Goal: Transaction & Acquisition: Purchase product/service

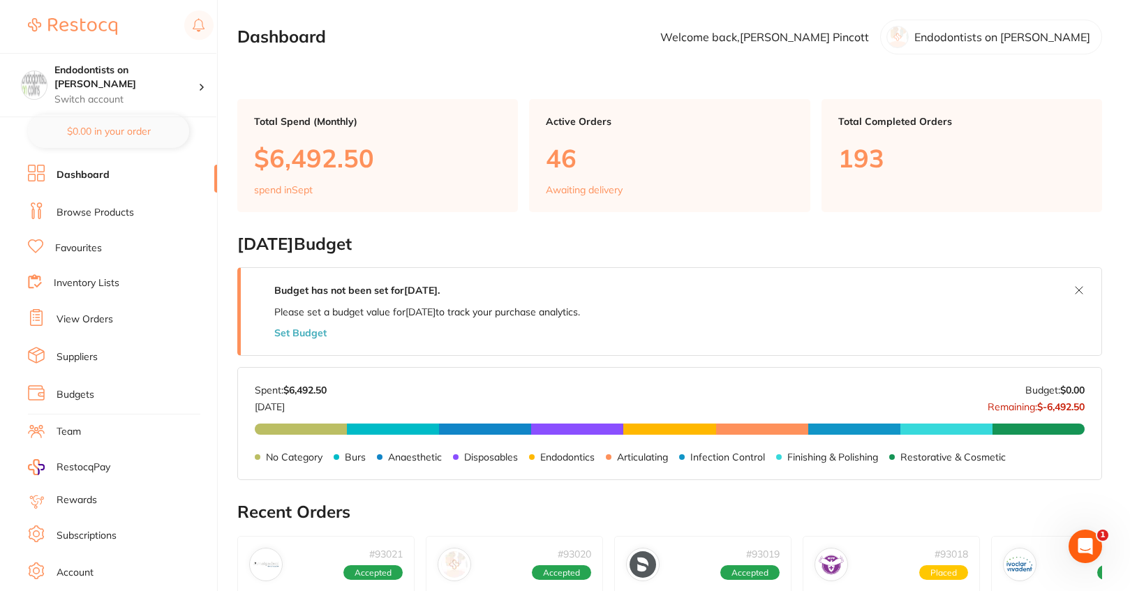
click at [104, 212] on link "Browse Products" at bounding box center [95, 213] width 77 height 14
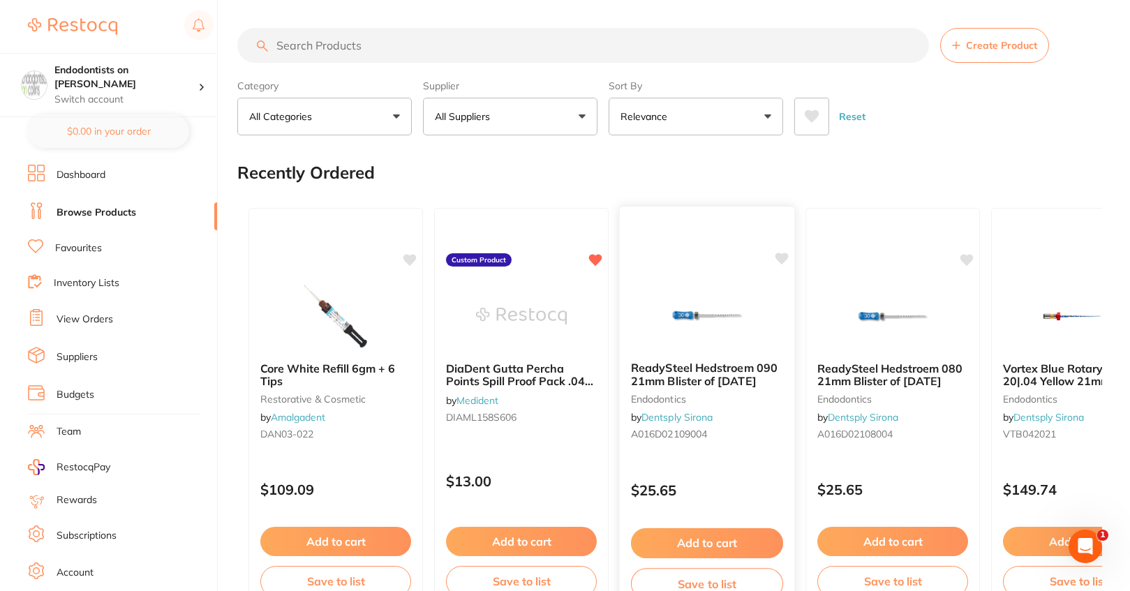
click at [780, 256] on icon at bounding box center [781, 259] width 13 height 12
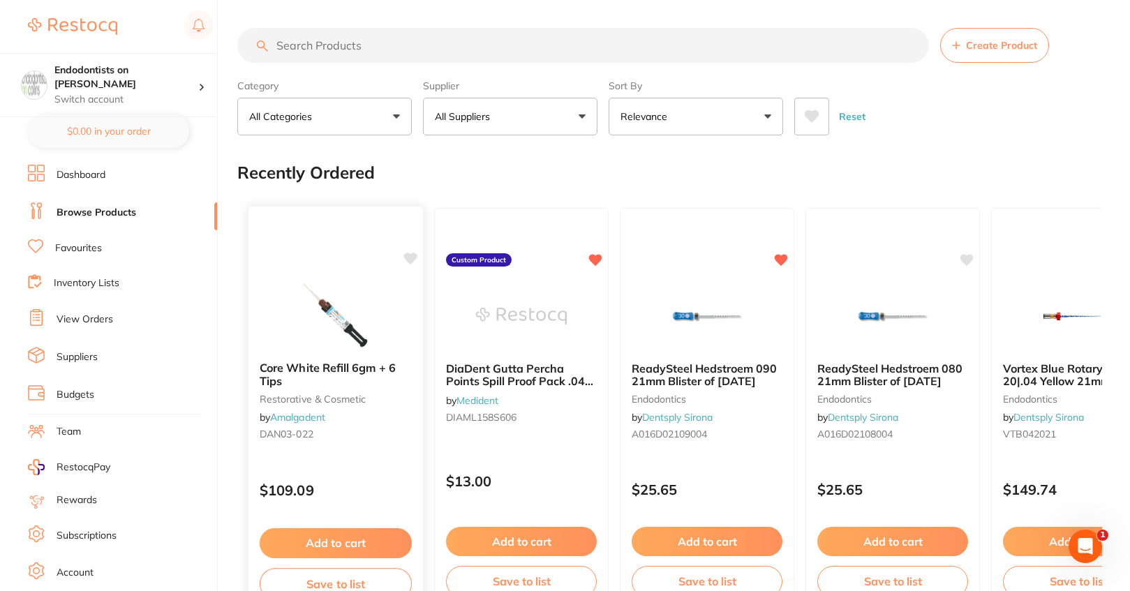
click at [409, 260] on icon at bounding box center [410, 259] width 13 height 12
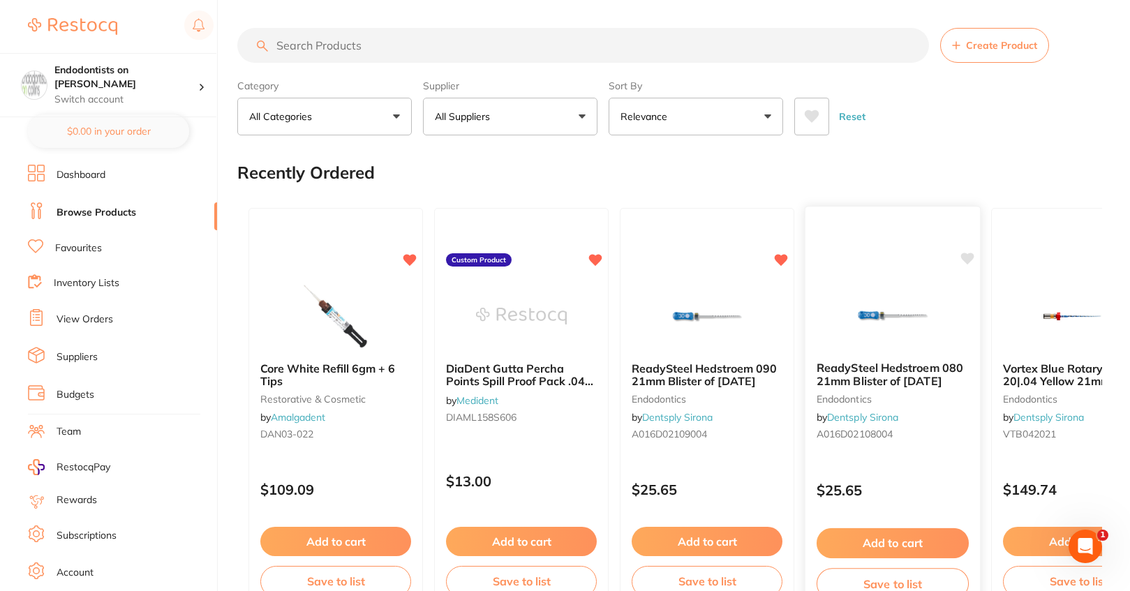
click at [963, 259] on icon at bounding box center [967, 259] width 13 height 12
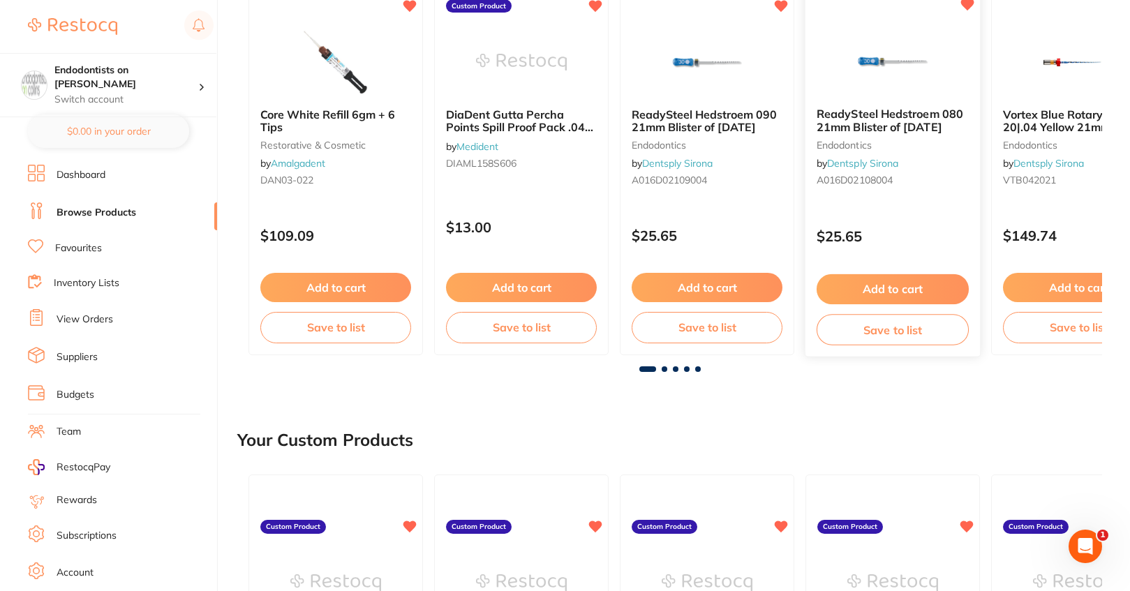
scroll to position [279, 0]
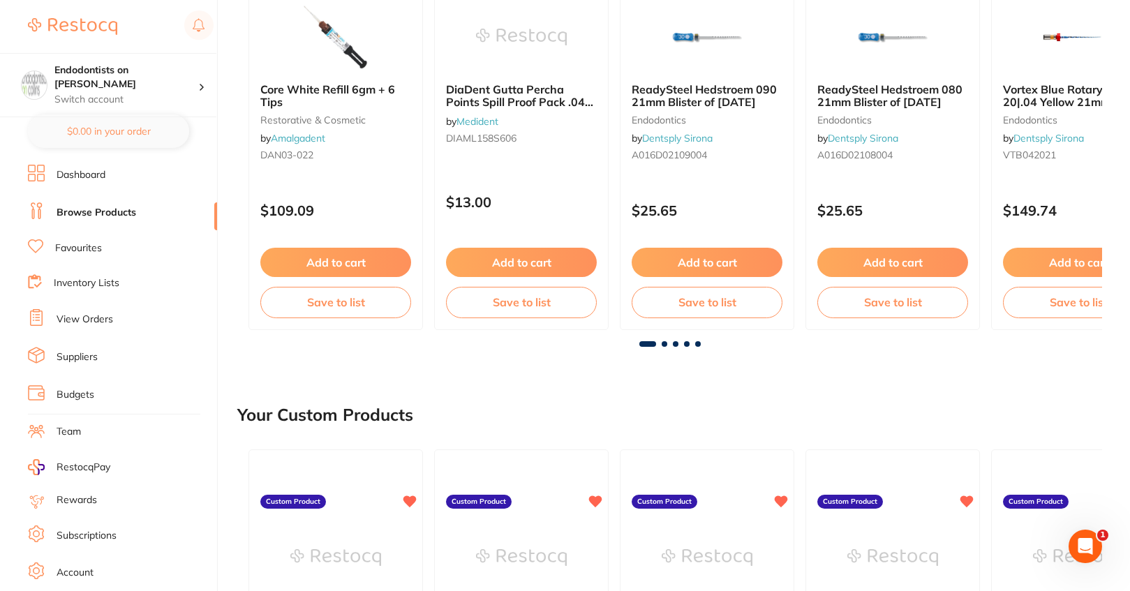
click at [697, 343] on span at bounding box center [698, 344] width 6 height 6
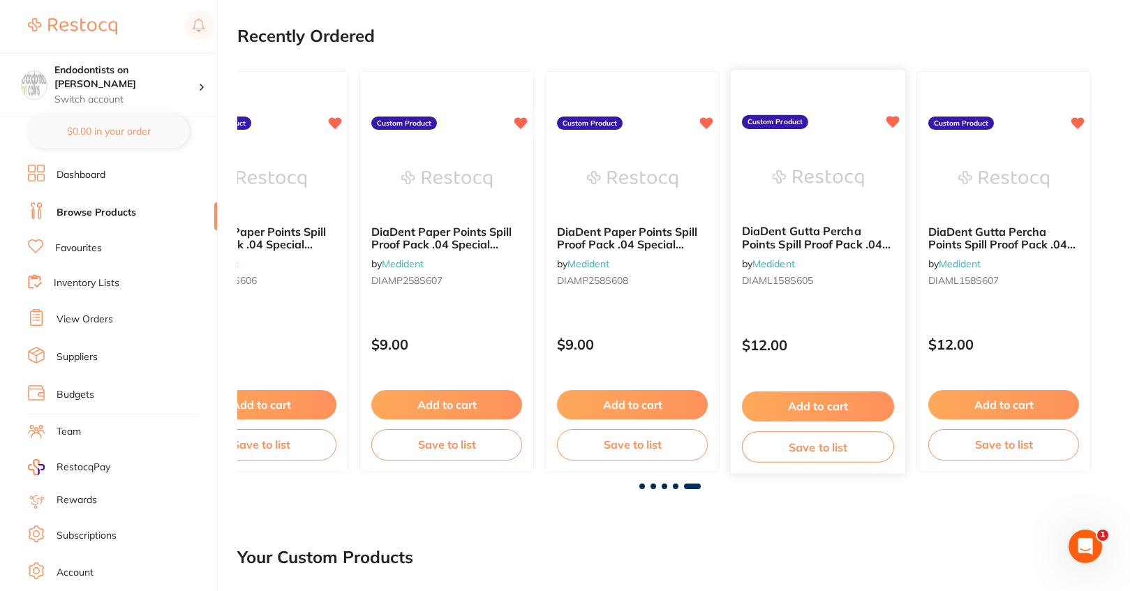
scroll to position [140, 0]
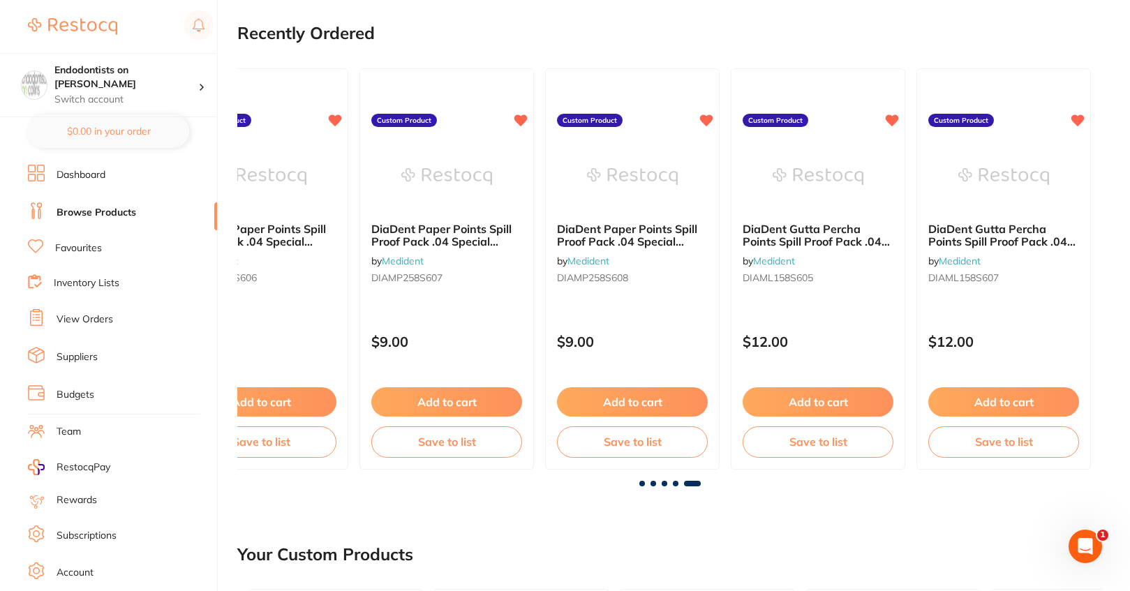
click at [693, 484] on span at bounding box center [692, 484] width 17 height 6
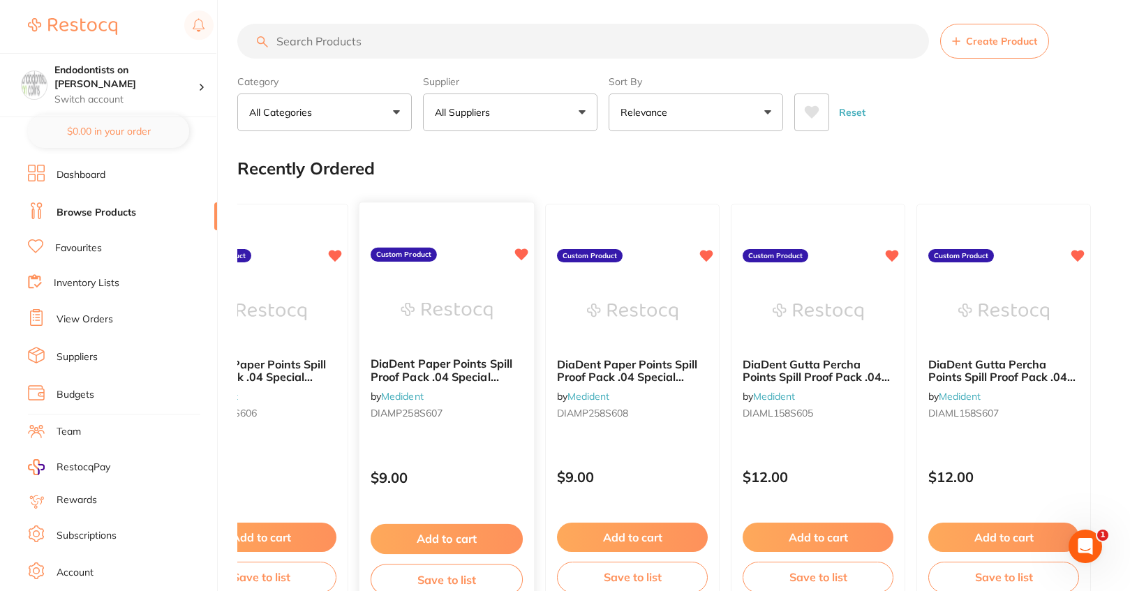
scroll to position [0, 0]
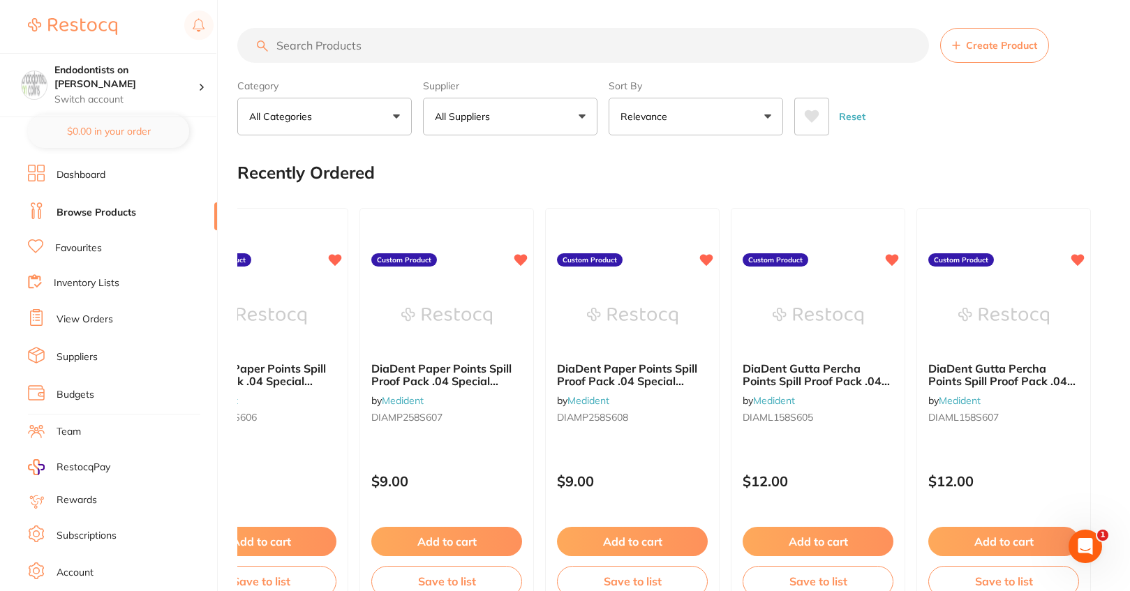
click at [341, 52] on input "search" at bounding box center [583, 45] width 692 height 35
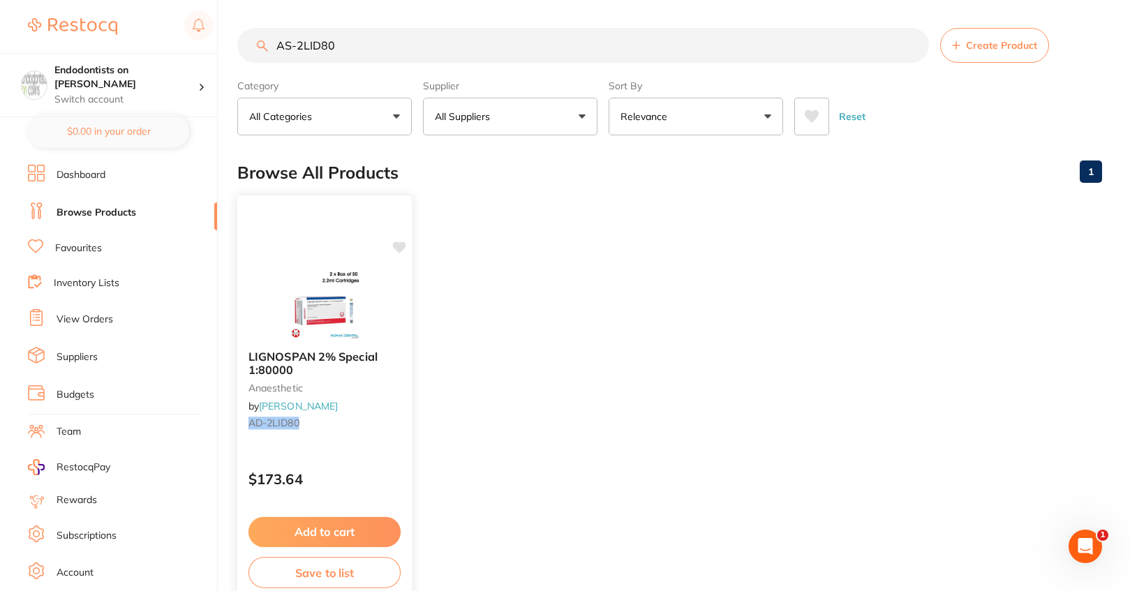
click at [399, 246] on icon at bounding box center [399, 248] width 13 height 12
drag, startPoint x: 382, startPoint y: 77, endPoint x: 314, endPoint y: 70, distance: 68.8
click at [311, 72] on section "AS-2LID80 Create Product Category All Categories All Categories anaesthetic Cle…" at bounding box center [669, 81] width 865 height 107
drag, startPoint x: 356, startPoint y: 43, endPoint x: 286, endPoint y: 44, distance: 69.8
click at [286, 44] on input "AS-2LID80" at bounding box center [583, 45] width 692 height 35
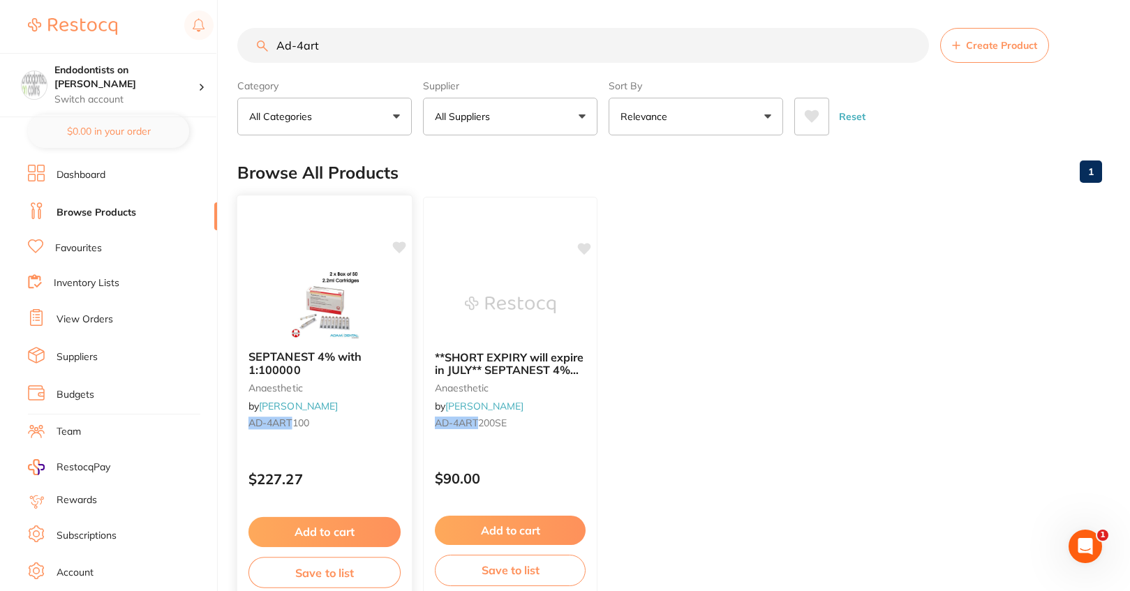
click at [401, 247] on icon at bounding box center [399, 248] width 13 height 12
drag, startPoint x: 355, startPoint y: 45, endPoint x: 207, endPoint y: 37, distance: 148.2
click at [207, 37] on div "$0.00 Endodontists on [PERSON_NAME] Switch account Endodontists on [PERSON_NAME…" at bounding box center [565, 295] width 1130 height 591
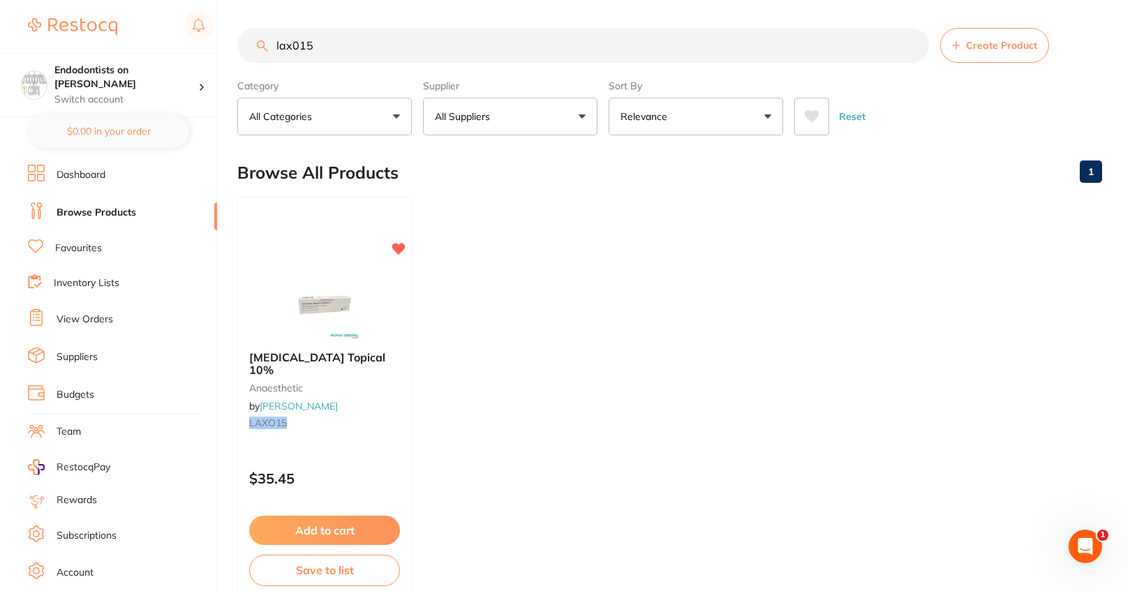
drag, startPoint x: 341, startPoint y: 47, endPoint x: 243, endPoint y: 48, distance: 98.4
click at [243, 48] on input "lax015" at bounding box center [583, 45] width 692 height 35
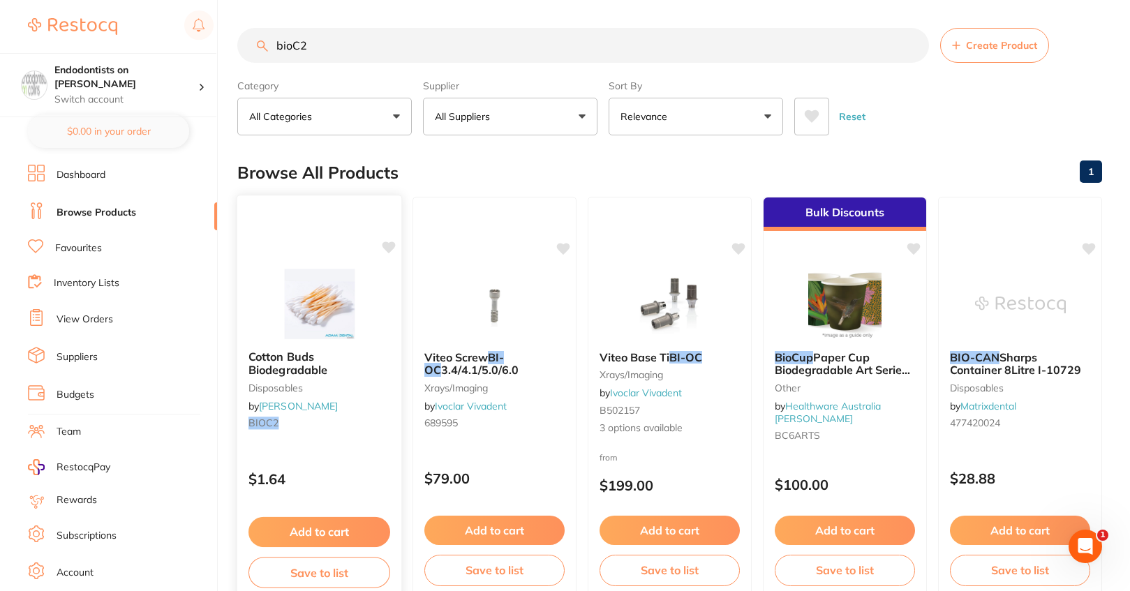
click at [388, 247] on icon at bounding box center [388, 248] width 13 height 12
drag, startPoint x: 344, startPoint y: 50, endPoint x: 205, endPoint y: 24, distance: 141.2
click at [205, 24] on div "$0.00 Endodontists on [PERSON_NAME] Switch account Endodontists on [PERSON_NAME…" at bounding box center [565, 295] width 1130 height 591
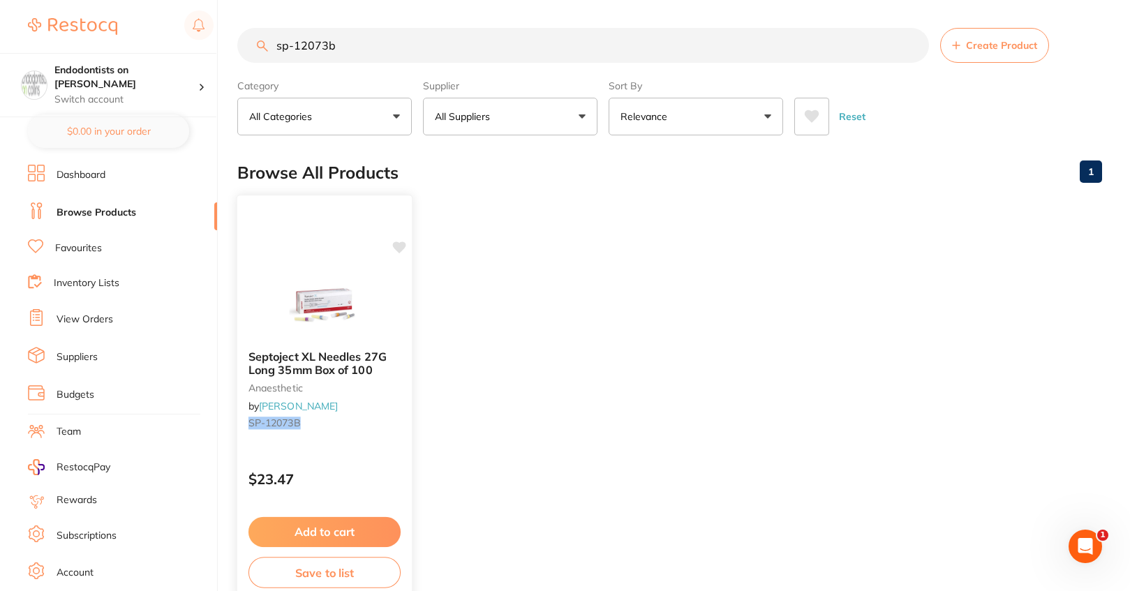
click at [400, 243] on icon at bounding box center [399, 248] width 13 height 12
click at [348, 47] on input "sp-12073b" at bounding box center [583, 45] width 692 height 35
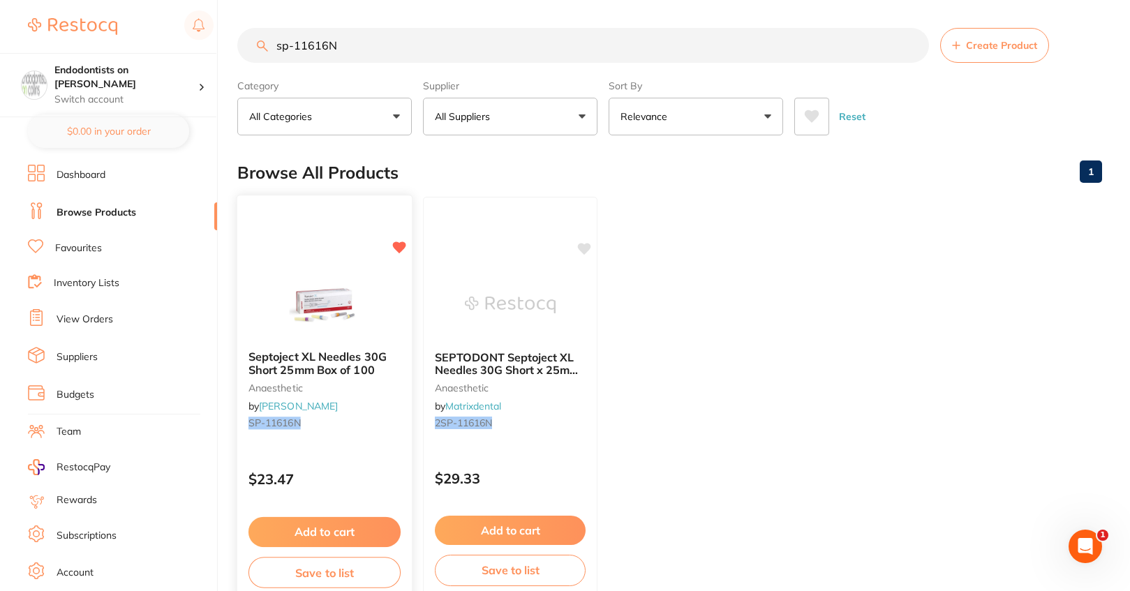
click at [346, 527] on button "Add to cart" at bounding box center [324, 532] width 152 height 30
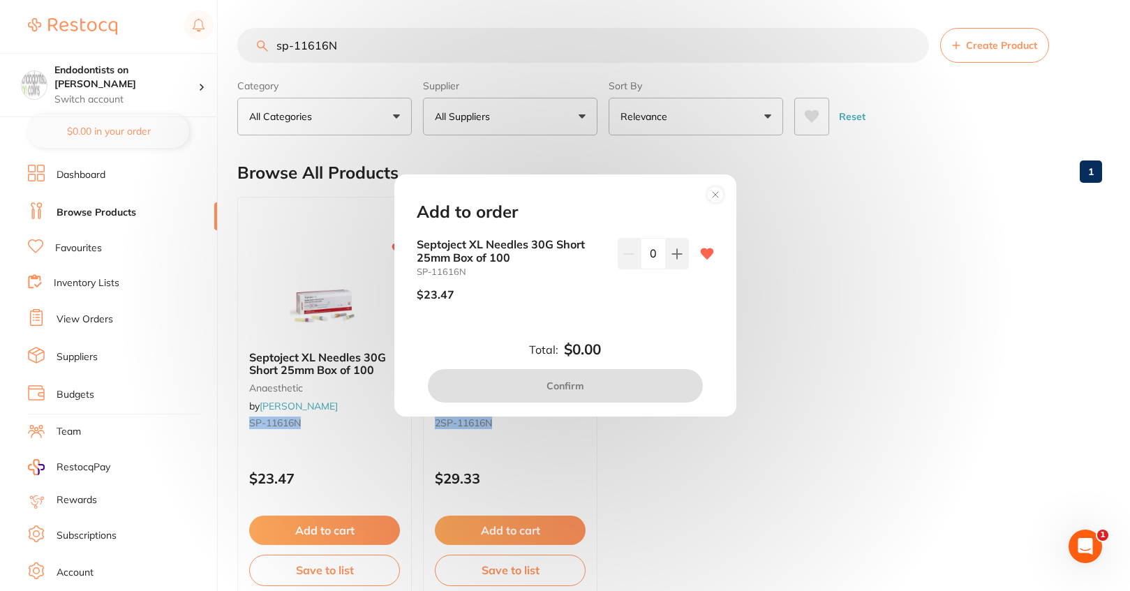
click at [914, 392] on div "Add to order Septoject XL Needles 30G Short 25mm Box of 100 SP-11616N $23.47 0 …" at bounding box center [565, 295] width 1130 height 591
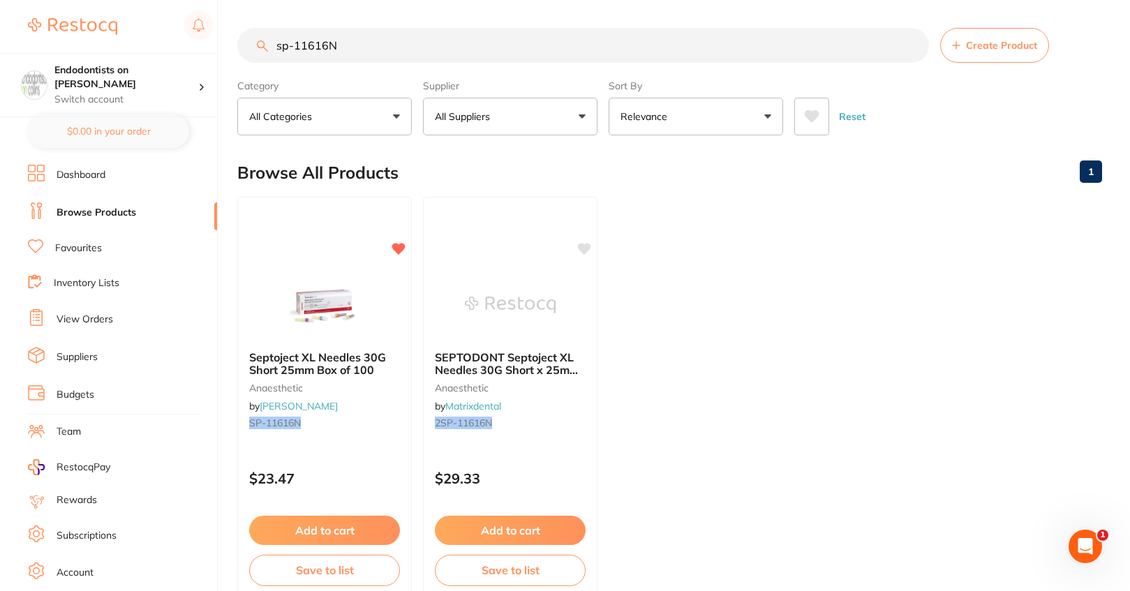
drag, startPoint x: 267, startPoint y: 45, endPoint x: 154, endPoint y: 46, distance: 113.1
click at [168, 49] on div "$0.00 Endodontists on [PERSON_NAME] Switch account Endodontists on [PERSON_NAME…" at bounding box center [565, 295] width 1130 height 591
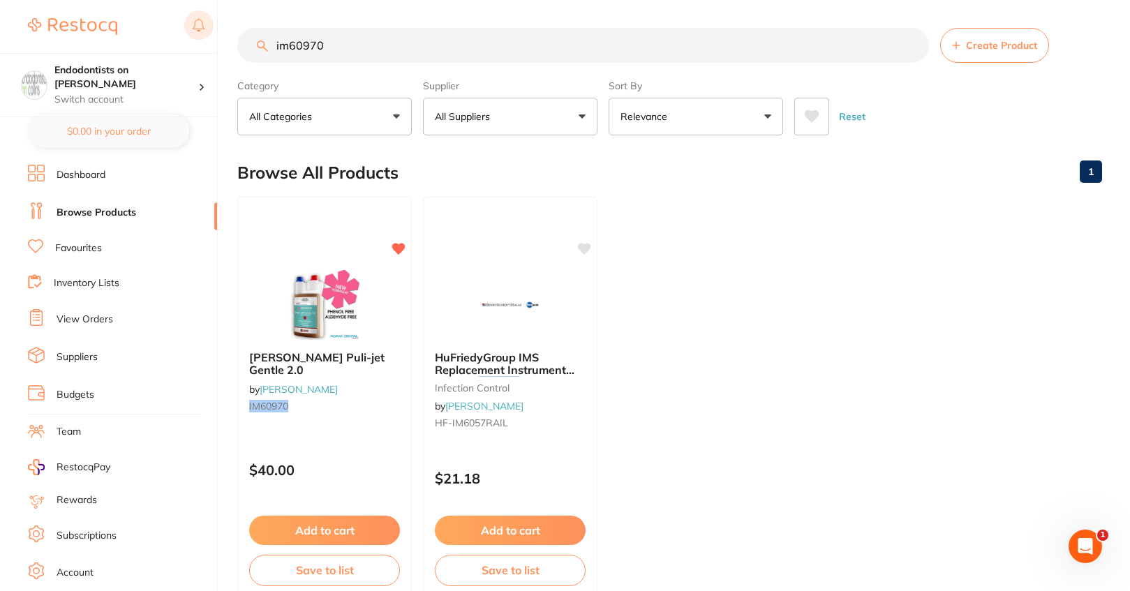
drag, startPoint x: 345, startPoint y: 42, endPoint x: 202, endPoint y: 41, distance: 142.4
click at [214, 35] on div "$0.00 Endodontists on [PERSON_NAME] Switch account Endodontists on [PERSON_NAME…" at bounding box center [565, 295] width 1130 height 591
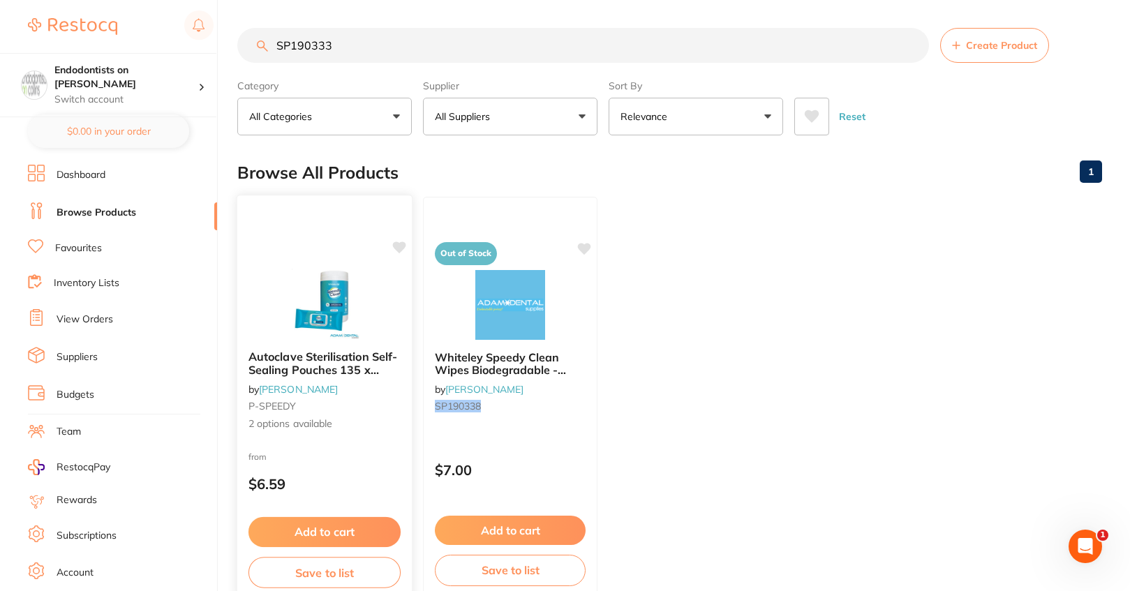
click at [400, 248] on icon at bounding box center [399, 248] width 13 height 12
click at [352, 536] on button "Add to cart" at bounding box center [324, 532] width 152 height 30
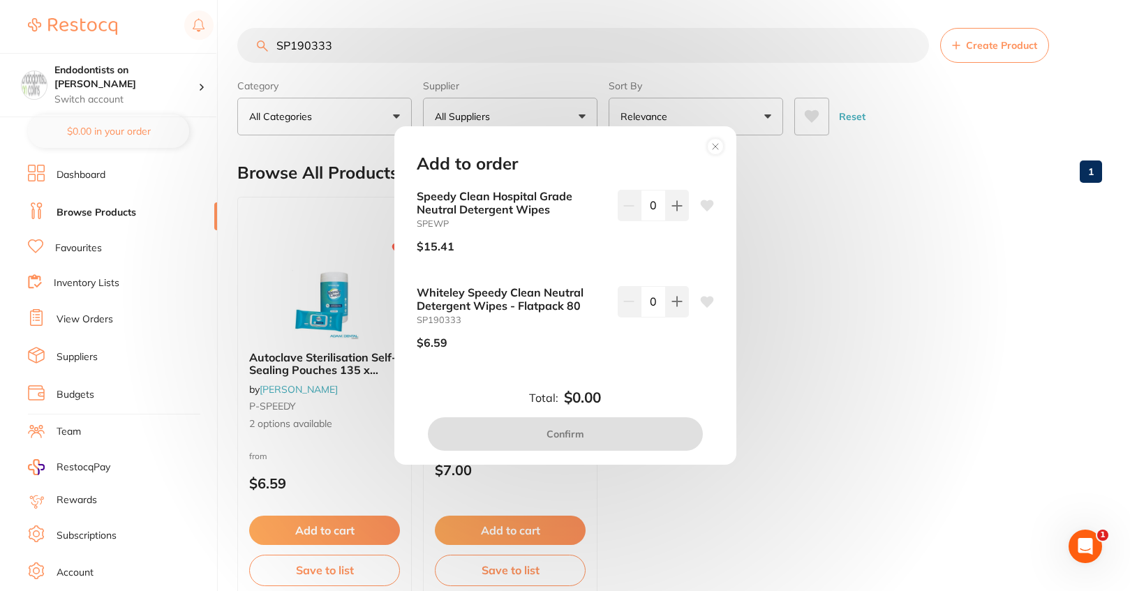
click at [703, 302] on icon at bounding box center [706, 302] width 13 height 11
click at [716, 149] on circle at bounding box center [715, 146] width 16 height 16
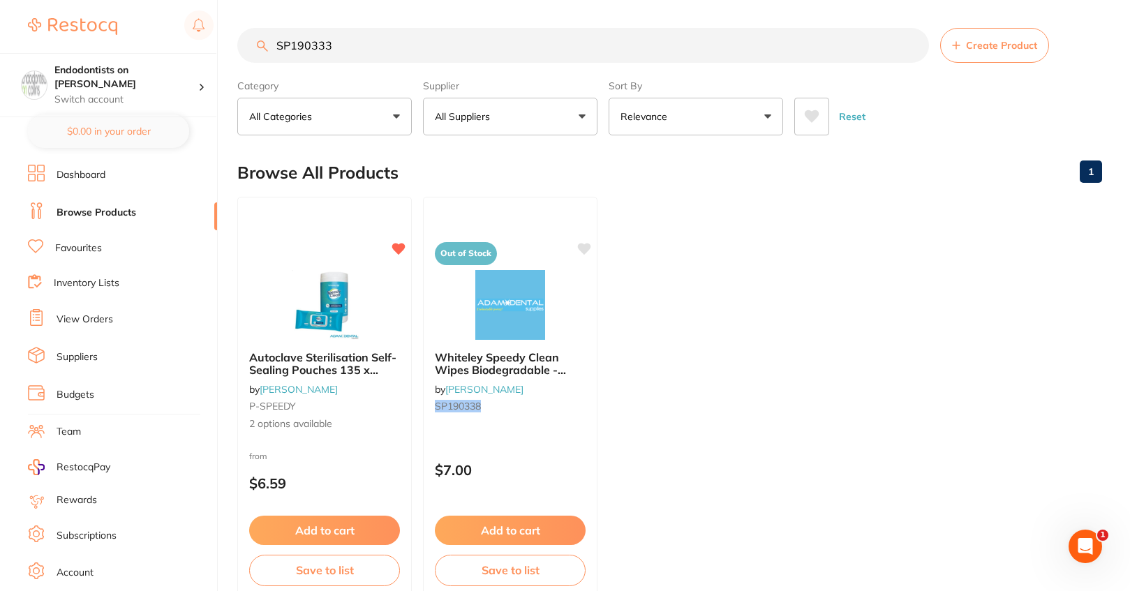
drag, startPoint x: 421, startPoint y: 48, endPoint x: 165, endPoint y: 28, distance: 257.0
click at [158, 47] on div "$0.00 Endodontists on [PERSON_NAME] Switch account Endodontists on [PERSON_NAME…" at bounding box center [565, 295] width 1130 height 591
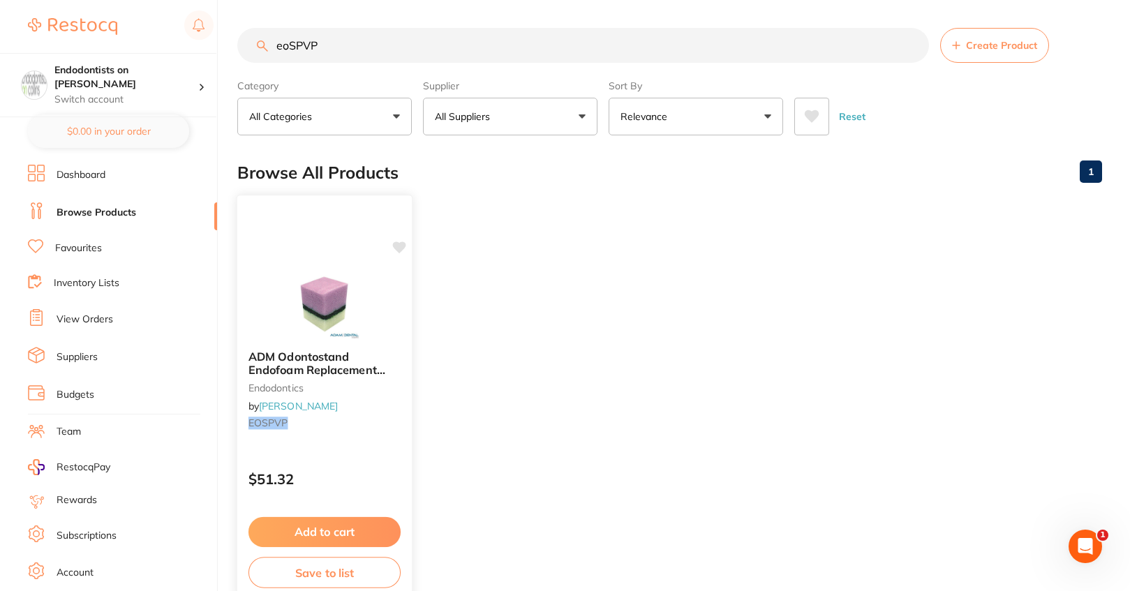
click at [399, 246] on icon at bounding box center [399, 248] width 13 height 12
drag, startPoint x: 304, startPoint y: 56, endPoint x: 225, endPoint y: 43, distance: 79.3
click at [228, 45] on div "$0.00 Endodontists on [PERSON_NAME] Switch account Endodontists on [PERSON_NAME…" at bounding box center [565, 295] width 1130 height 591
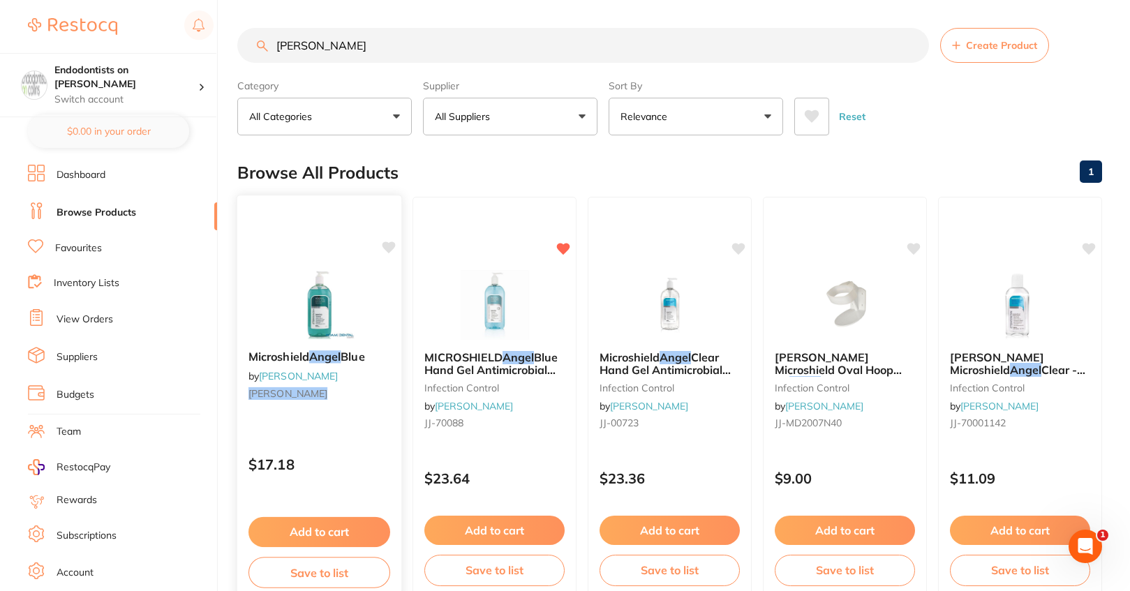
click at [391, 246] on icon at bounding box center [388, 248] width 13 height 12
drag, startPoint x: 359, startPoint y: 50, endPoint x: 286, endPoint y: 44, distance: 73.6
click at [287, 44] on input "[PERSON_NAME]" at bounding box center [583, 45] width 692 height 35
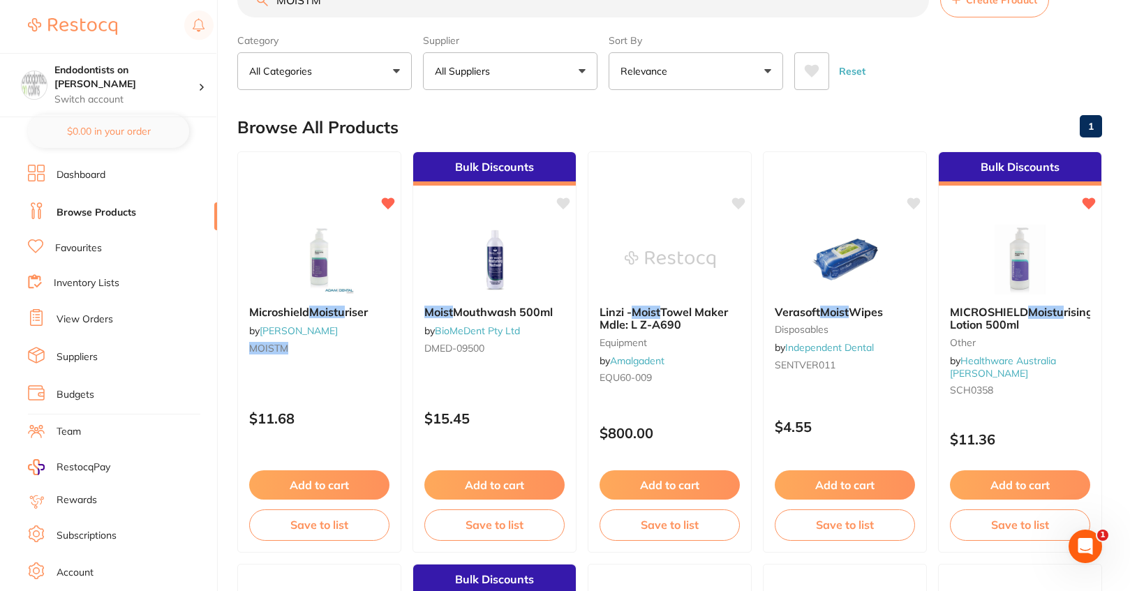
scroll to position [70, 0]
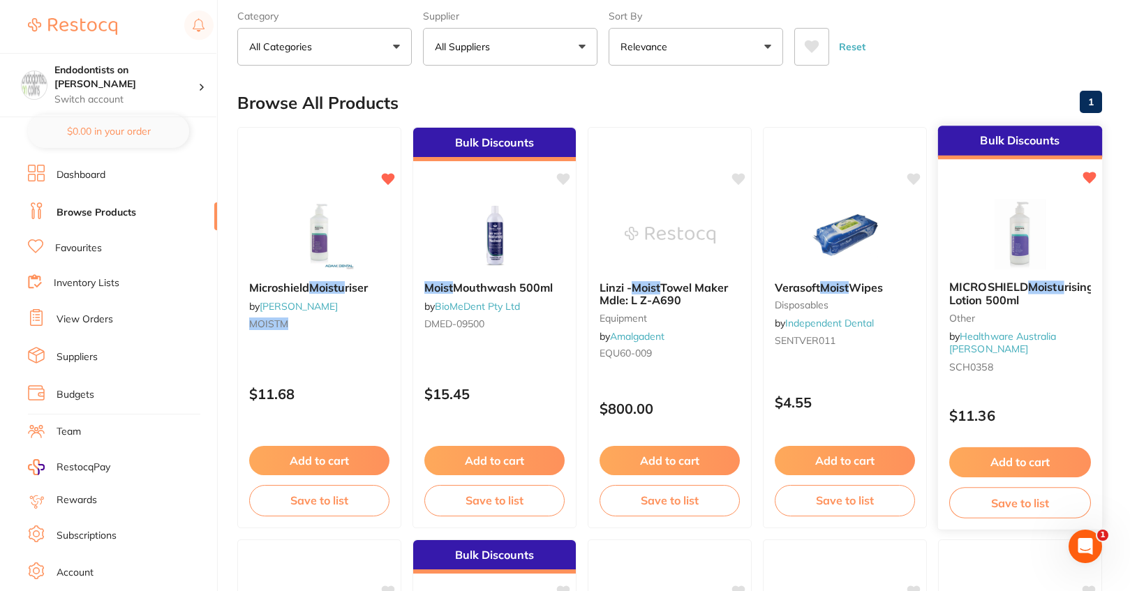
click at [1093, 177] on icon at bounding box center [1089, 178] width 13 height 12
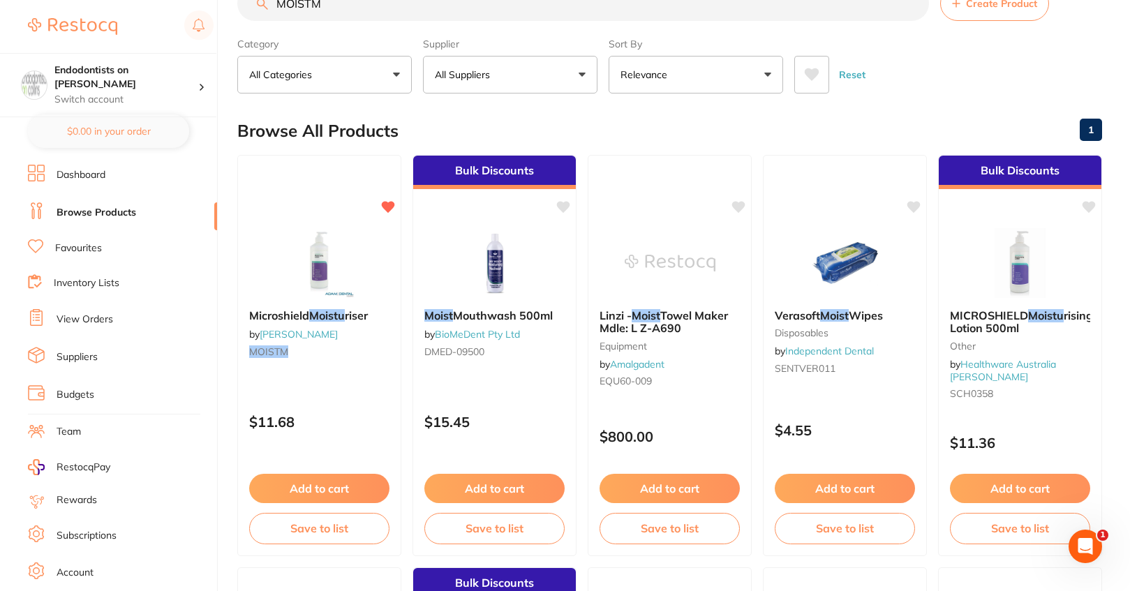
scroll to position [0, 0]
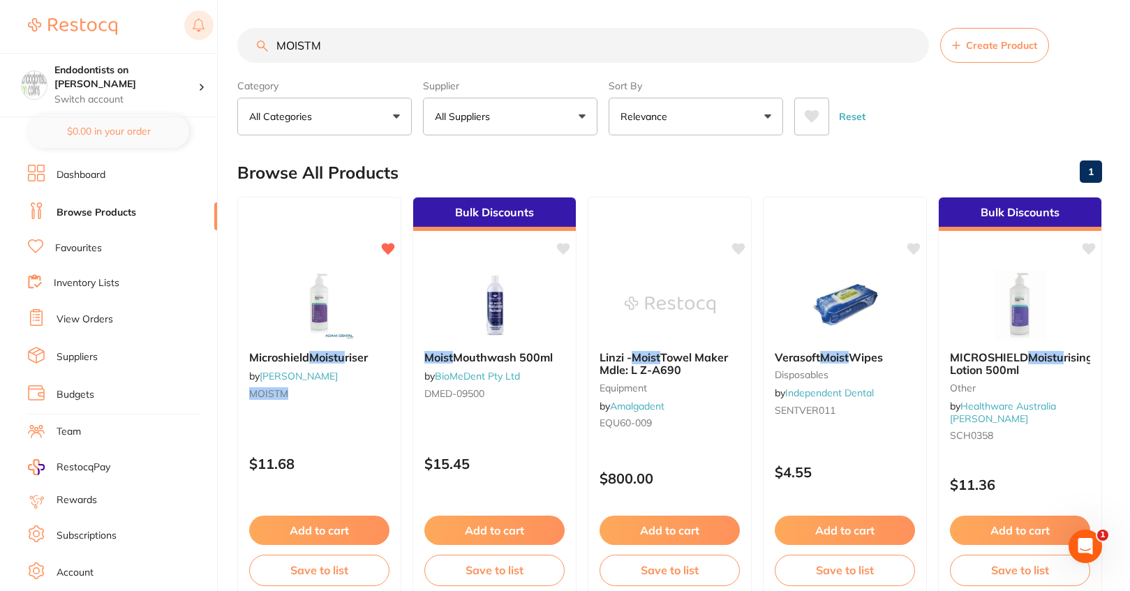
drag, startPoint x: 251, startPoint y: 36, endPoint x: 200, endPoint y: 29, distance: 52.1
click at [200, 29] on div "$0.00 Endodontists on [PERSON_NAME] Switch account Endodontists on [PERSON_NAME…" at bounding box center [565, 295] width 1130 height 591
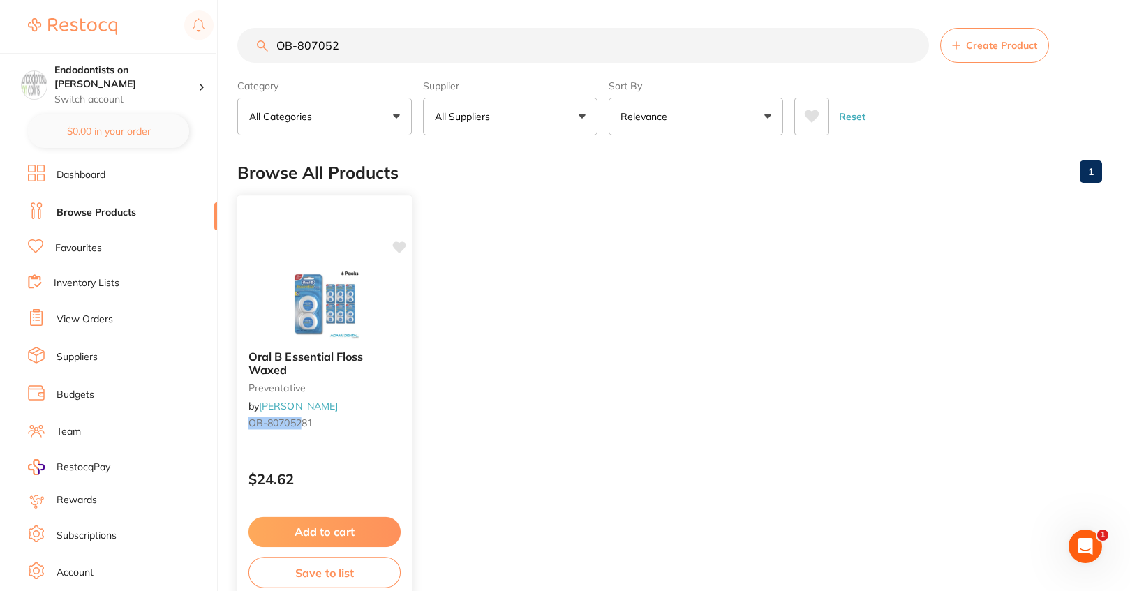
type input "OB-807052"
click at [396, 246] on icon at bounding box center [399, 248] width 13 height 12
drag, startPoint x: 376, startPoint y: 40, endPoint x: 192, endPoint y: 24, distance: 184.3
click at [192, 24] on div "$0.00 Endodontists on [PERSON_NAME] Switch account Endodontists on [PERSON_NAME…" at bounding box center [565, 295] width 1130 height 591
click at [498, 104] on button "All Suppliers" at bounding box center [510, 117] width 174 height 38
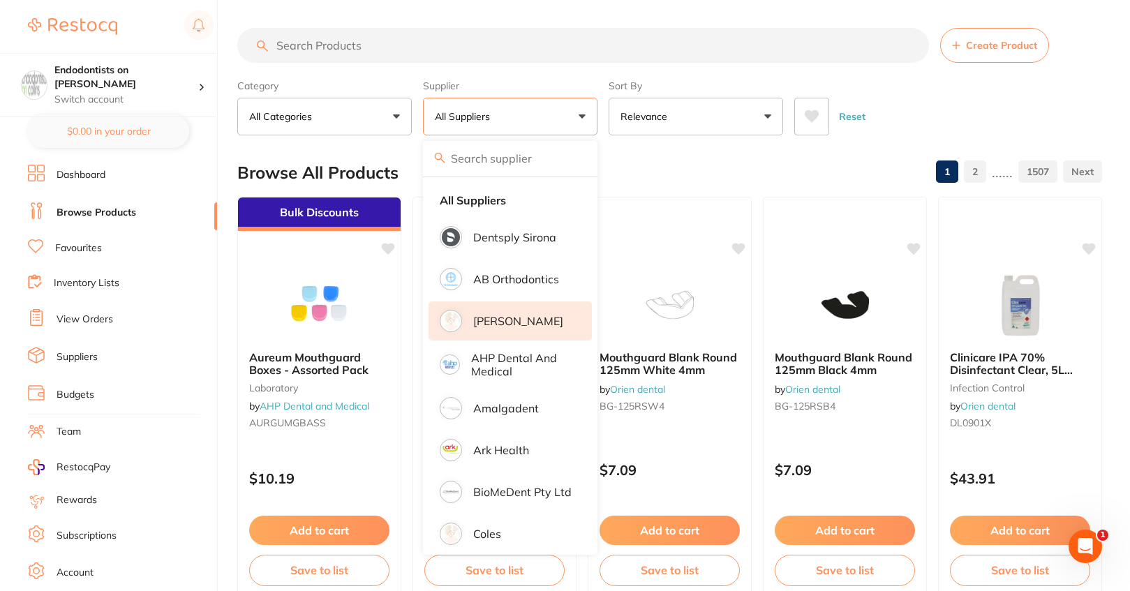
click at [489, 322] on p "[PERSON_NAME]" at bounding box center [518, 321] width 90 height 13
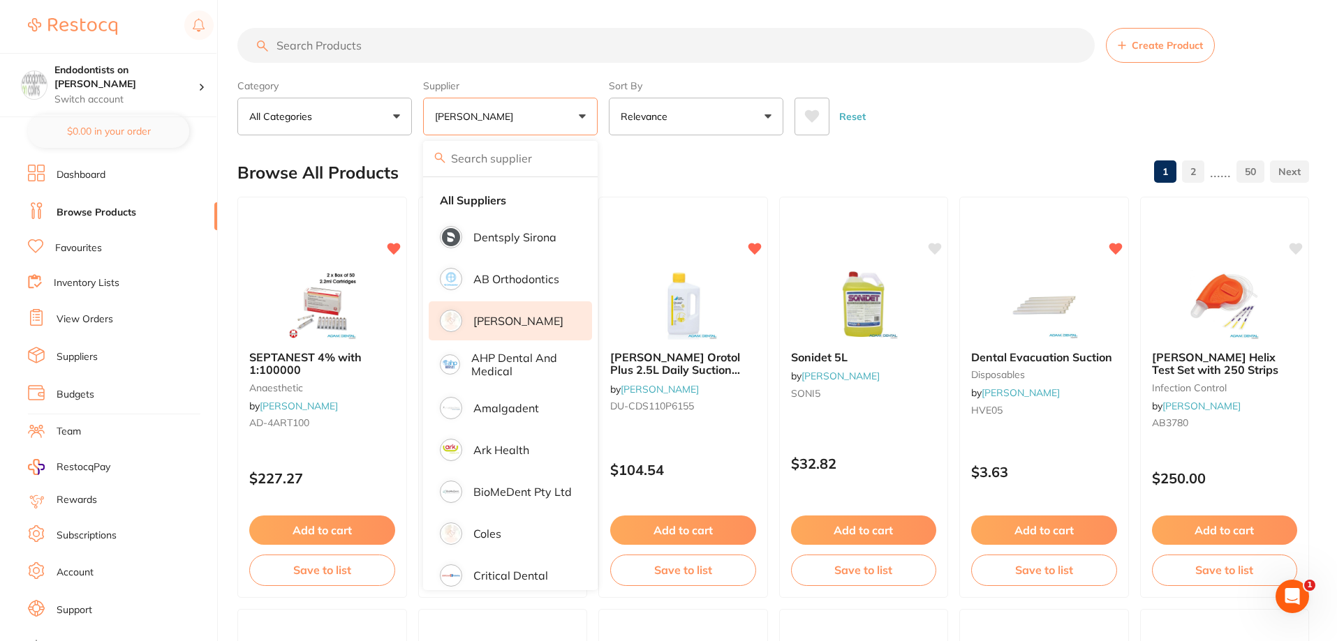
click at [979, 101] on div "Reset" at bounding box center [1045, 111] width 503 height 49
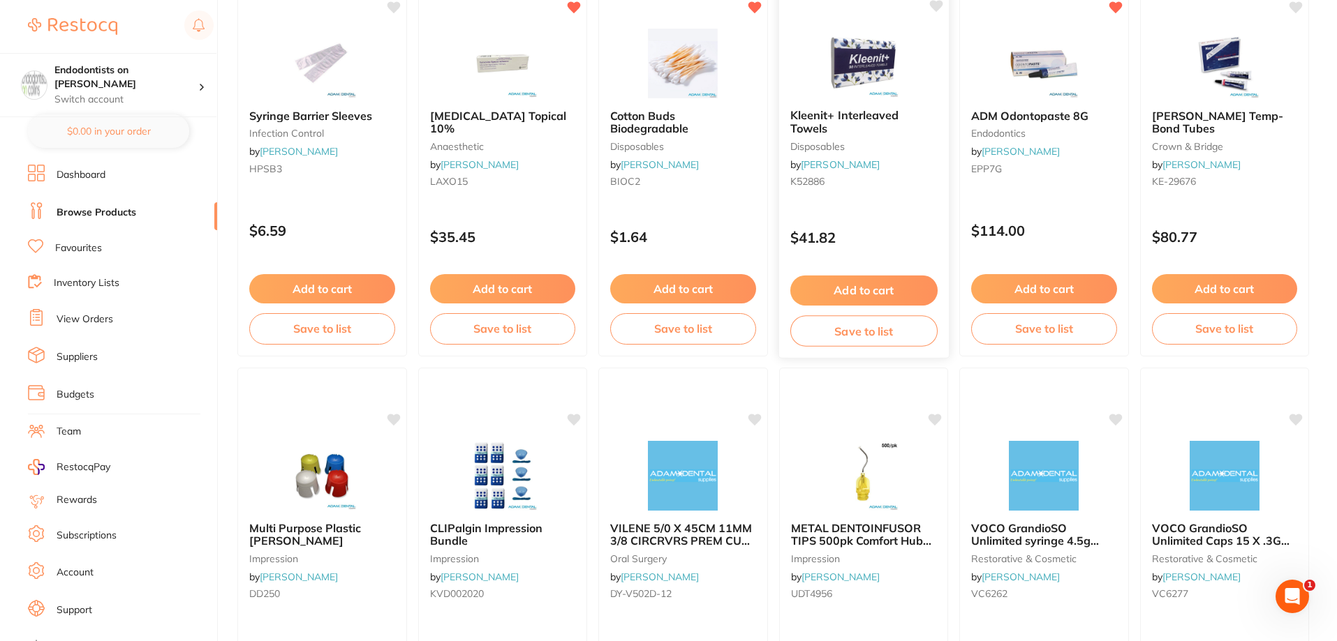
scroll to position [768, 0]
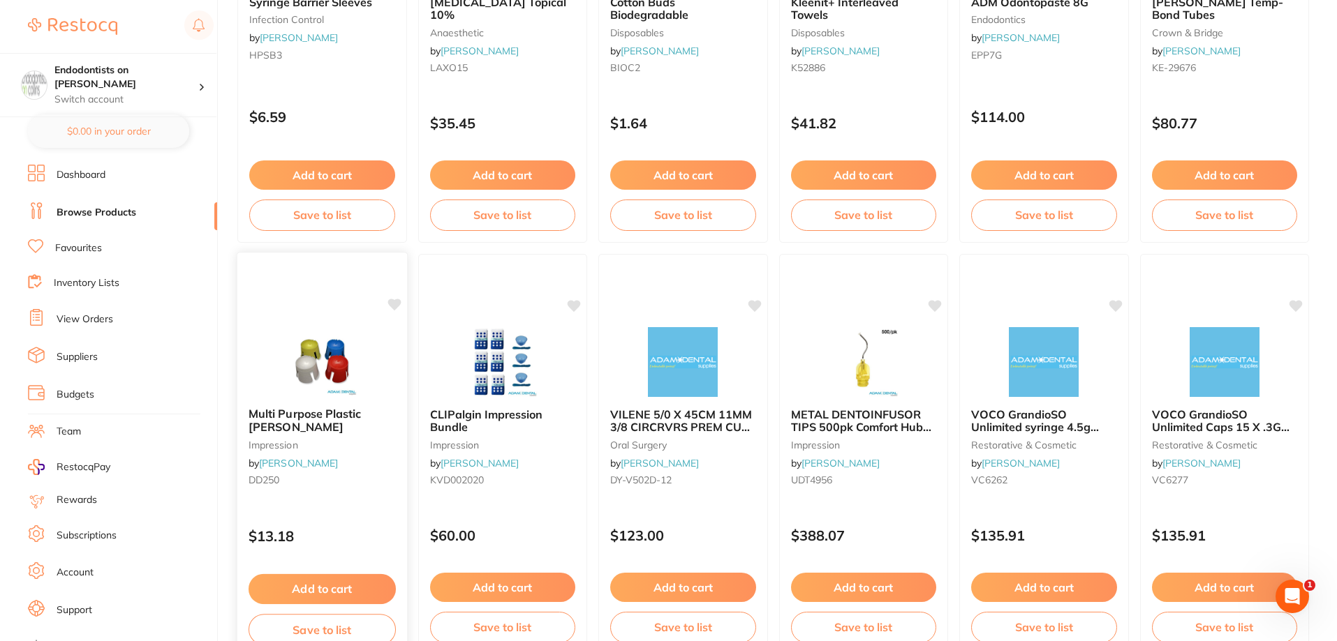
click at [394, 306] on icon at bounding box center [393, 305] width 13 height 12
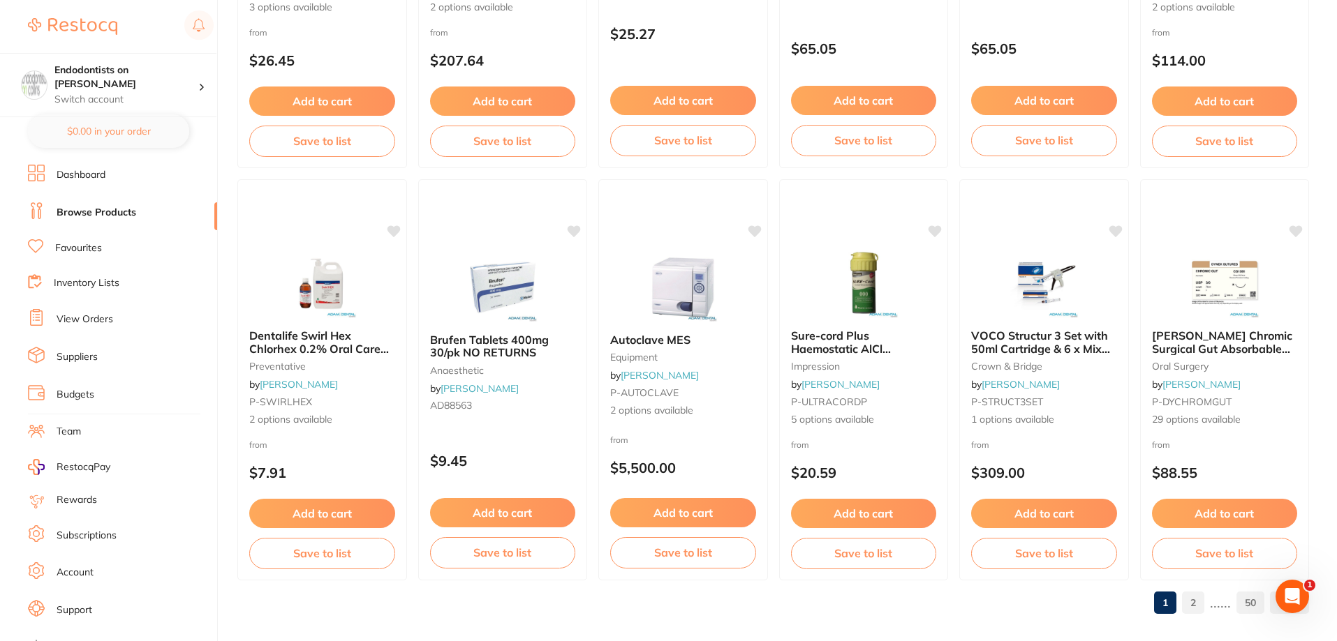
scroll to position [3329, 0]
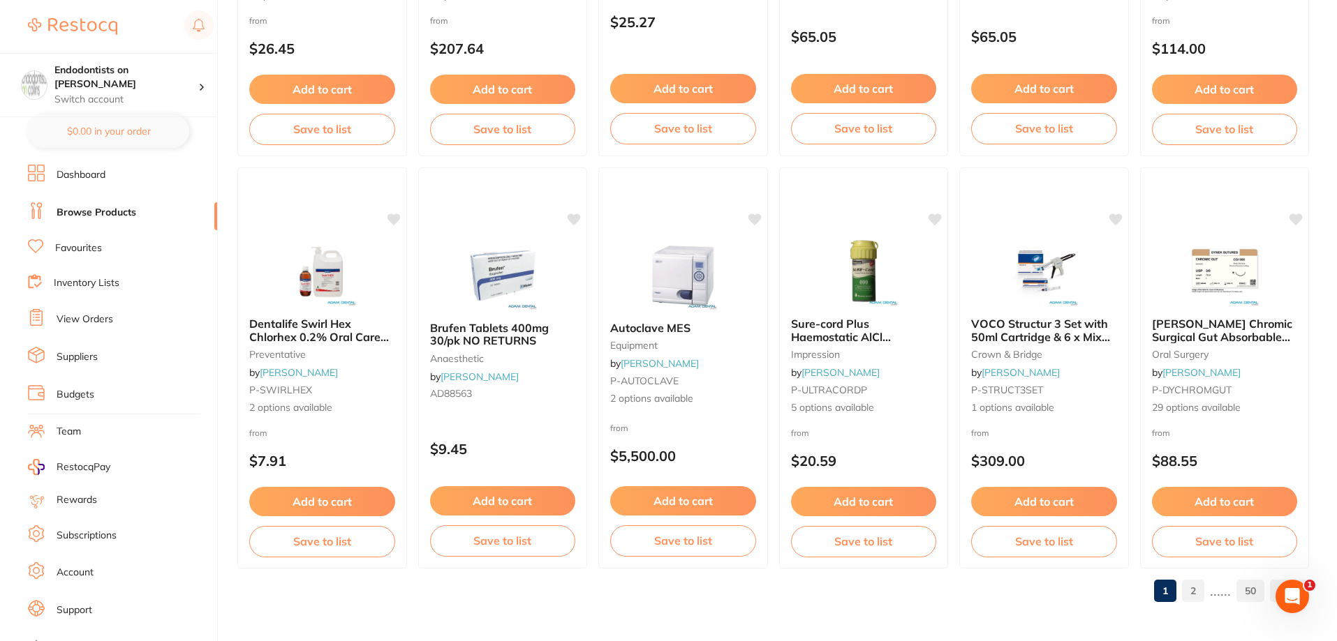
click at [1133, 590] on link "2" at bounding box center [1193, 591] width 22 height 28
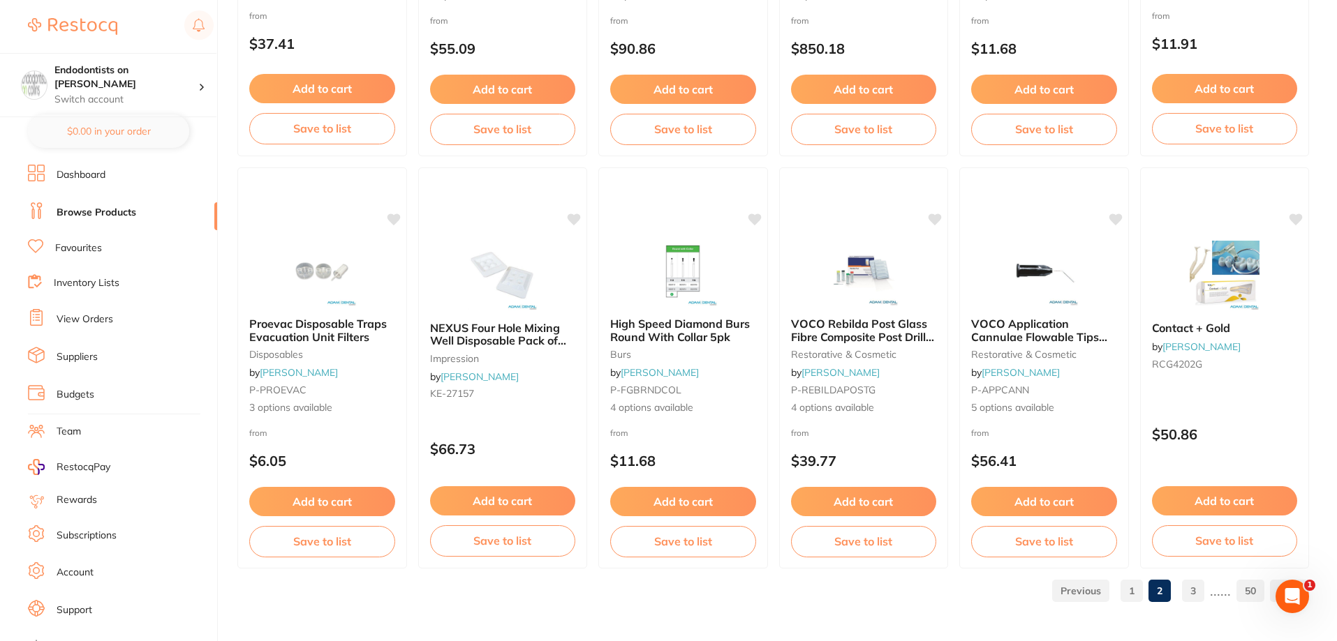
click at [1133, 588] on link "3" at bounding box center [1193, 591] width 22 height 28
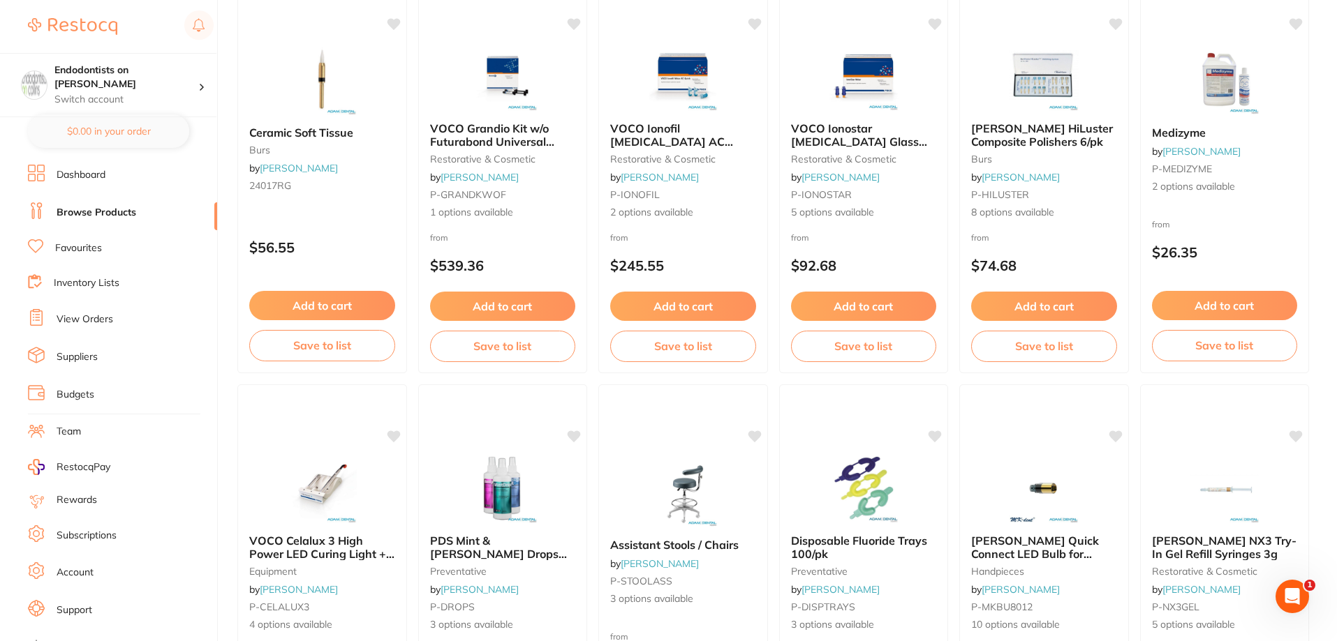
scroll to position [768, 0]
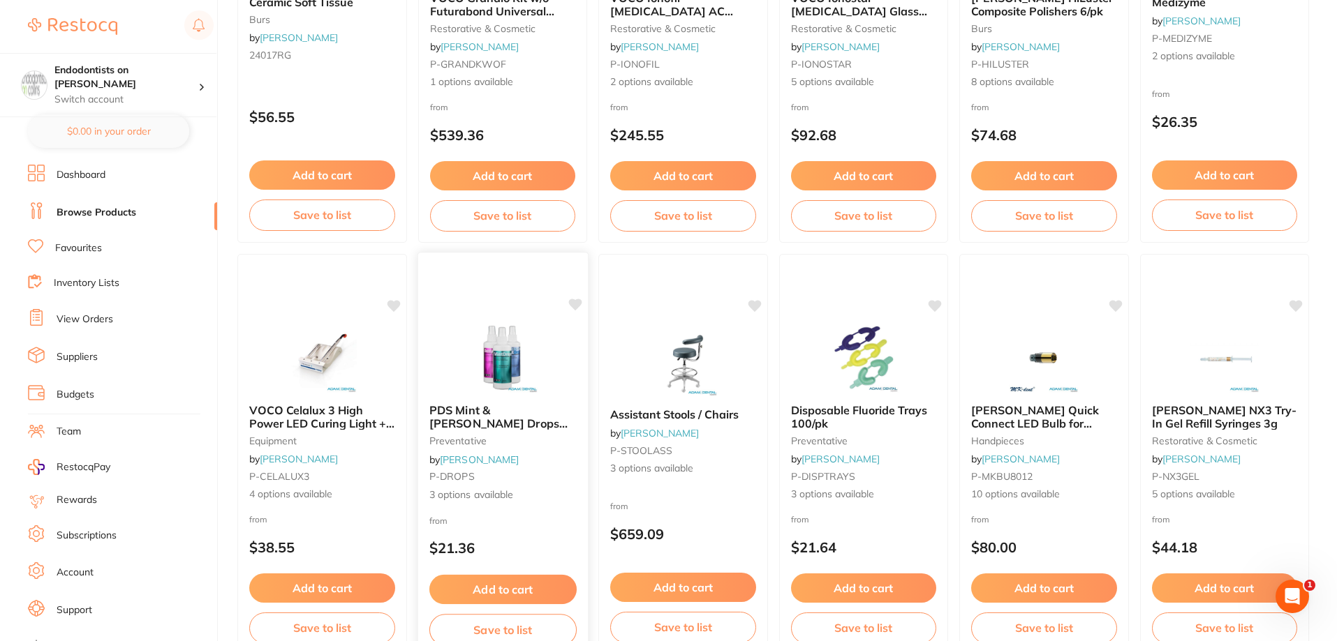
click at [573, 304] on icon at bounding box center [574, 305] width 13 height 12
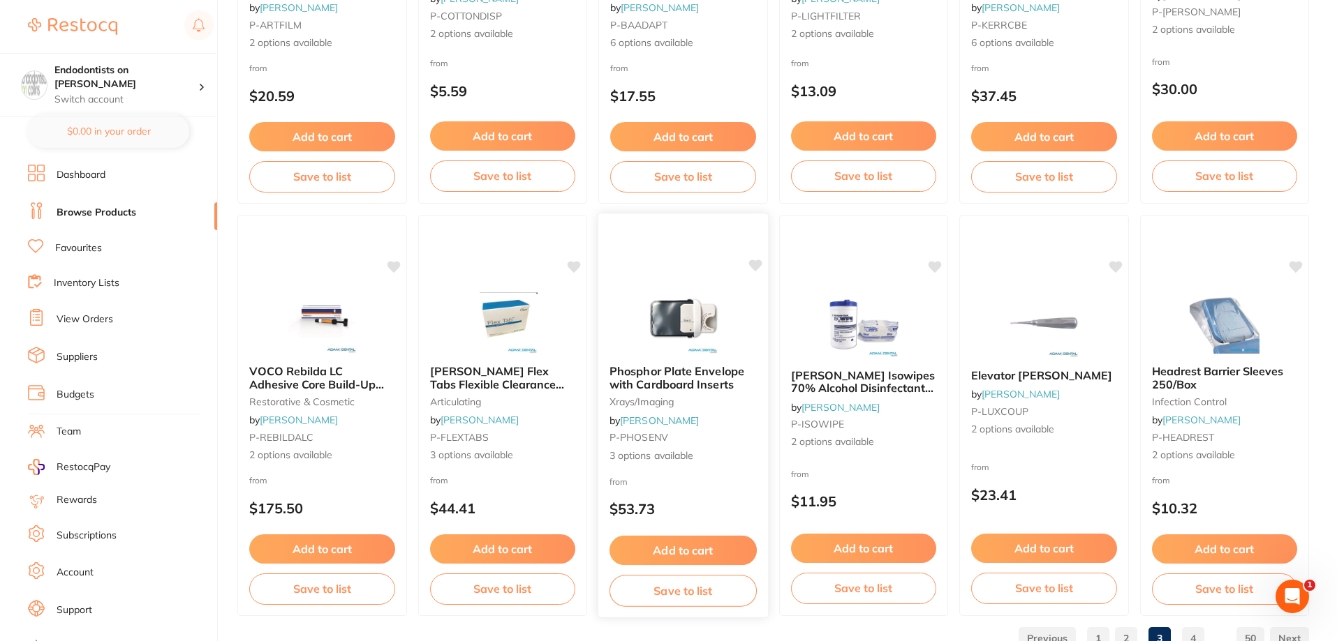
scroll to position [3329, 0]
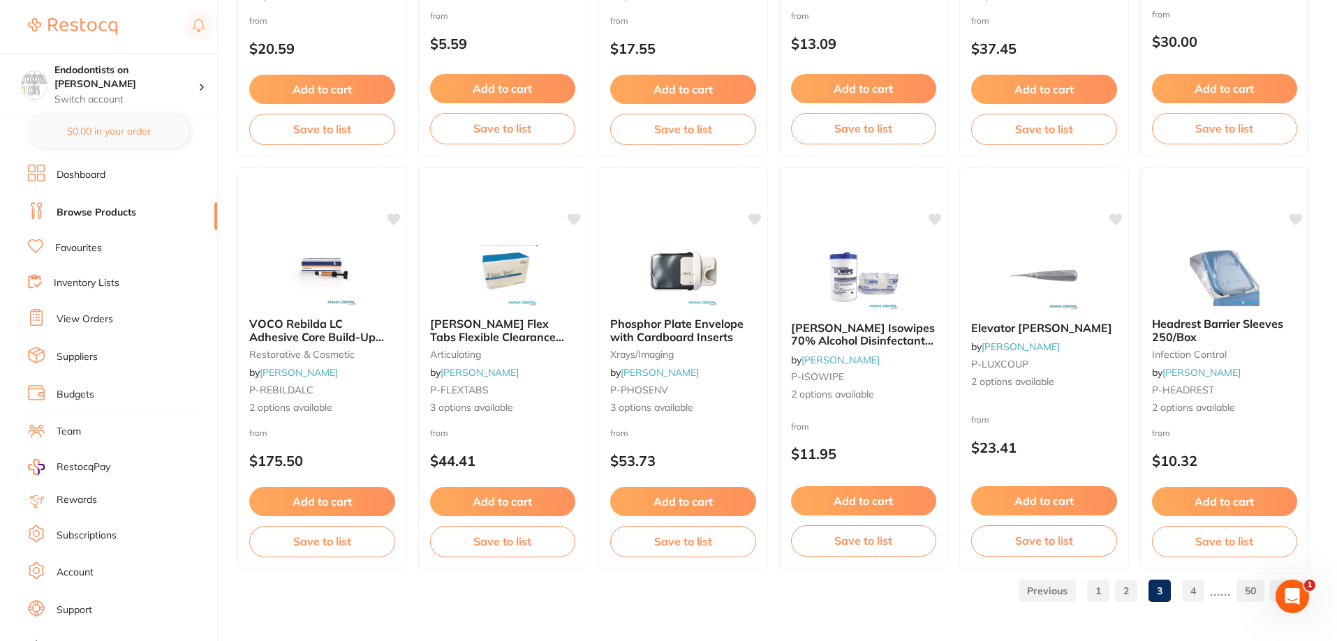
click at [1133, 589] on link "4" at bounding box center [1193, 591] width 22 height 28
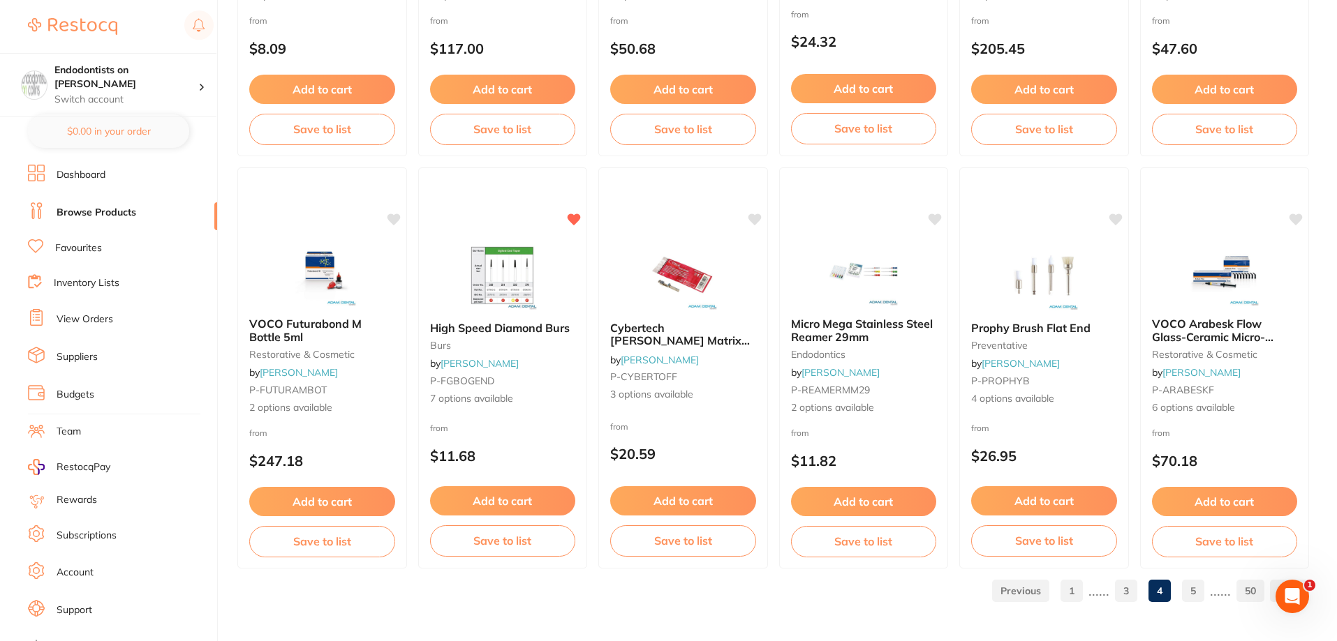
click at [1133, 590] on link "5" at bounding box center [1193, 591] width 22 height 28
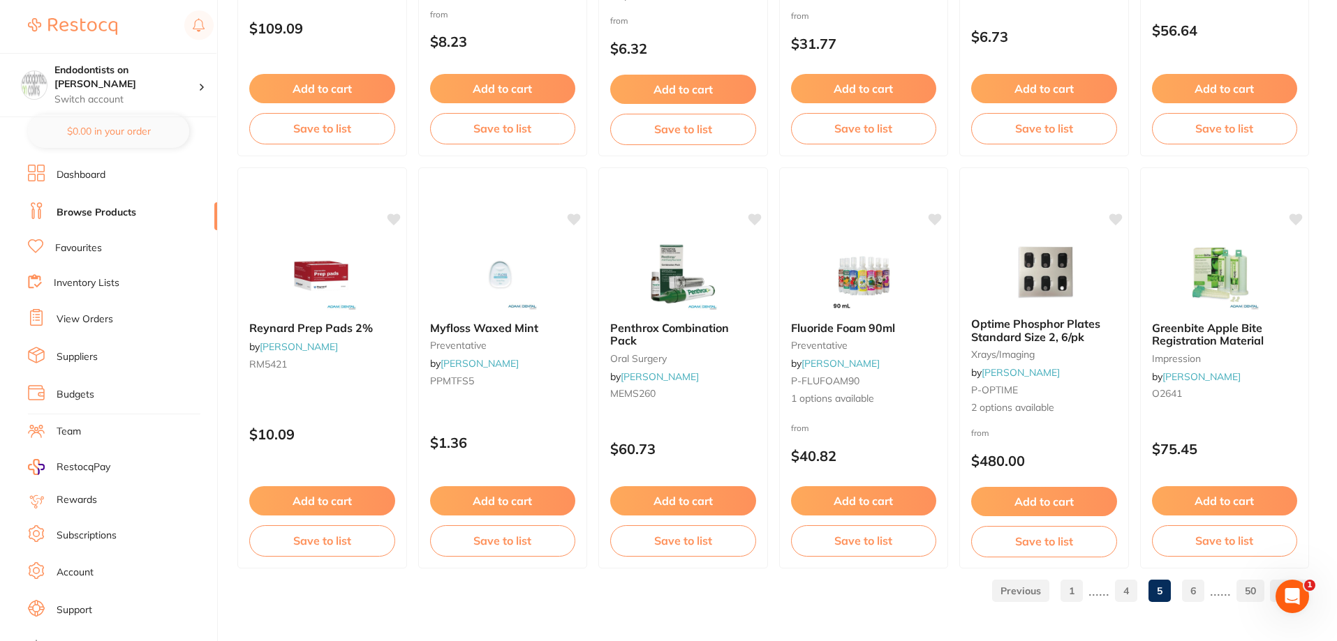
click at [1133, 586] on link "6" at bounding box center [1193, 591] width 22 height 28
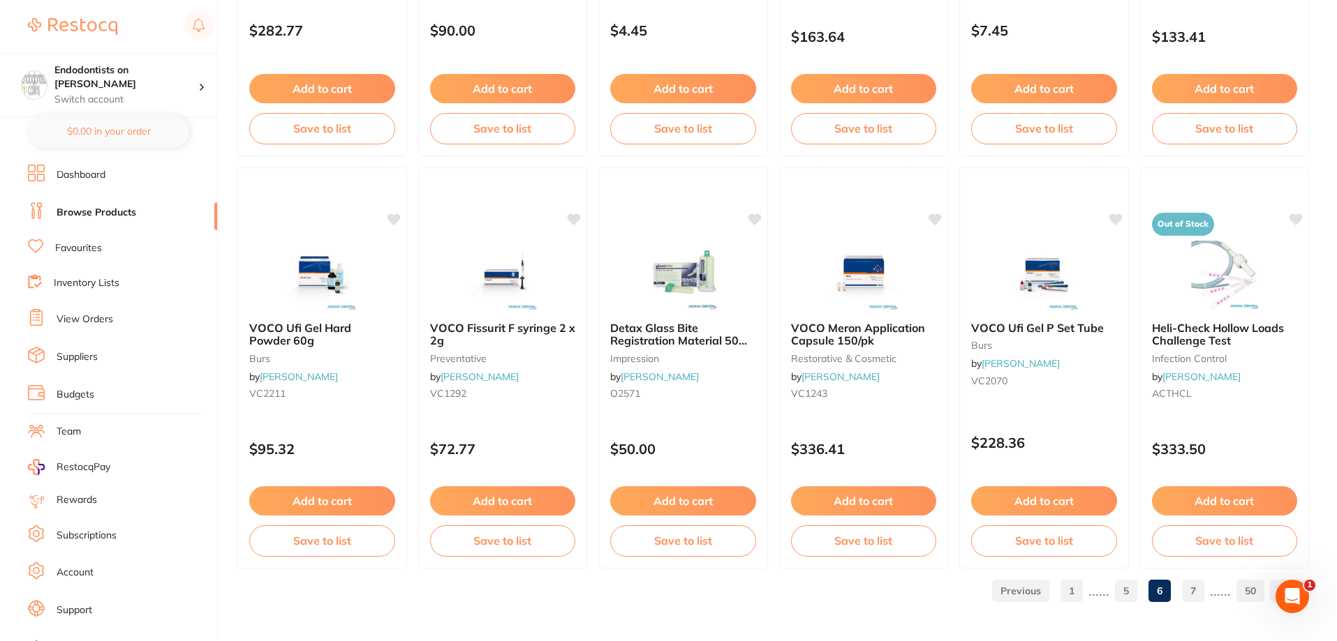
click at [1133, 586] on link "7" at bounding box center [1193, 591] width 22 height 28
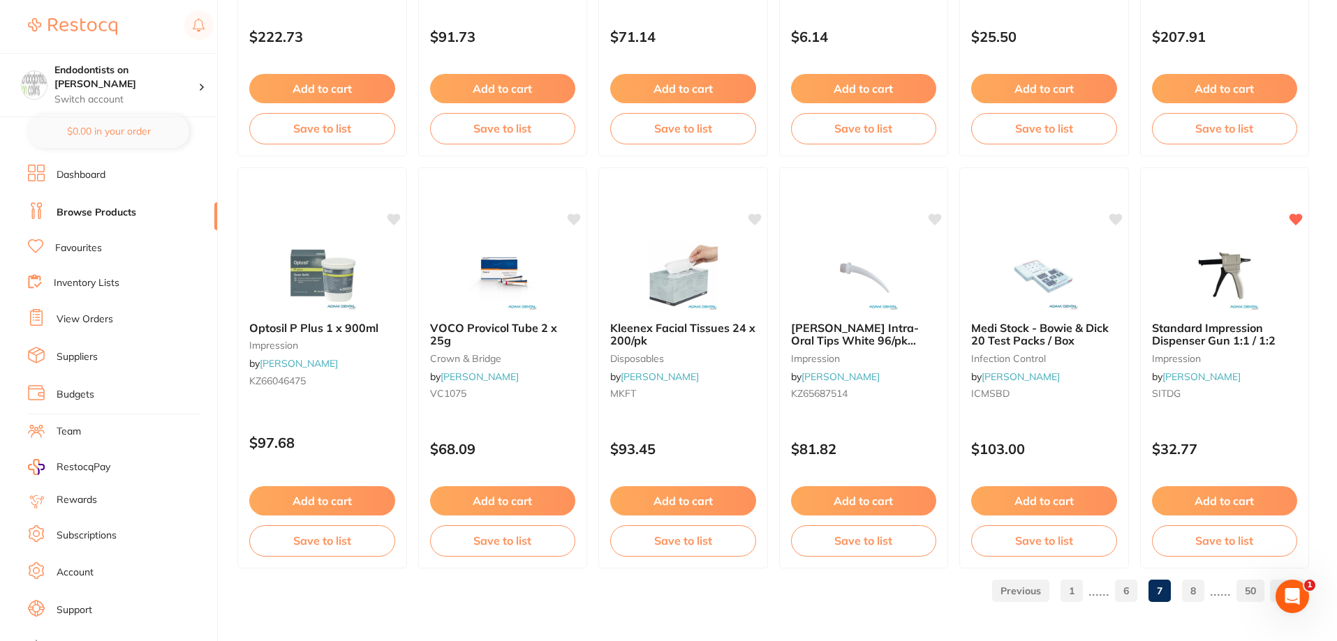
click at [1133, 590] on link "8" at bounding box center [1193, 591] width 22 height 28
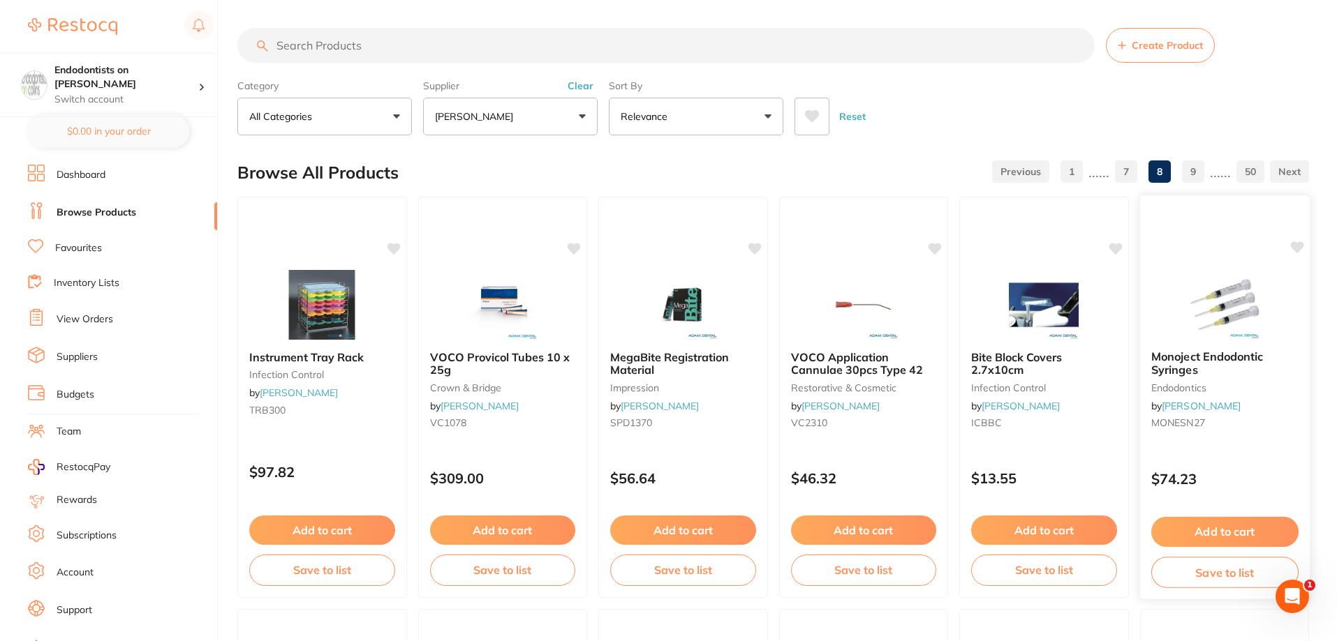
scroll to position [0, 0]
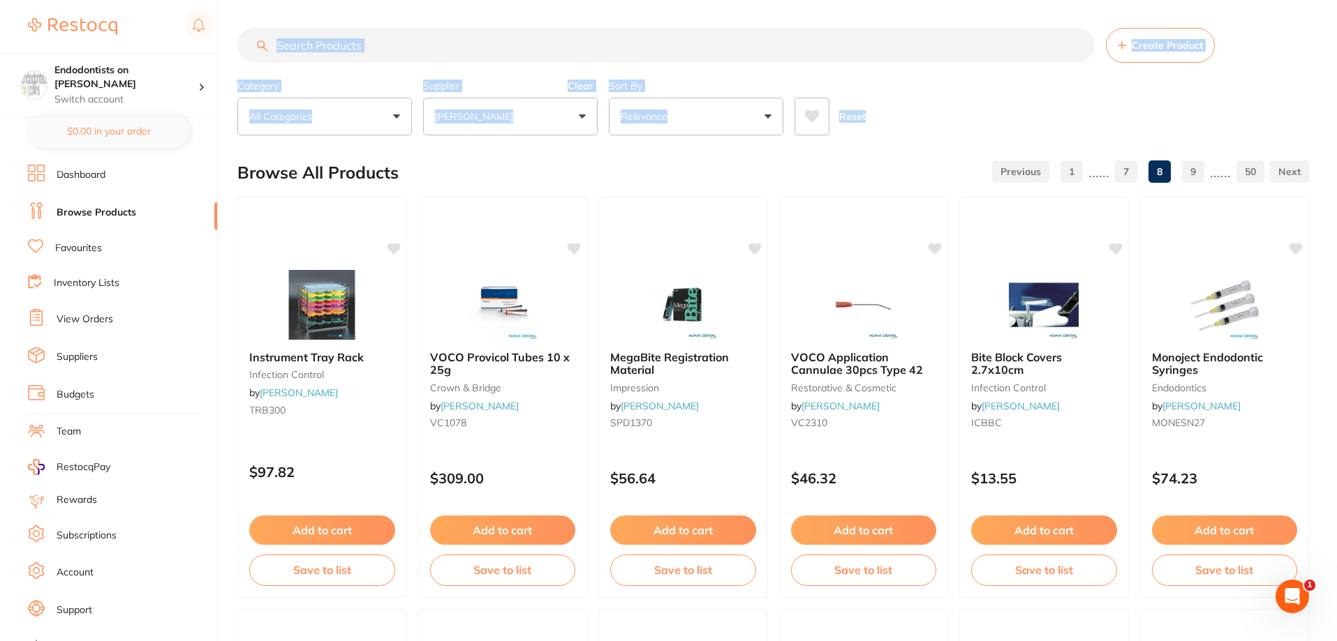
drag, startPoint x: 1336, startPoint y: 82, endPoint x: 1334, endPoint y: 117, distance: 35.0
click at [1133, 129] on html "$0.00 Endodontists on [PERSON_NAME] Switch account Endodontists on [PERSON_NAME…" at bounding box center [668, 320] width 1337 height 641
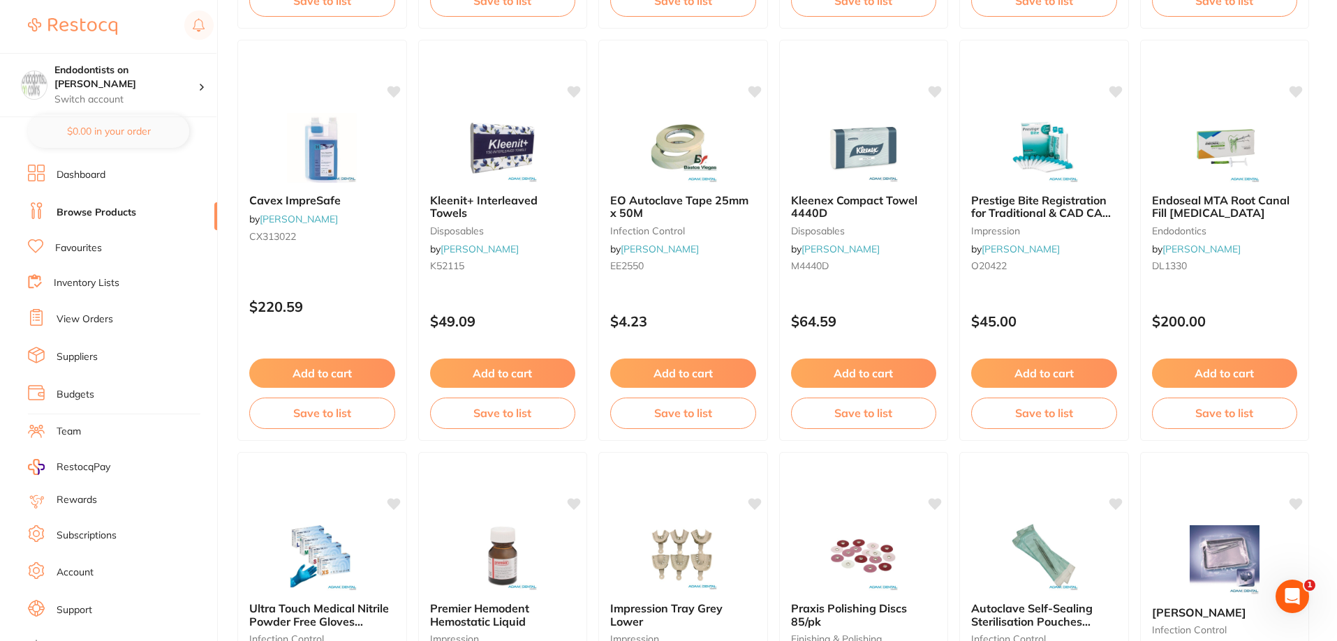
scroll to position [2224, 0]
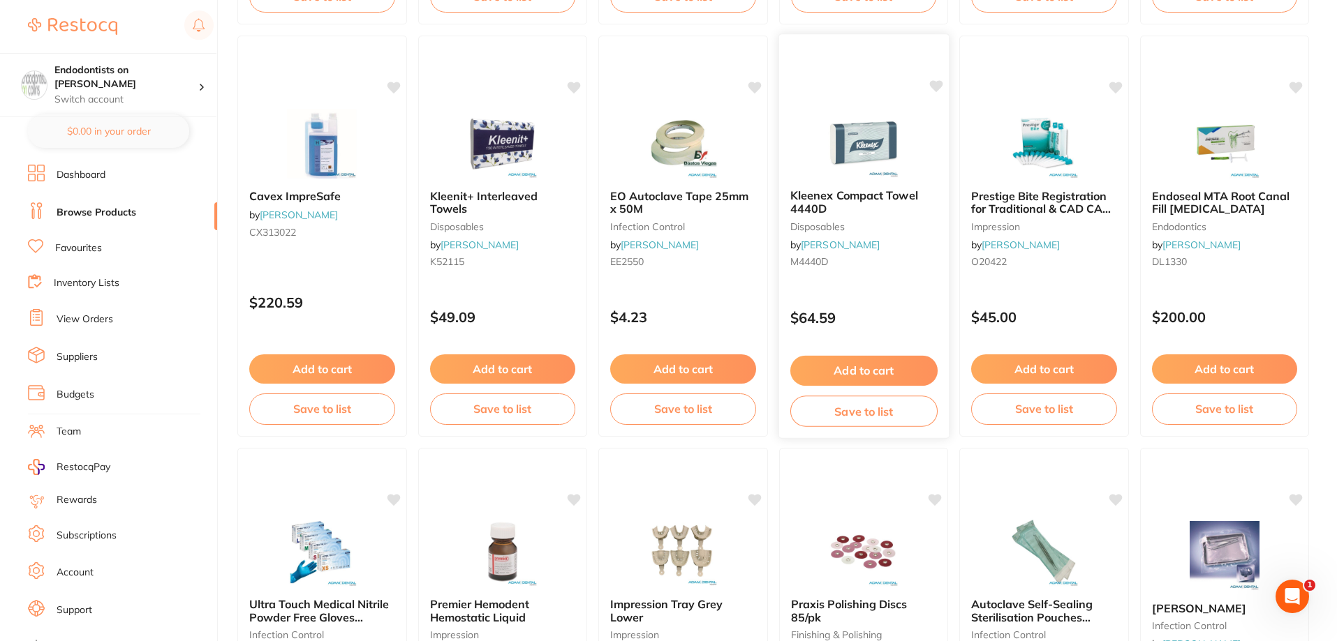
click at [935, 86] on icon at bounding box center [935, 86] width 13 height 12
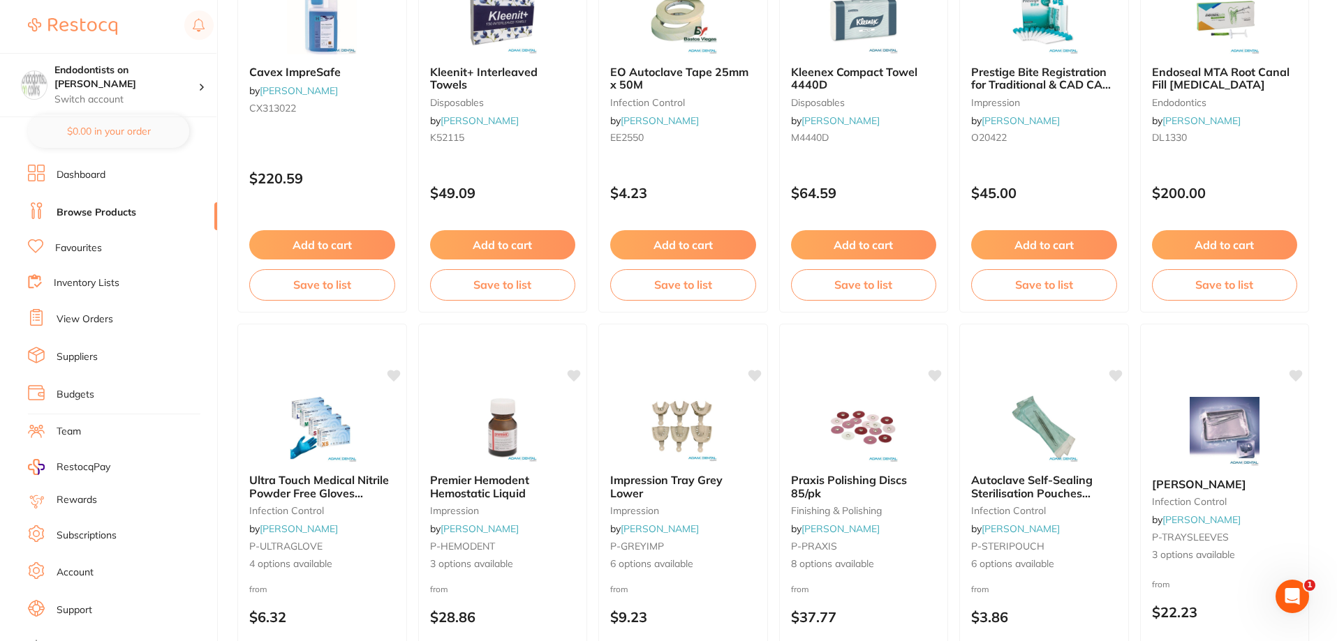
scroll to position [2363, 0]
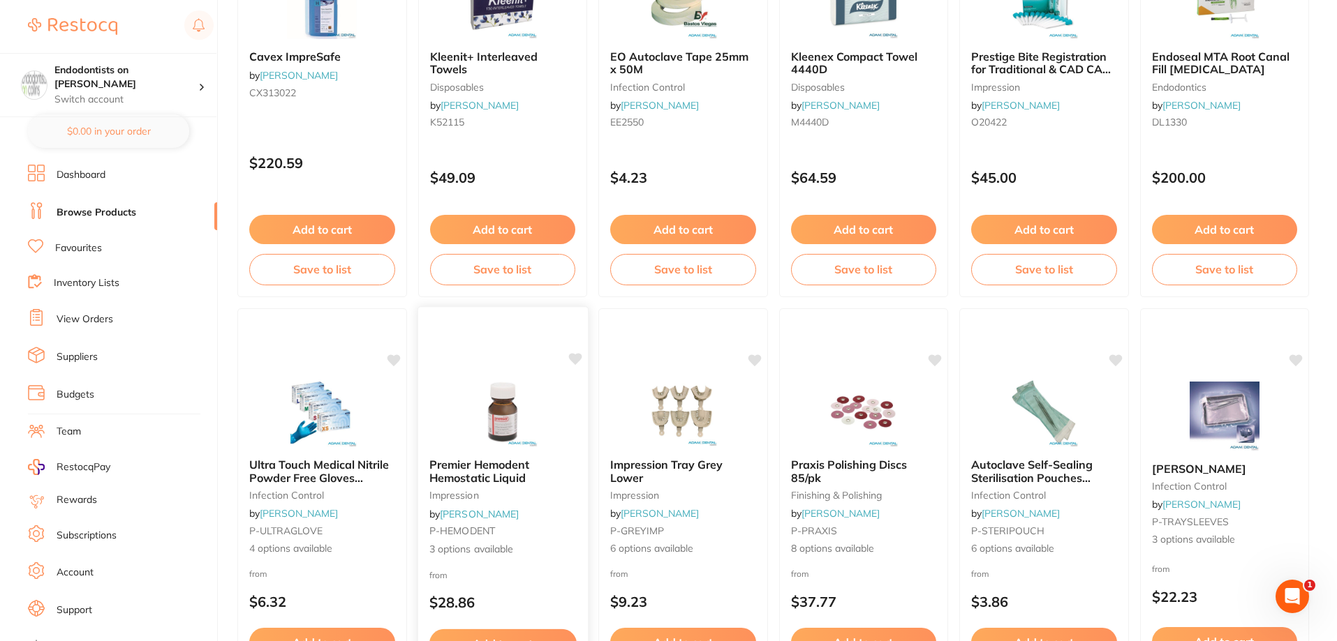
click at [577, 357] on icon at bounding box center [574, 359] width 13 height 12
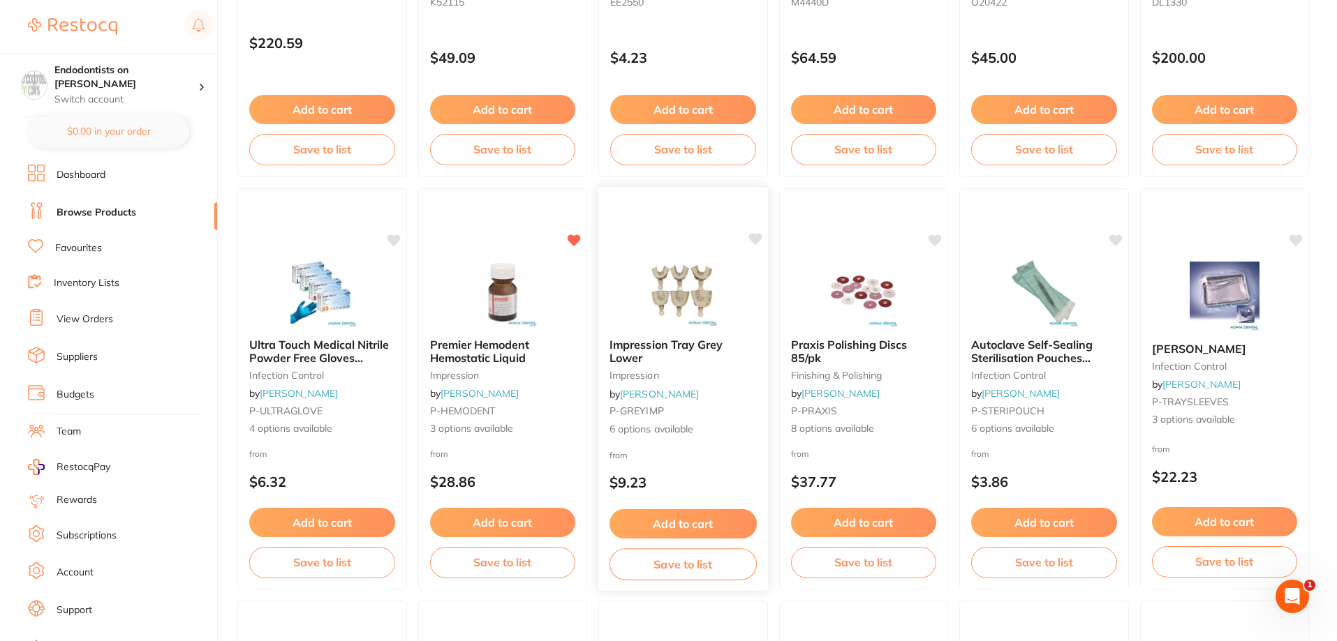
scroll to position [2503, 0]
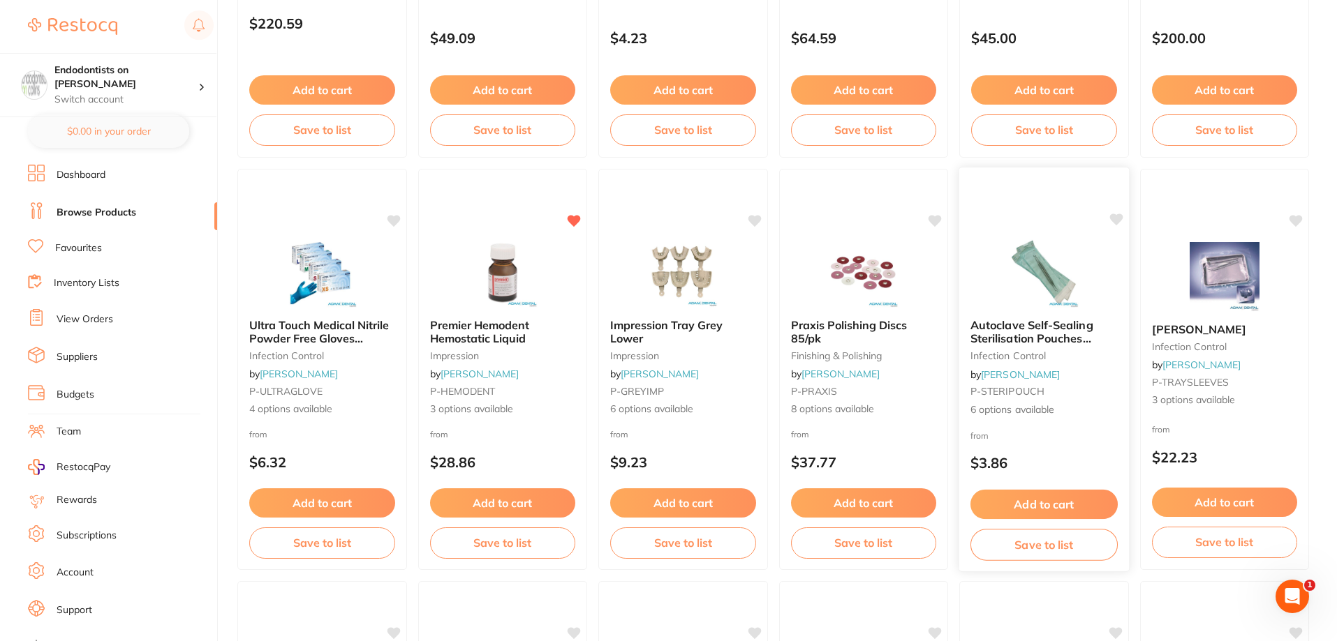
click at [1117, 220] on icon at bounding box center [1115, 220] width 13 height 12
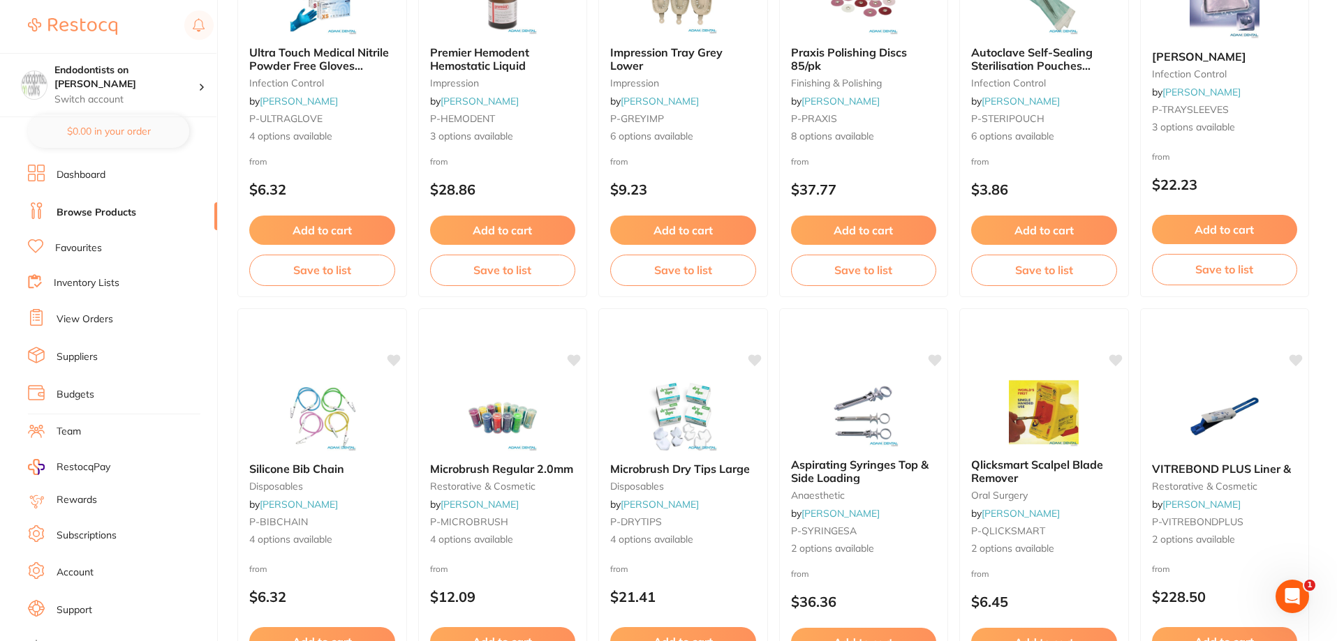
scroll to position [2782, 0]
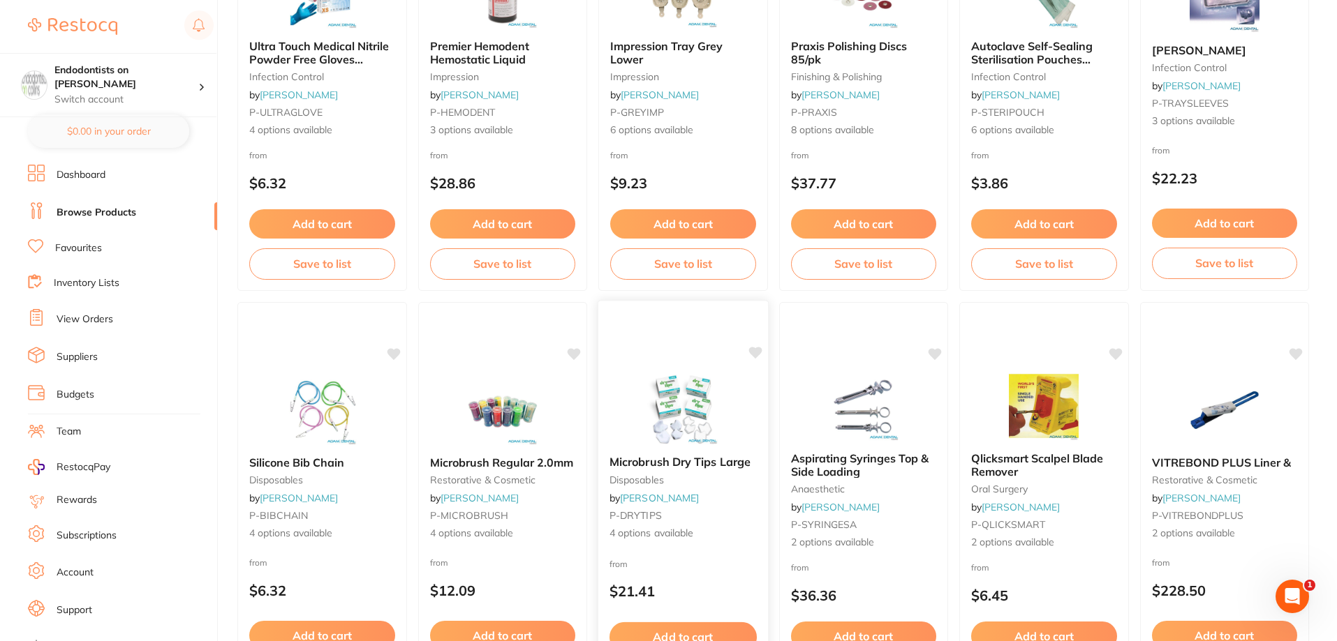
click at [755, 352] on icon at bounding box center [754, 353] width 13 height 12
click at [390, 354] on icon at bounding box center [393, 353] width 13 height 12
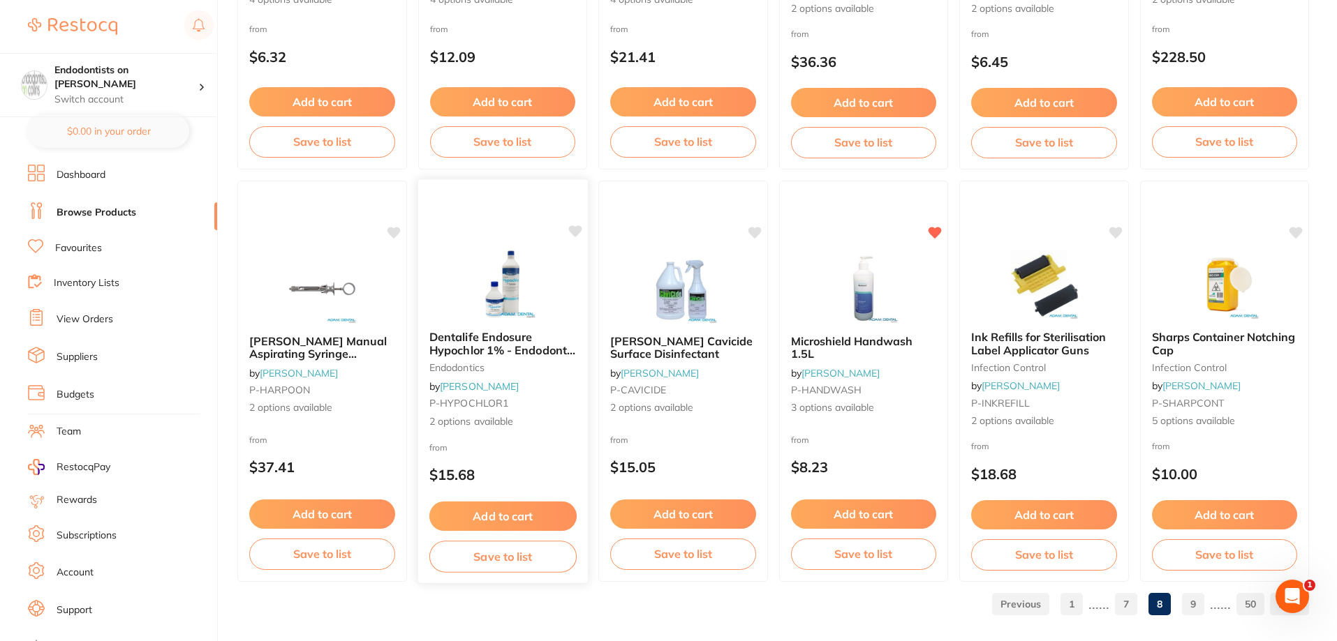
scroll to position [3329, 0]
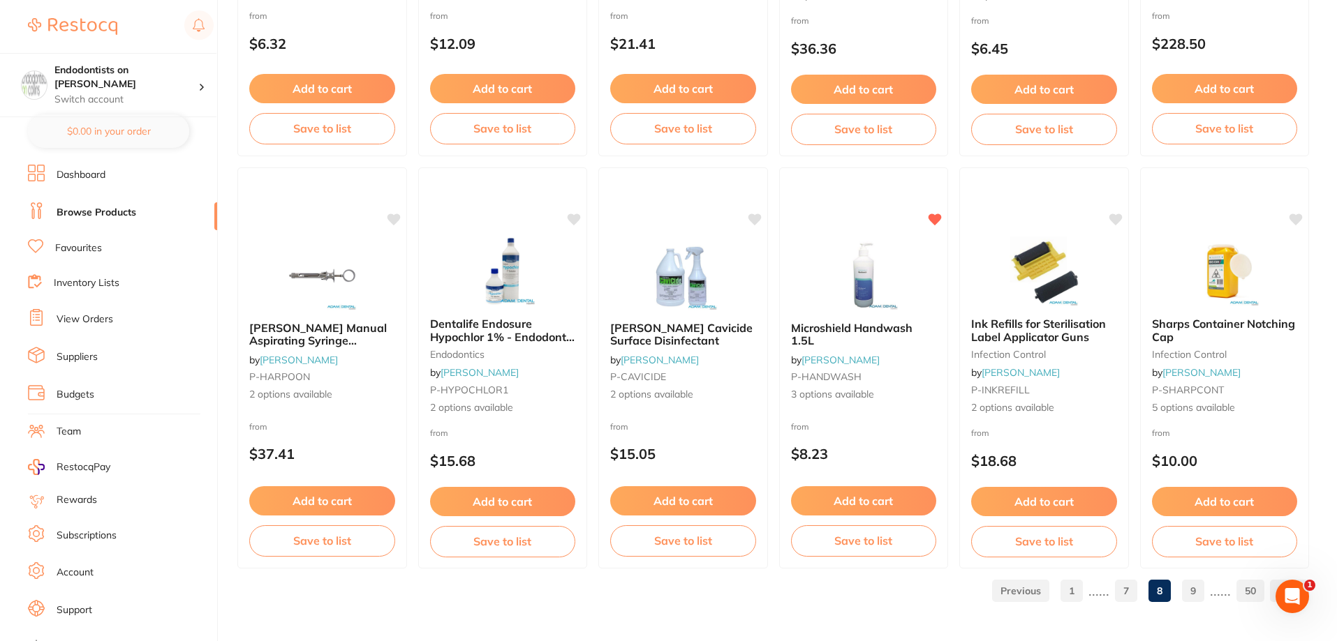
click at [1133, 590] on link "9" at bounding box center [1193, 591] width 22 height 28
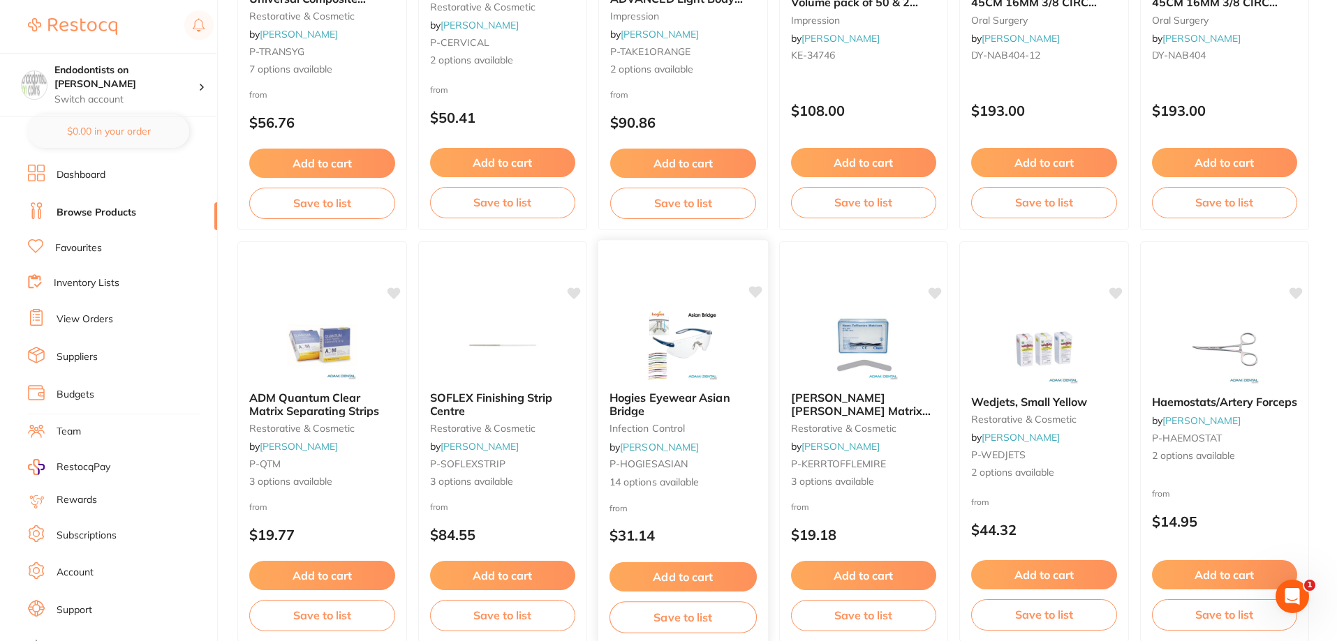
scroll to position [1675, 0]
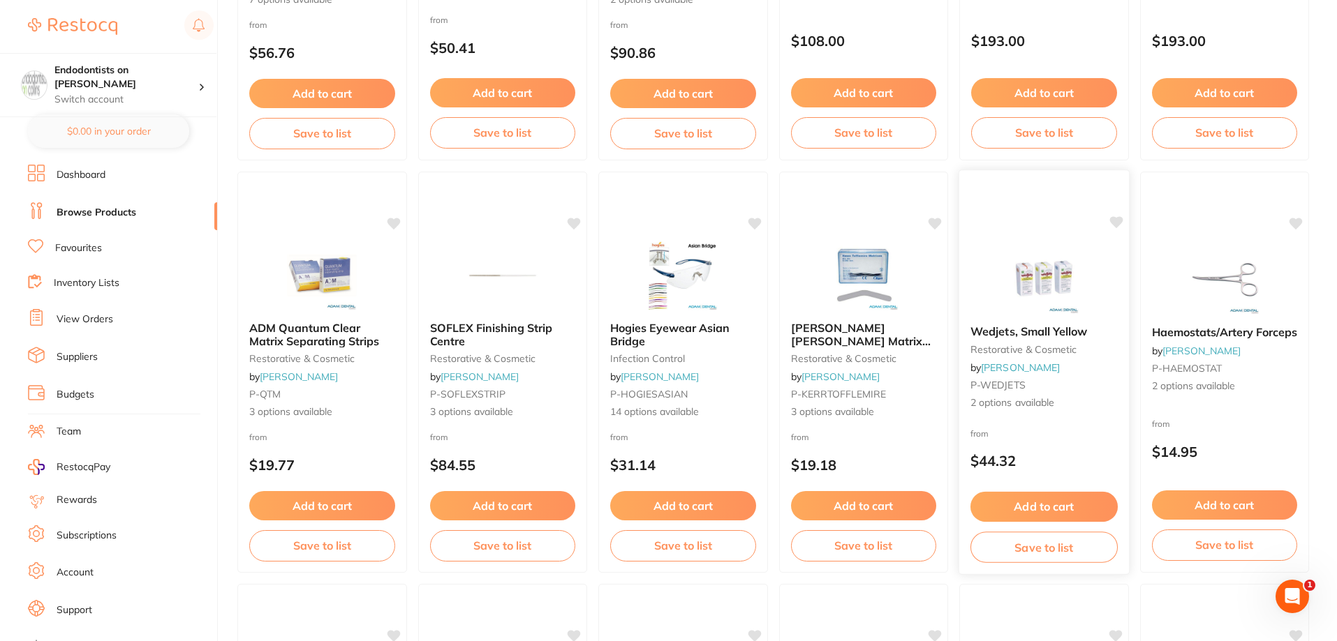
click at [1114, 228] on icon at bounding box center [1115, 223] width 14 height 14
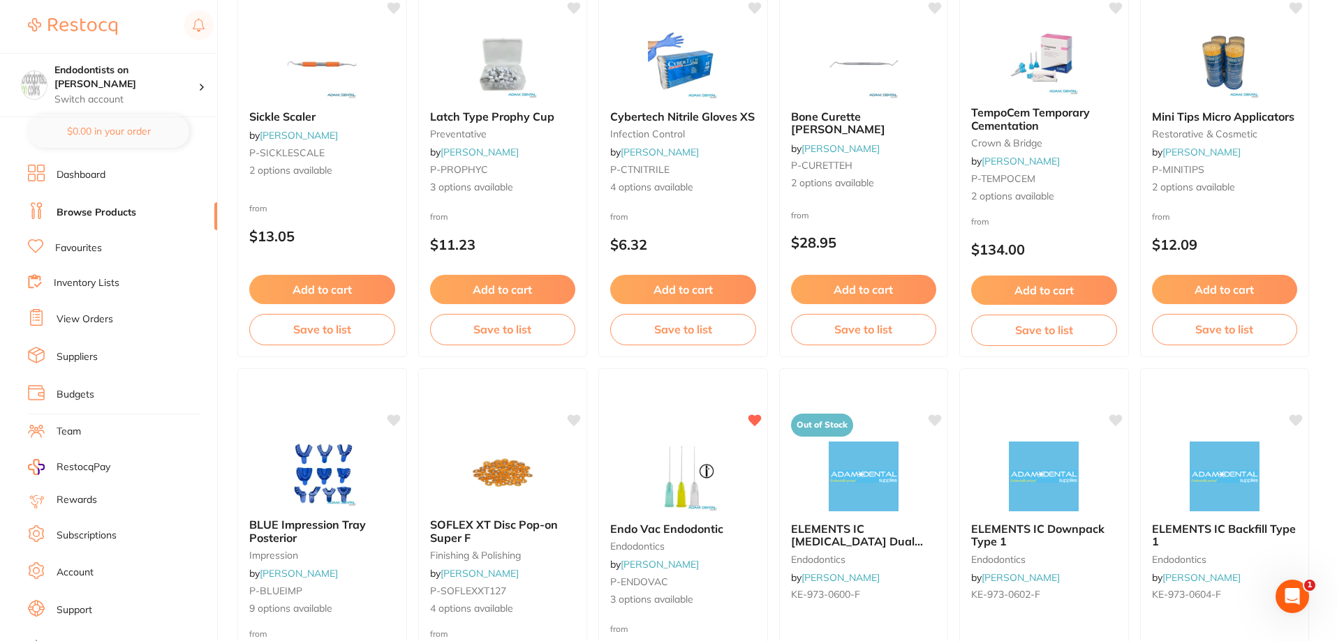
scroll to position [2373, 0]
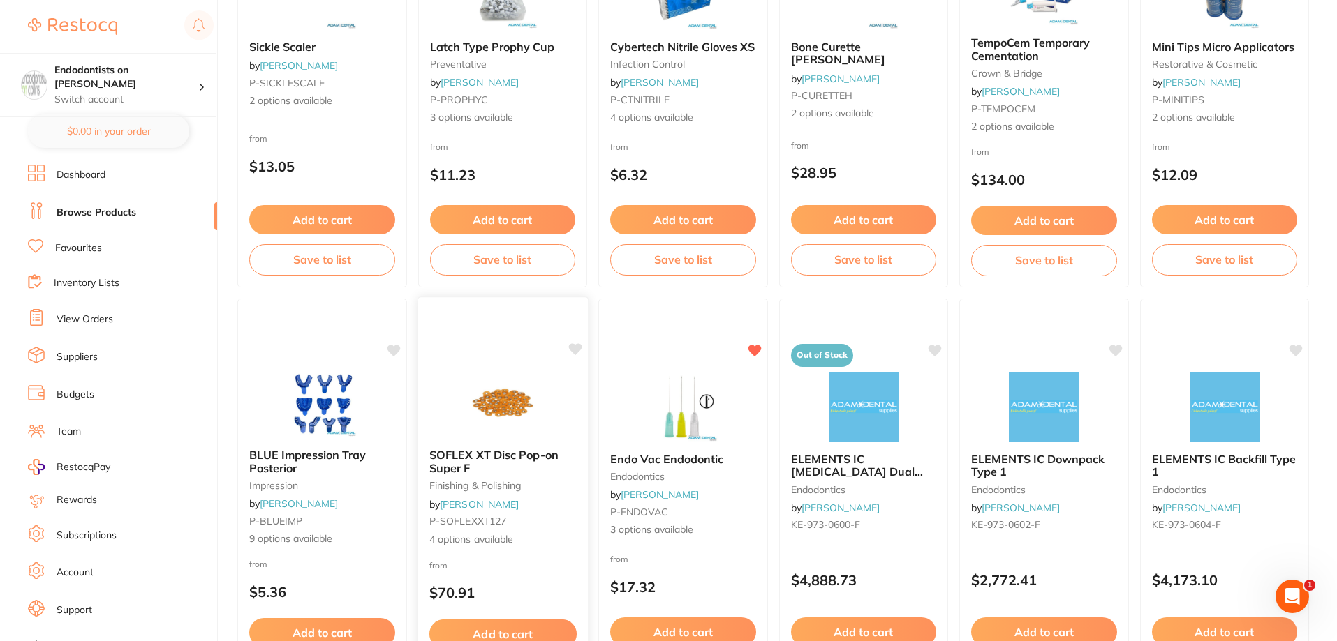
click at [577, 352] on icon at bounding box center [574, 349] width 13 height 12
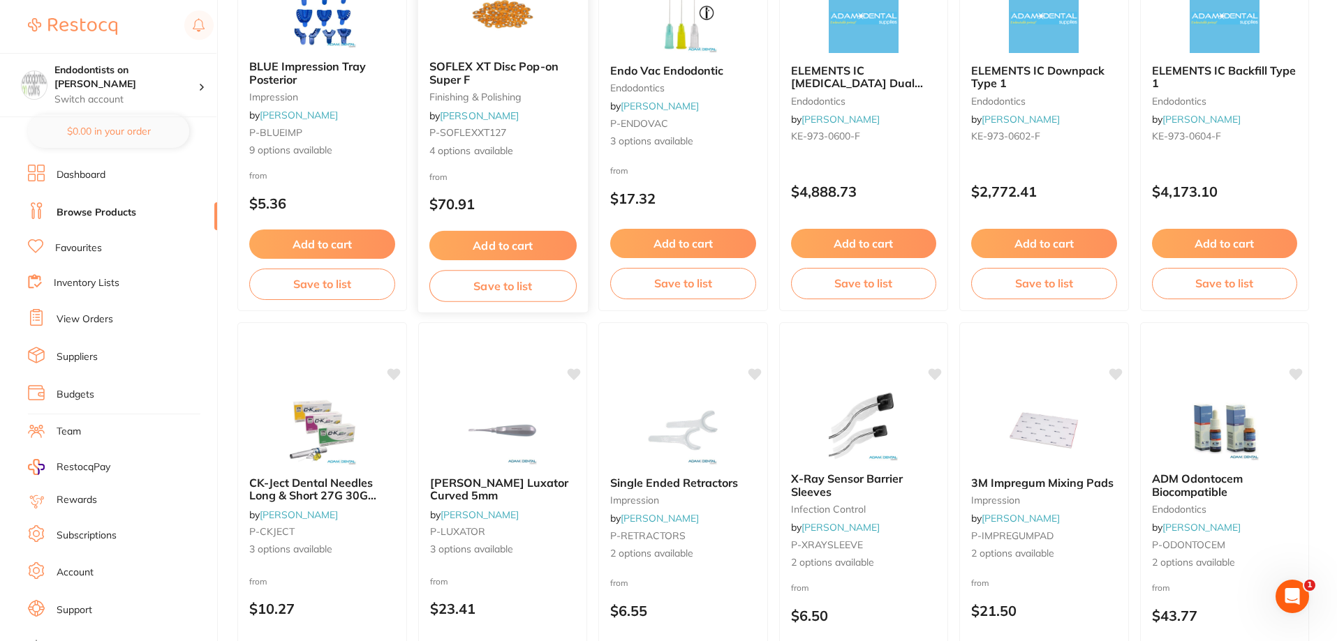
scroll to position [2862, 0]
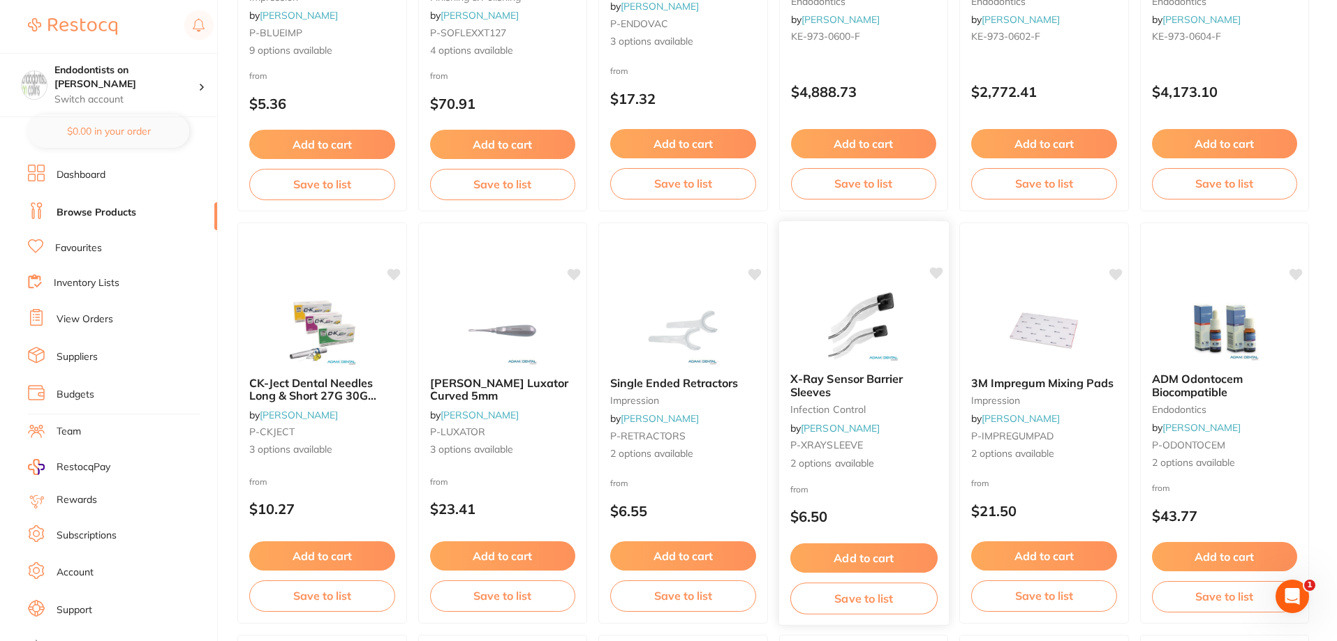
click at [852, 339] on img at bounding box center [862, 326] width 91 height 70
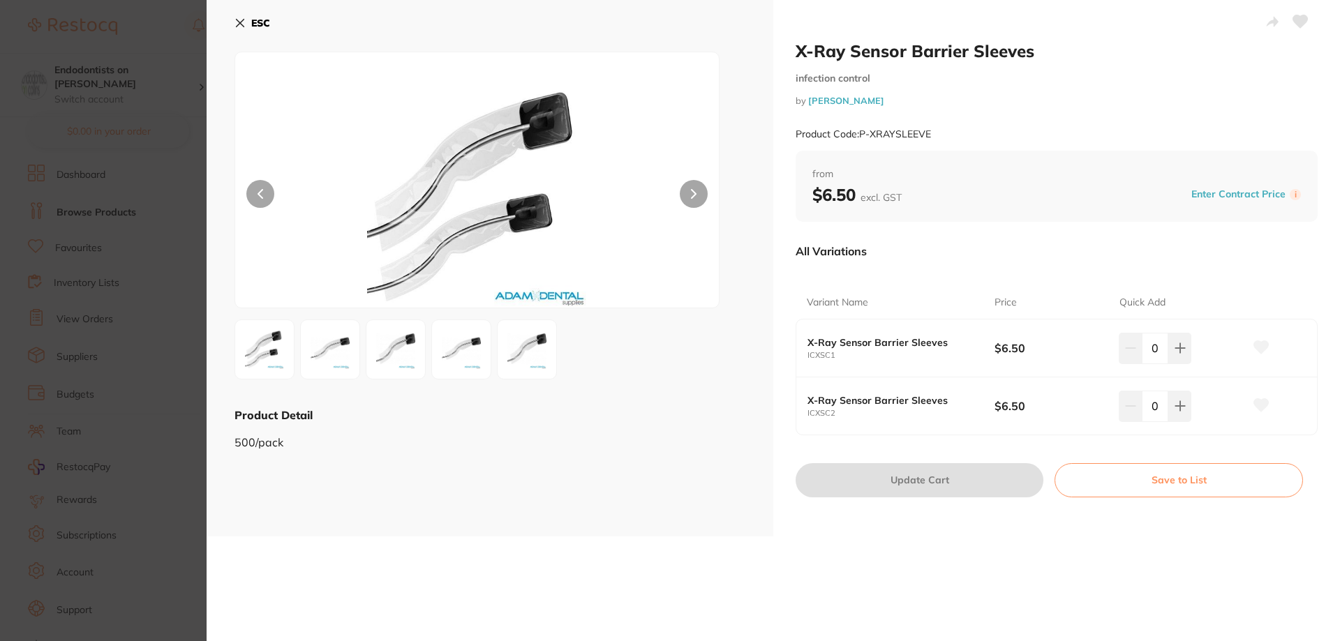
click at [262, 344] on img at bounding box center [264, 350] width 50 height 50
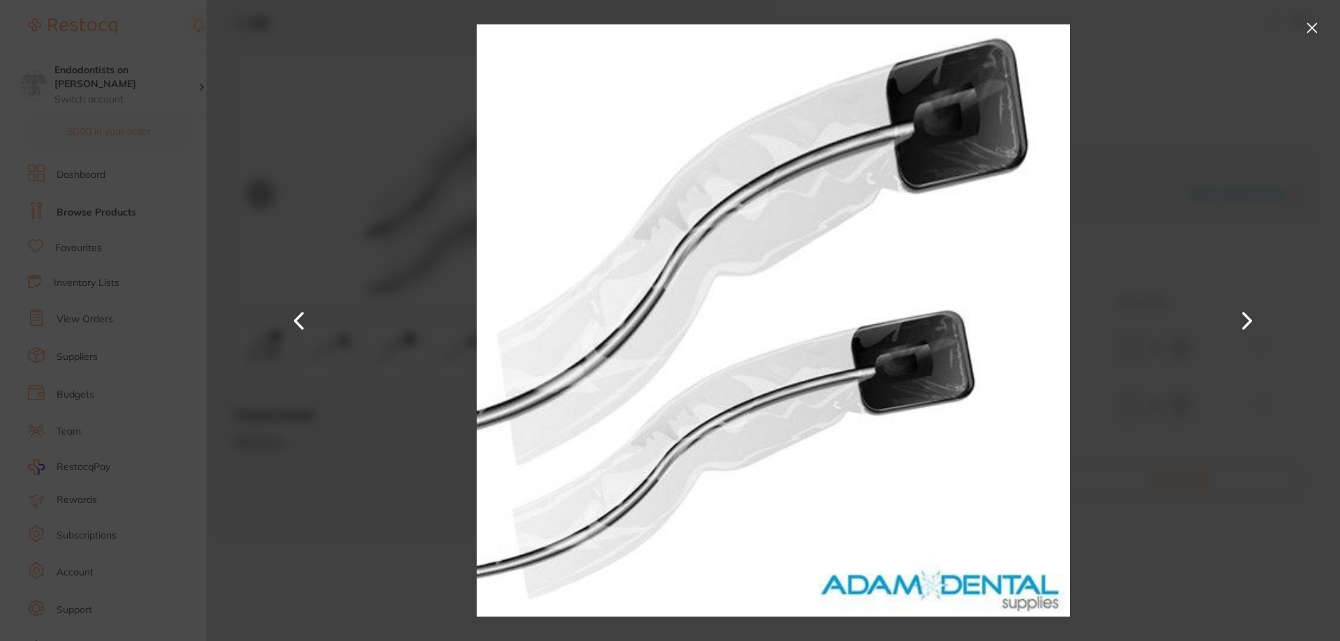
click at [1133, 336] on button at bounding box center [1248, 321] width 34 height 321
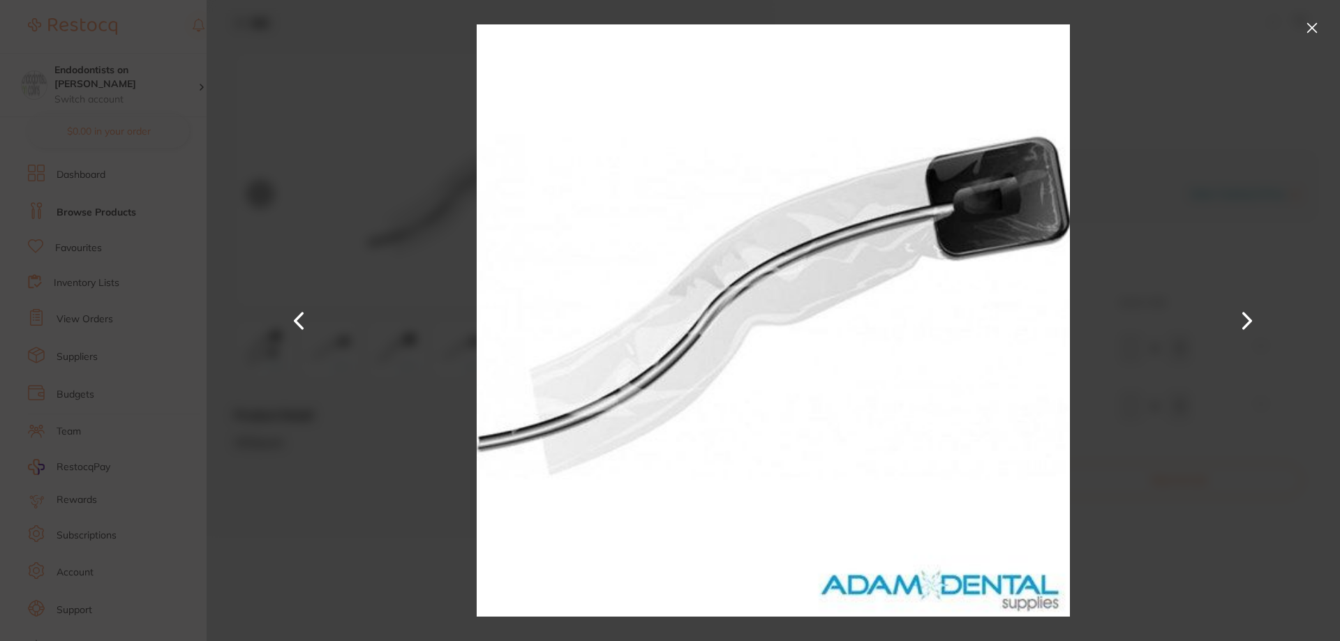
click at [1133, 325] on button at bounding box center [1248, 321] width 34 height 321
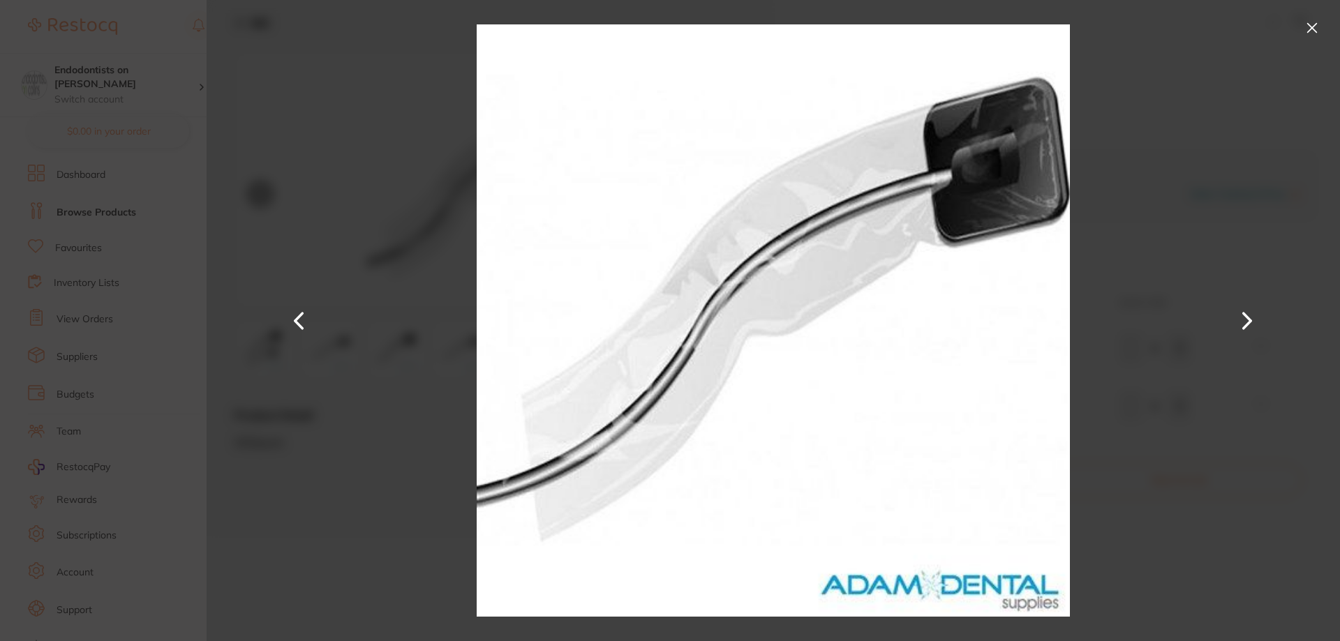
drag, startPoint x: 1310, startPoint y: 25, endPoint x: 1097, endPoint y: 104, distance: 227.7
click at [1133, 27] on button at bounding box center [1312, 28] width 22 height 22
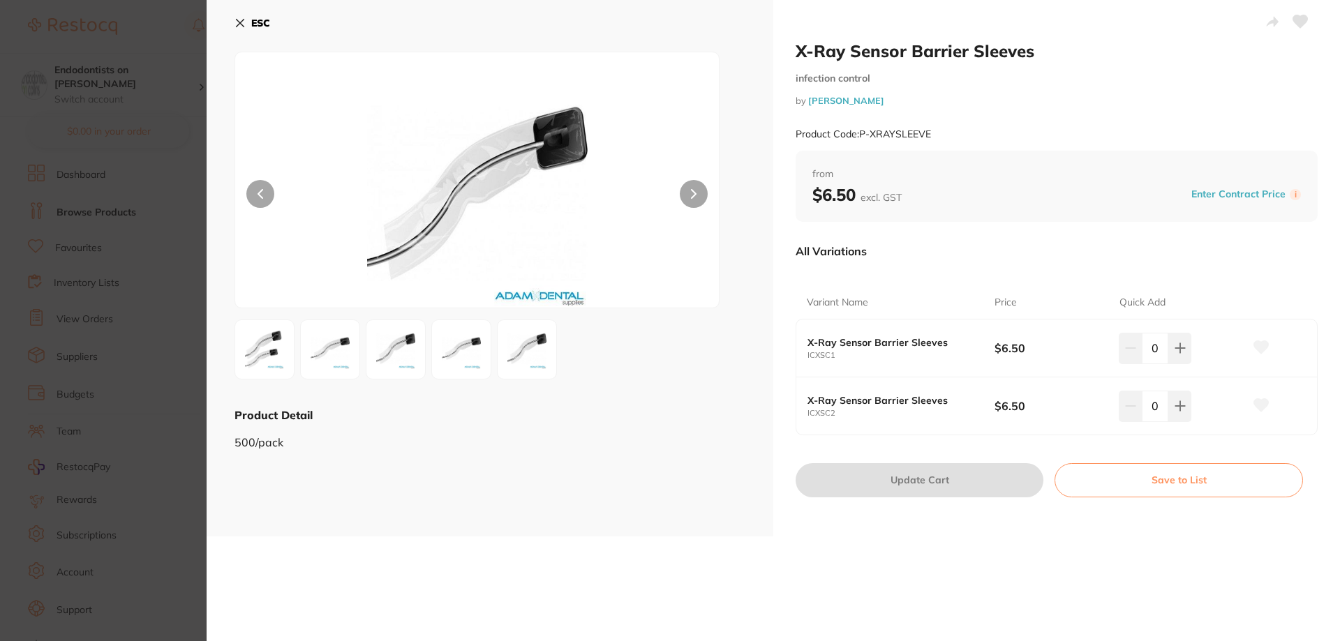
click at [521, 355] on img at bounding box center [527, 350] width 50 height 50
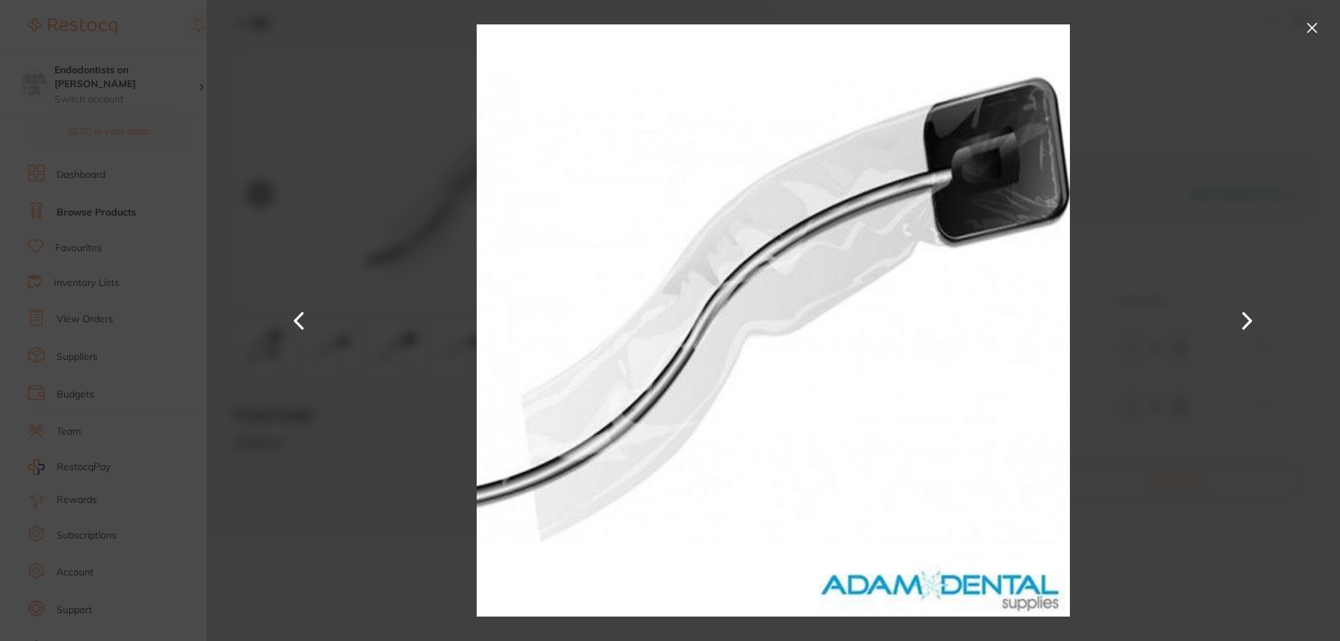
click at [373, 362] on div at bounding box center [774, 320] width 1134 height 641
click at [1133, 31] on button at bounding box center [1312, 28] width 22 height 22
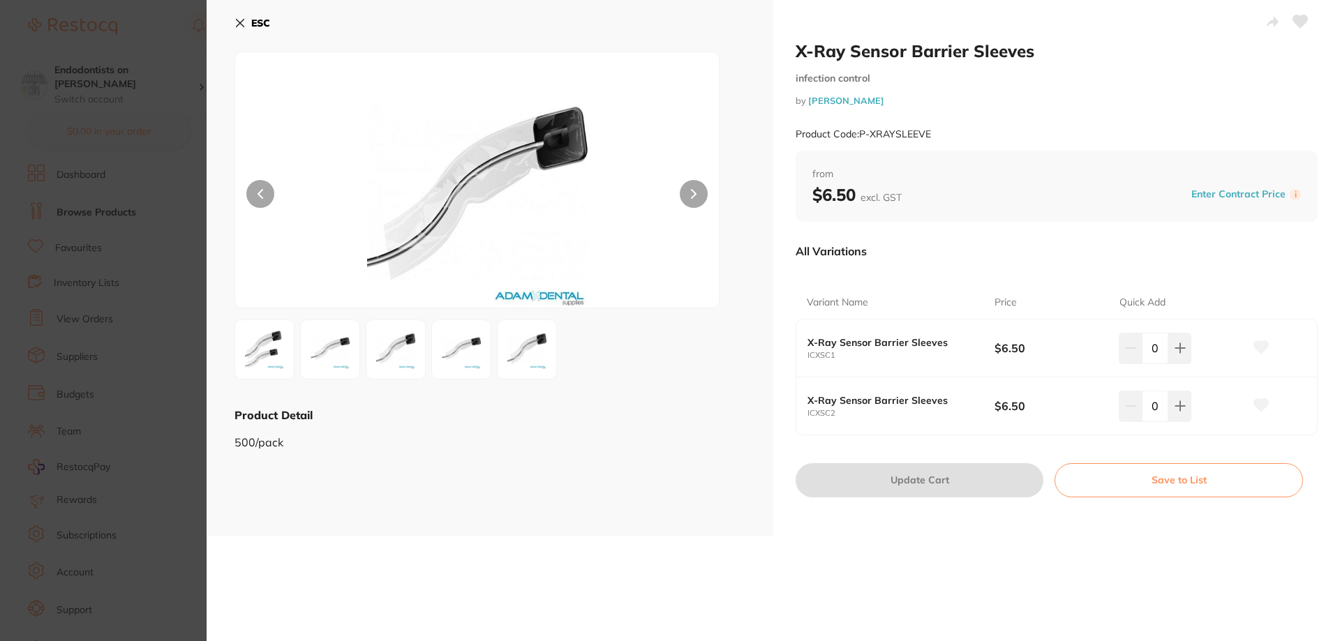
click at [1133, 19] on icon at bounding box center [1300, 21] width 15 height 13
drag, startPoint x: 923, startPoint y: 138, endPoint x: 859, endPoint y: 132, distance: 63.8
click at [859, 132] on div "Product Code: P-XRAYSLEEVE" at bounding box center [1057, 134] width 522 height 34
copy small "P-XRAYSLEEVE"
click at [1133, 348] on icon at bounding box center [1261, 347] width 15 height 13
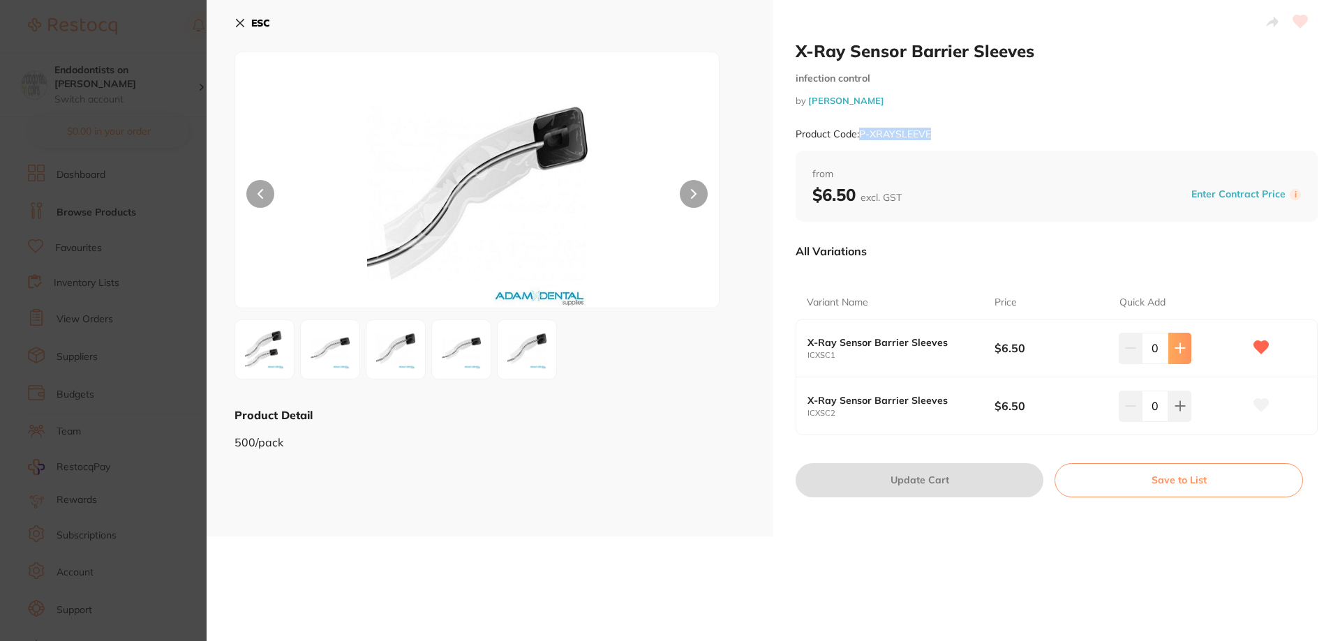
click at [1133, 346] on icon at bounding box center [1180, 348] width 11 height 11
type input "2"
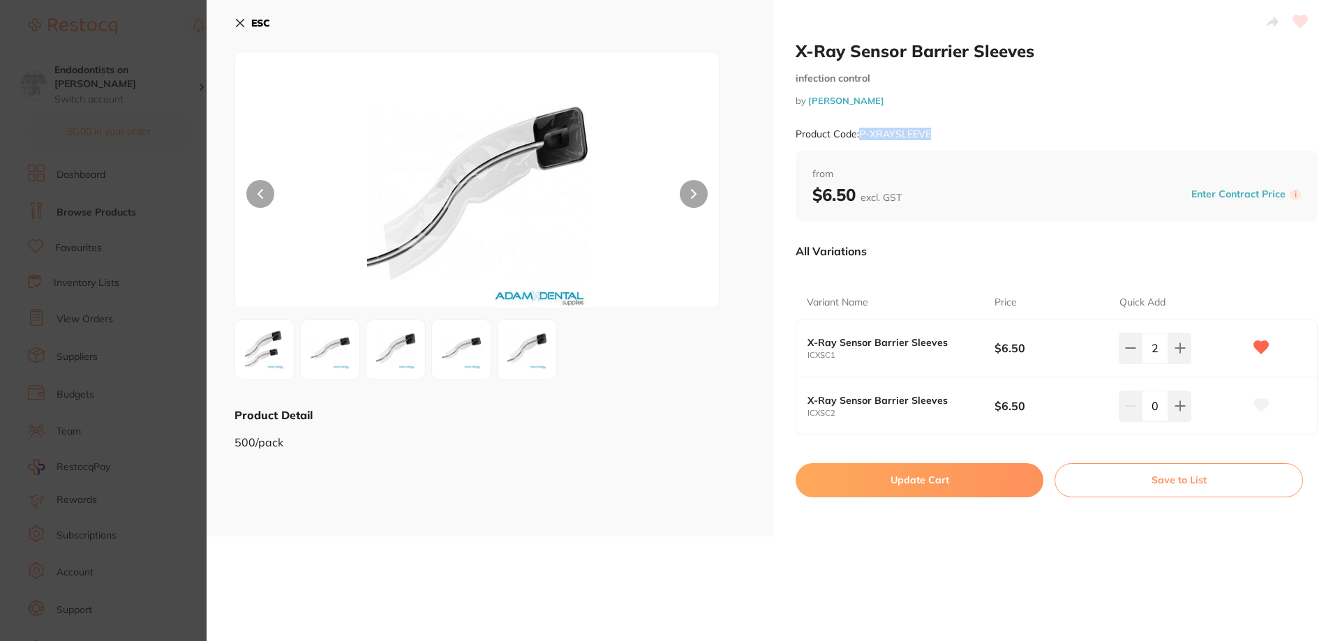
click at [933, 479] on button "Update Cart" at bounding box center [920, 480] width 248 height 34
checkbox input "false"
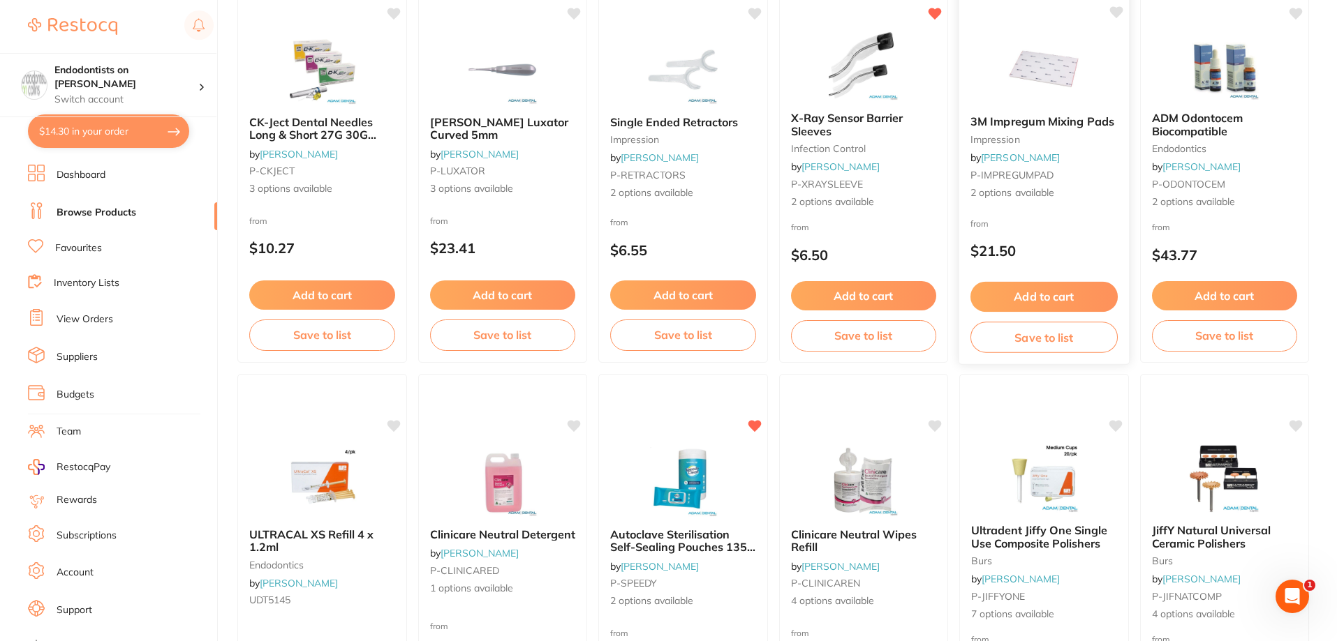
scroll to position [3211, 0]
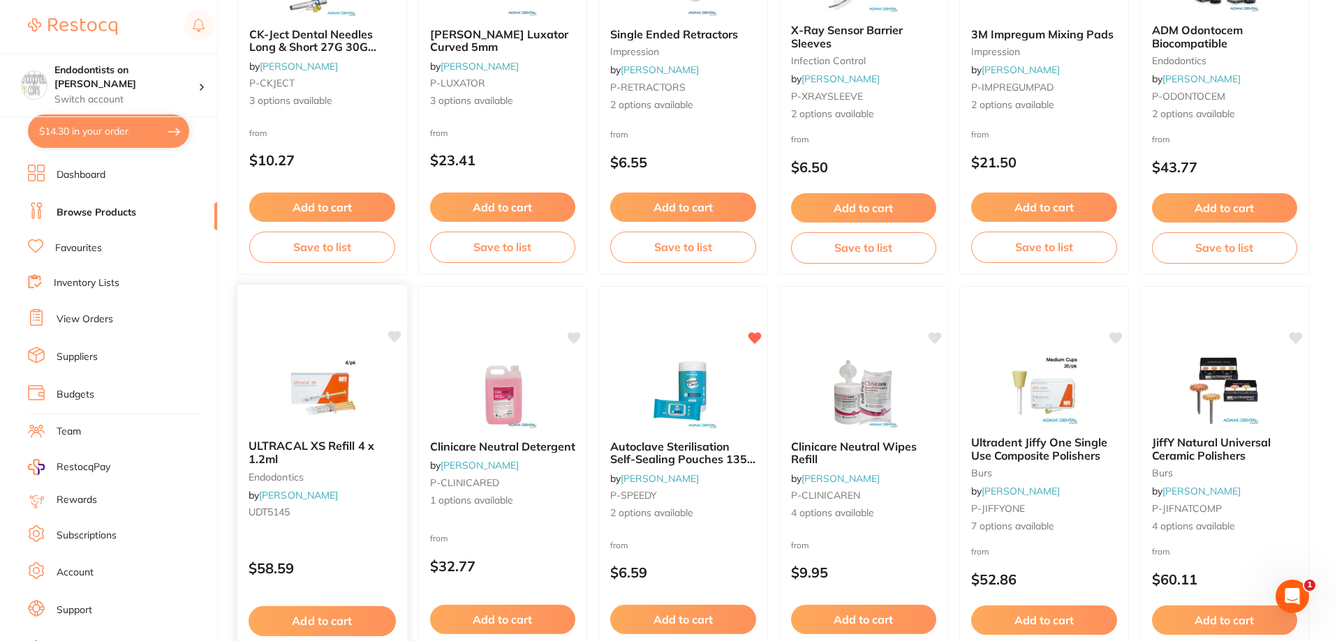
click at [394, 338] on icon at bounding box center [393, 337] width 13 height 12
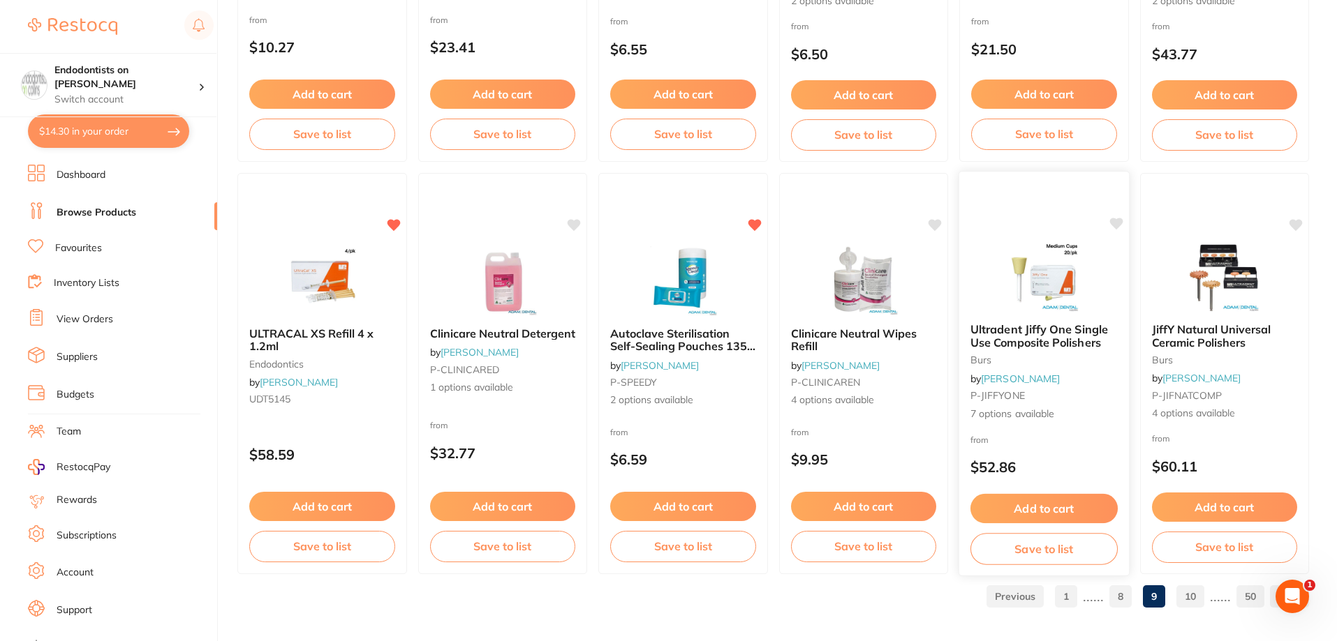
scroll to position [3329, 0]
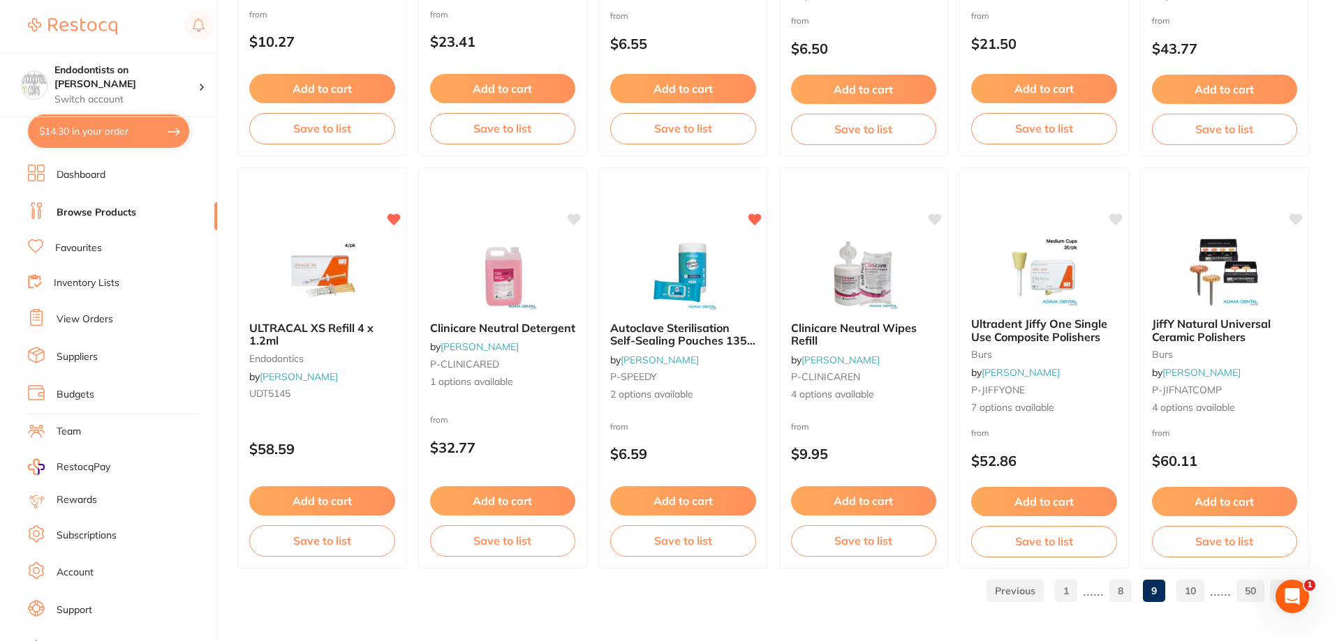
click at [1133, 590] on link "10" at bounding box center [1190, 591] width 28 height 28
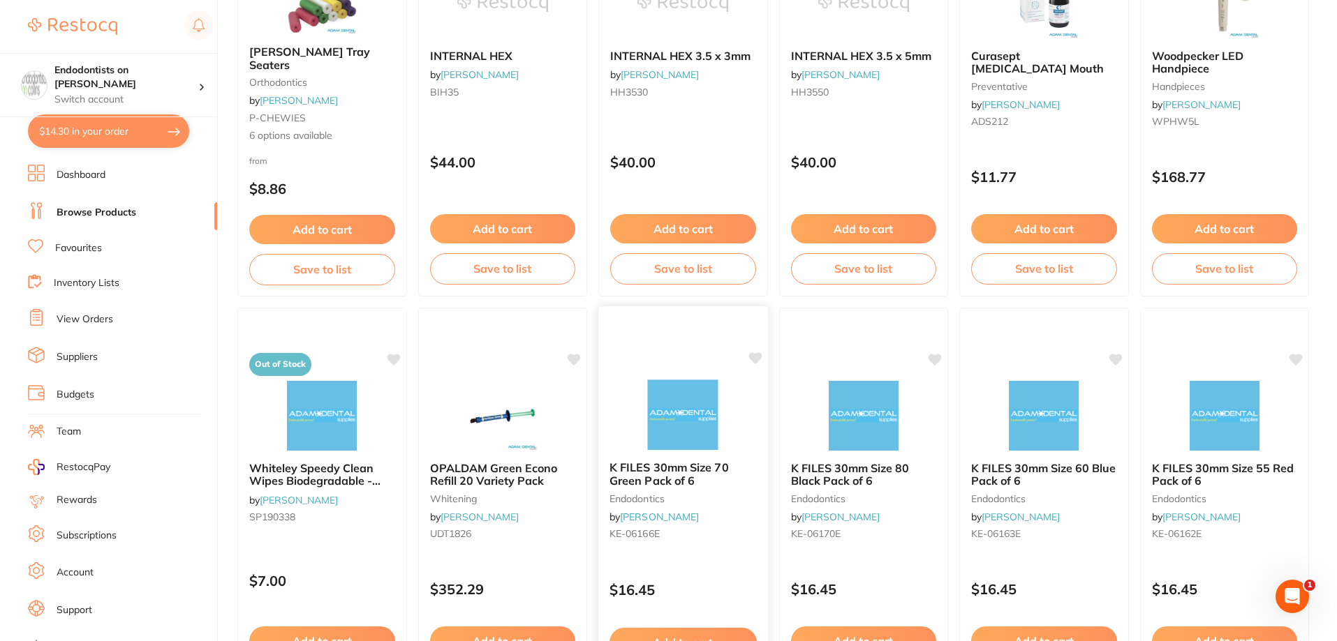
scroll to position [768, 0]
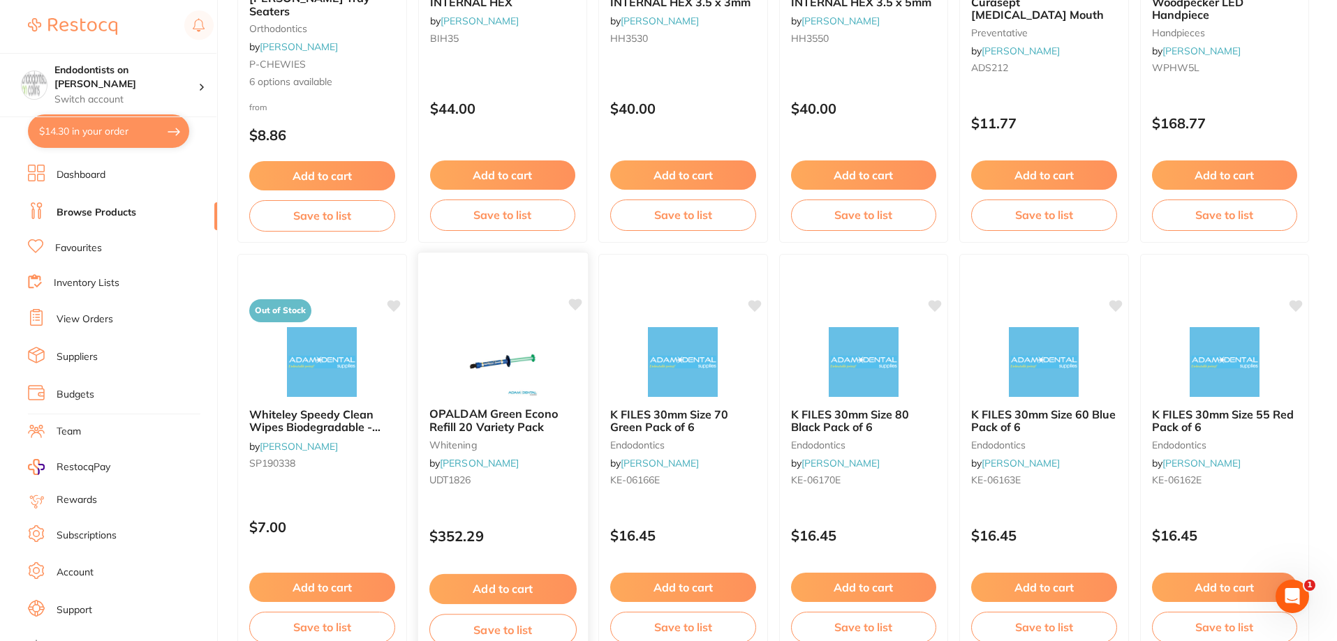
click at [573, 304] on icon at bounding box center [574, 305] width 13 height 12
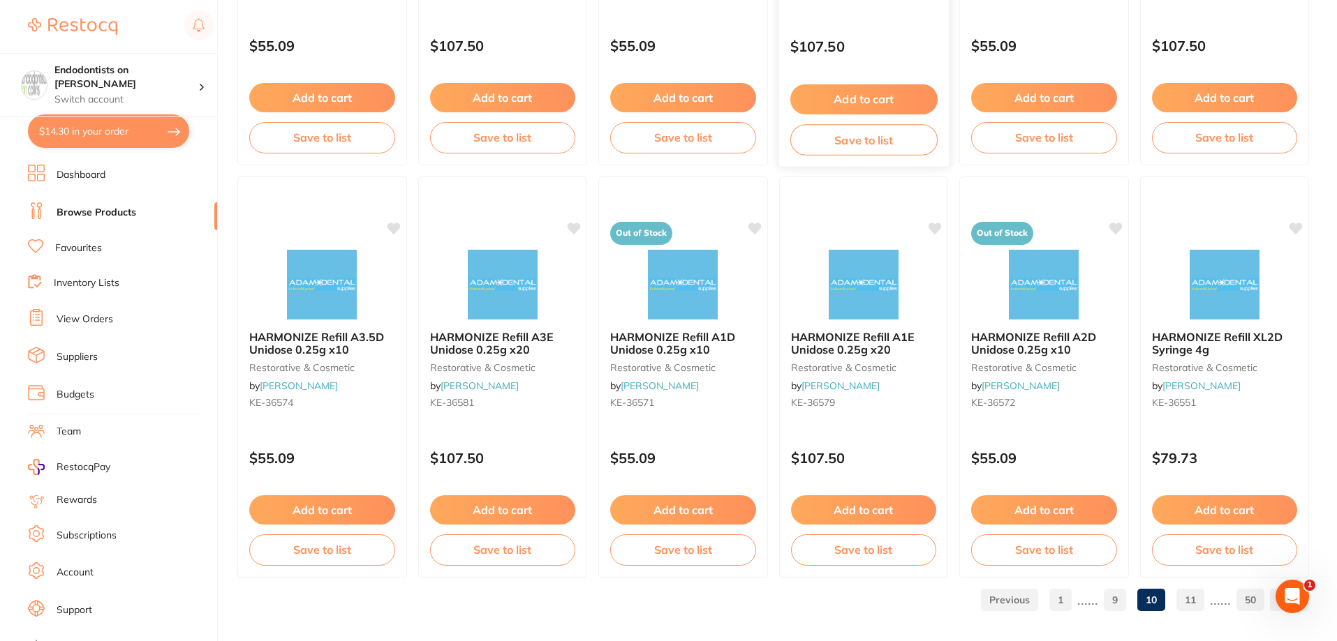
scroll to position [3329, 0]
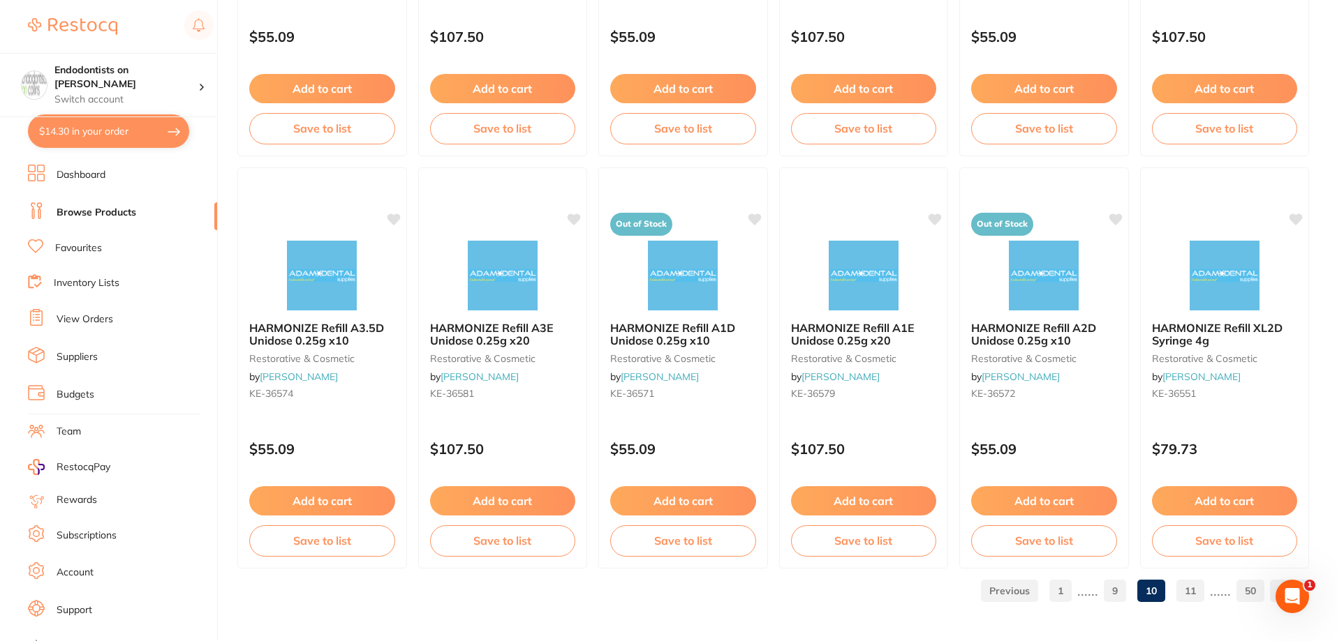
click at [1133, 590] on link "11" at bounding box center [1190, 591] width 28 height 28
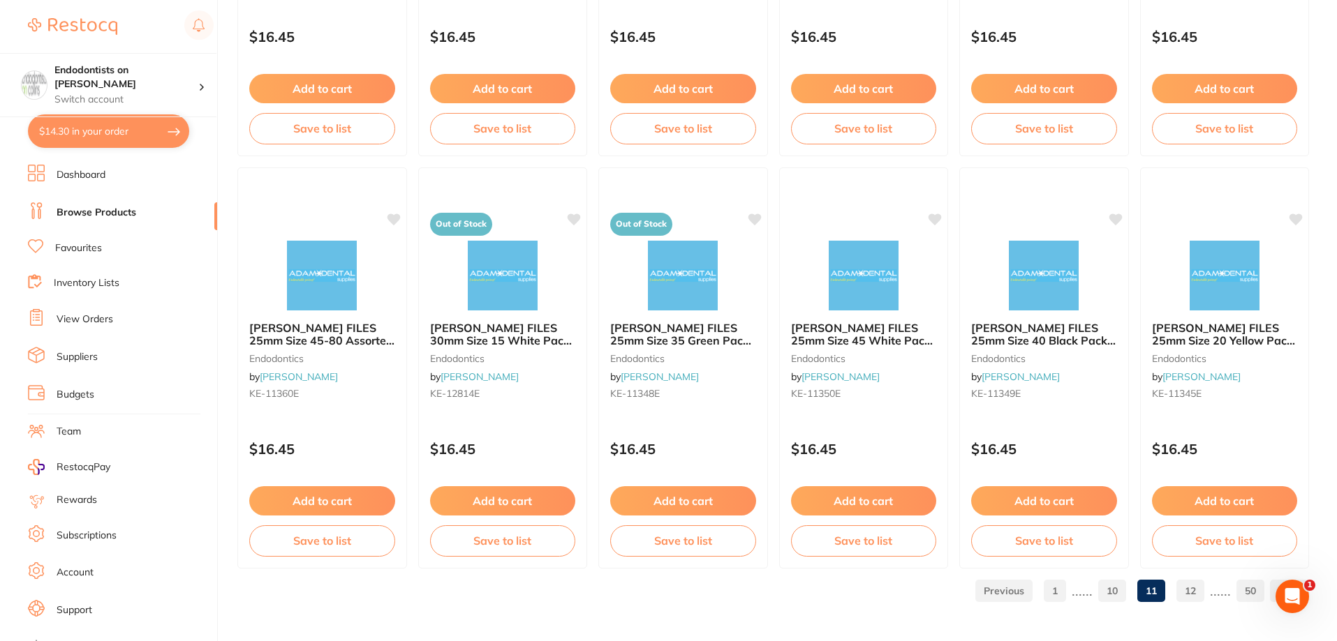
click at [1133, 590] on link "12" at bounding box center [1190, 591] width 28 height 28
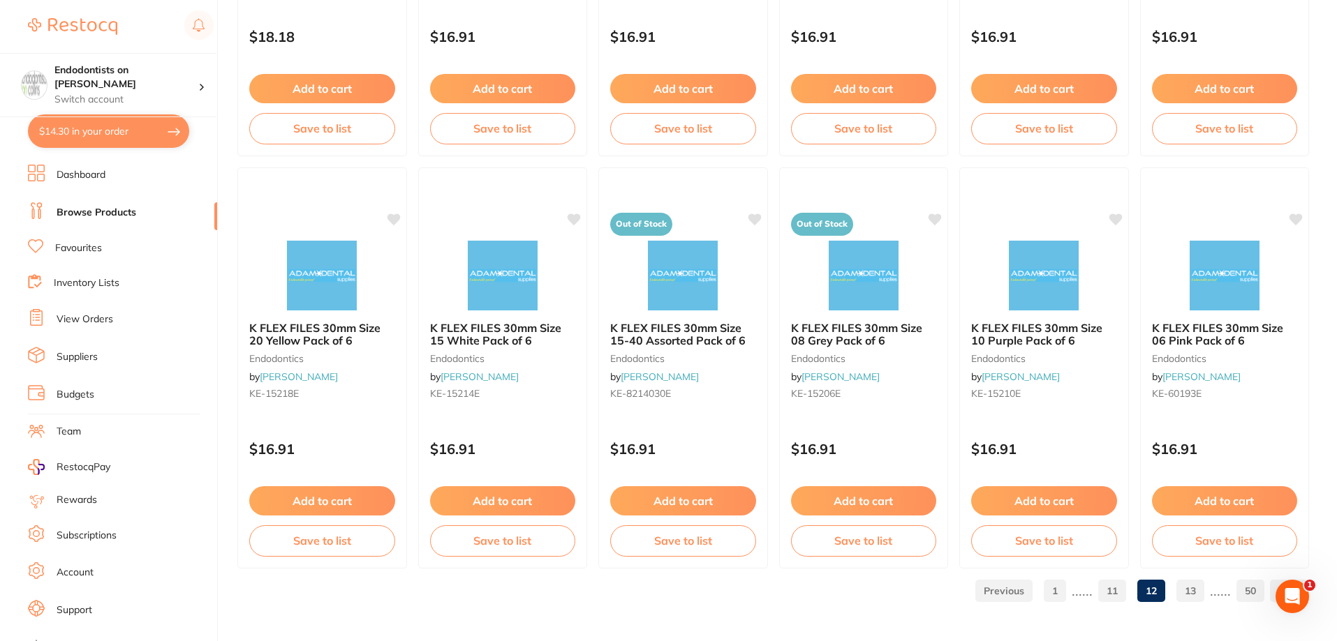
click at [1133, 590] on link "13" at bounding box center [1190, 591] width 28 height 28
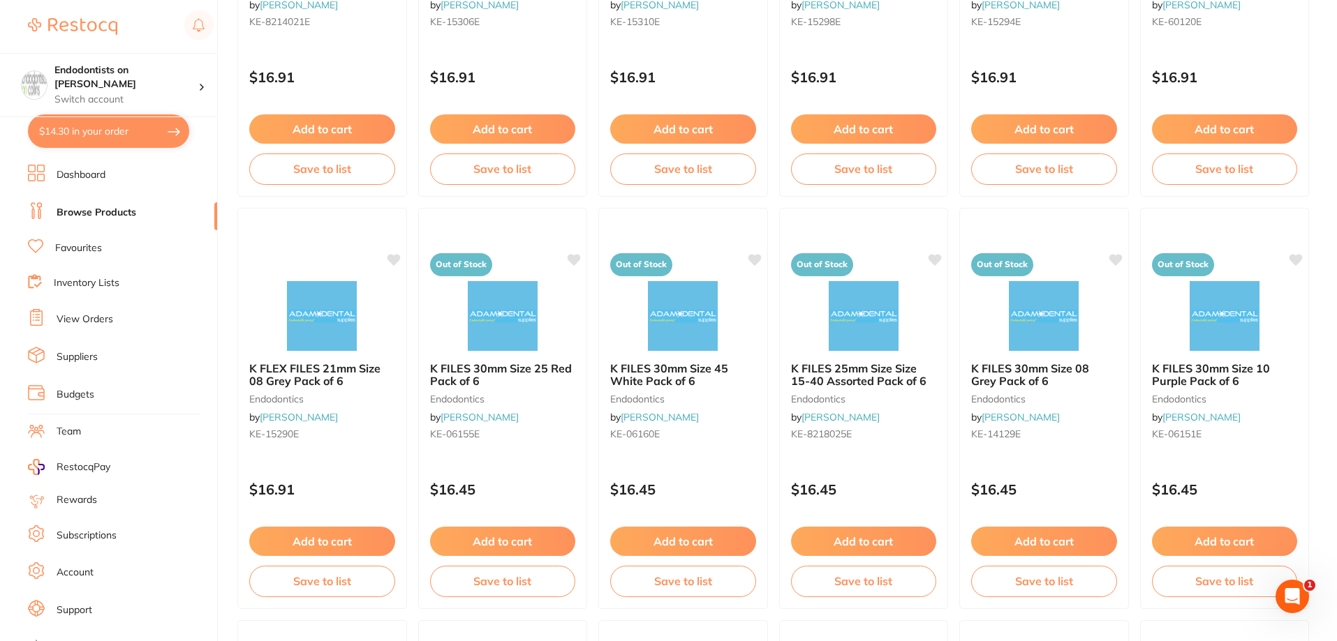
scroll to position [2211, 0]
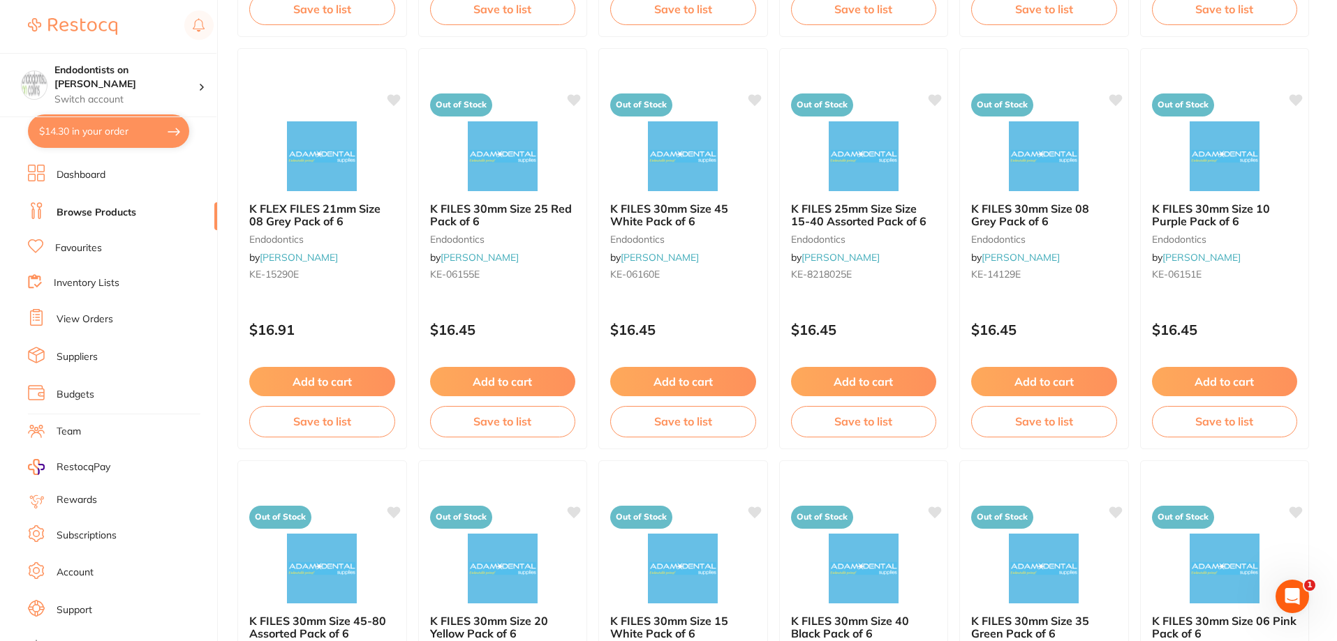
drag, startPoint x: 1328, startPoint y: 388, endPoint x: 1323, endPoint y: 486, distance: 97.8
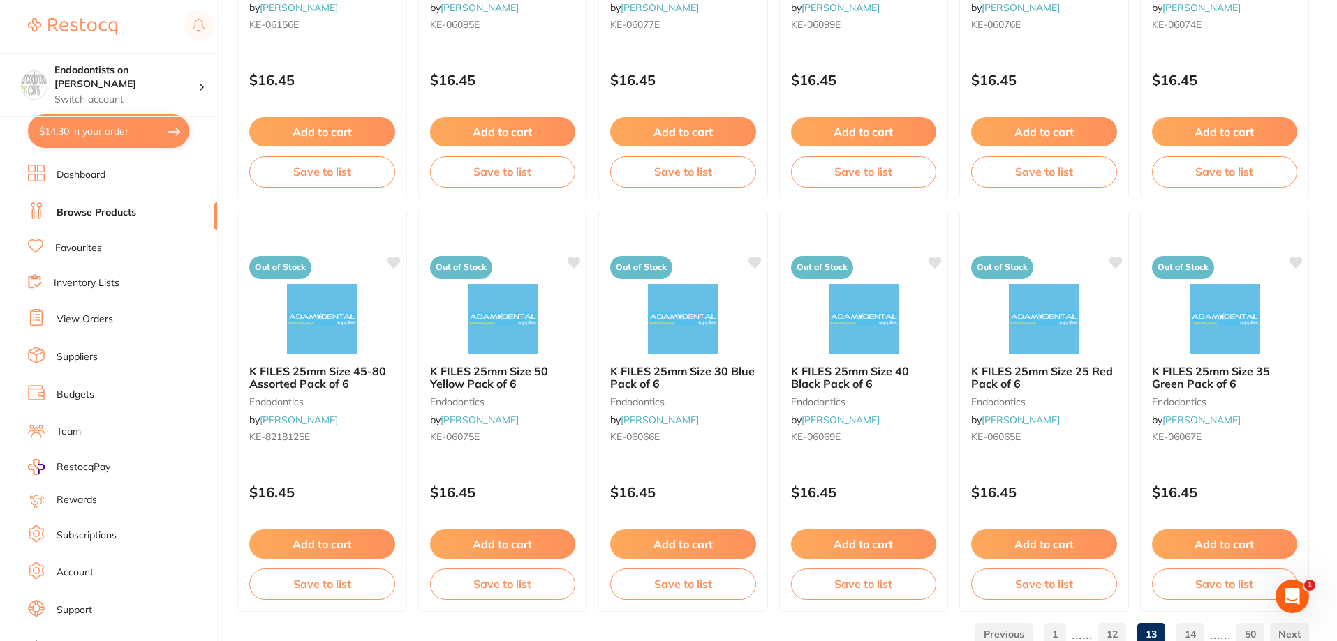
scroll to position [3329, 0]
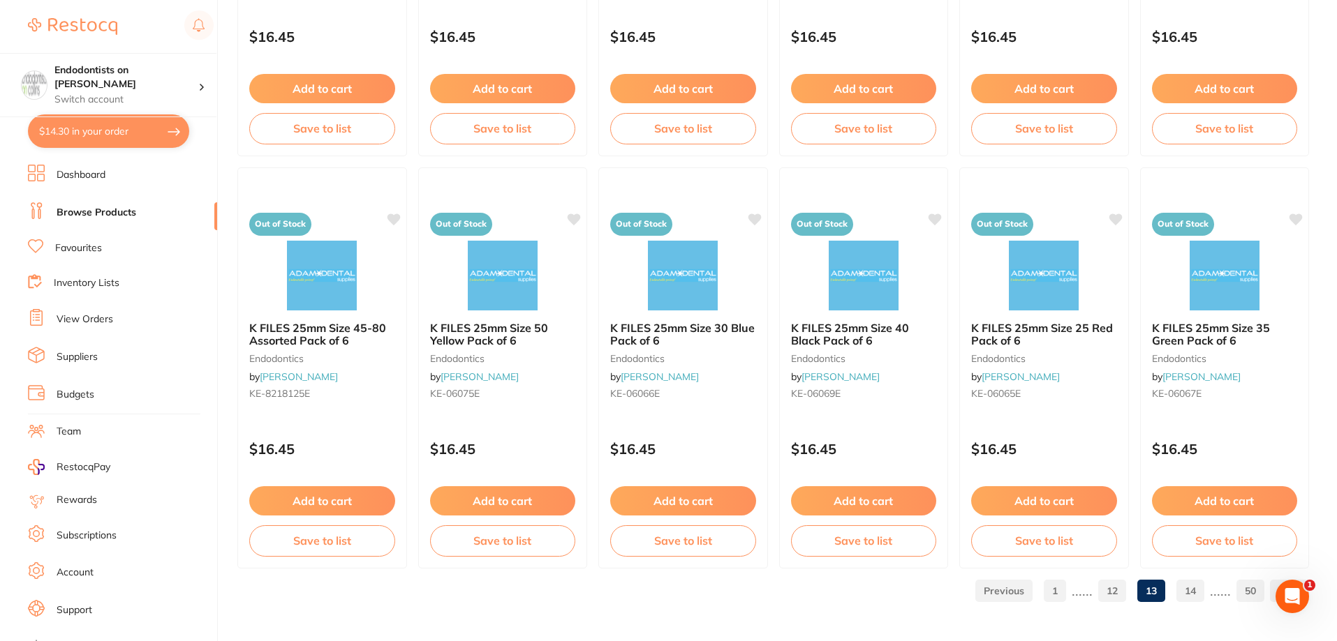
click at [1133, 590] on link "14" at bounding box center [1190, 591] width 28 height 28
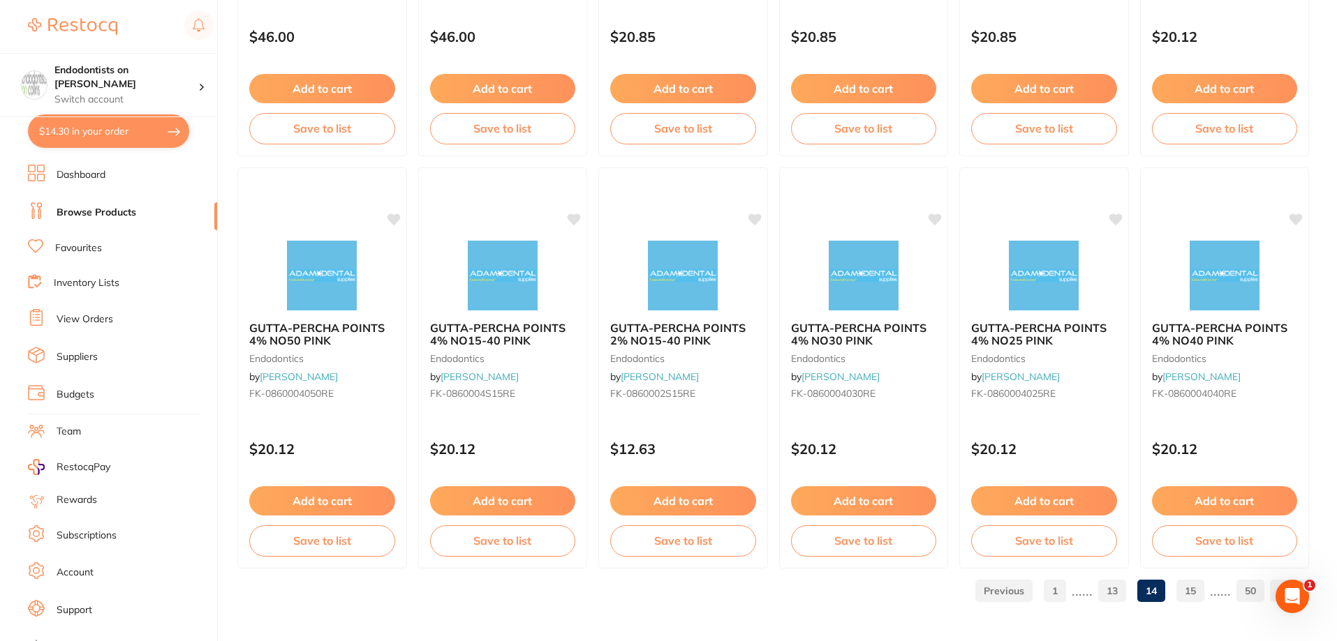
click at [1133, 590] on link "15" at bounding box center [1190, 591] width 28 height 28
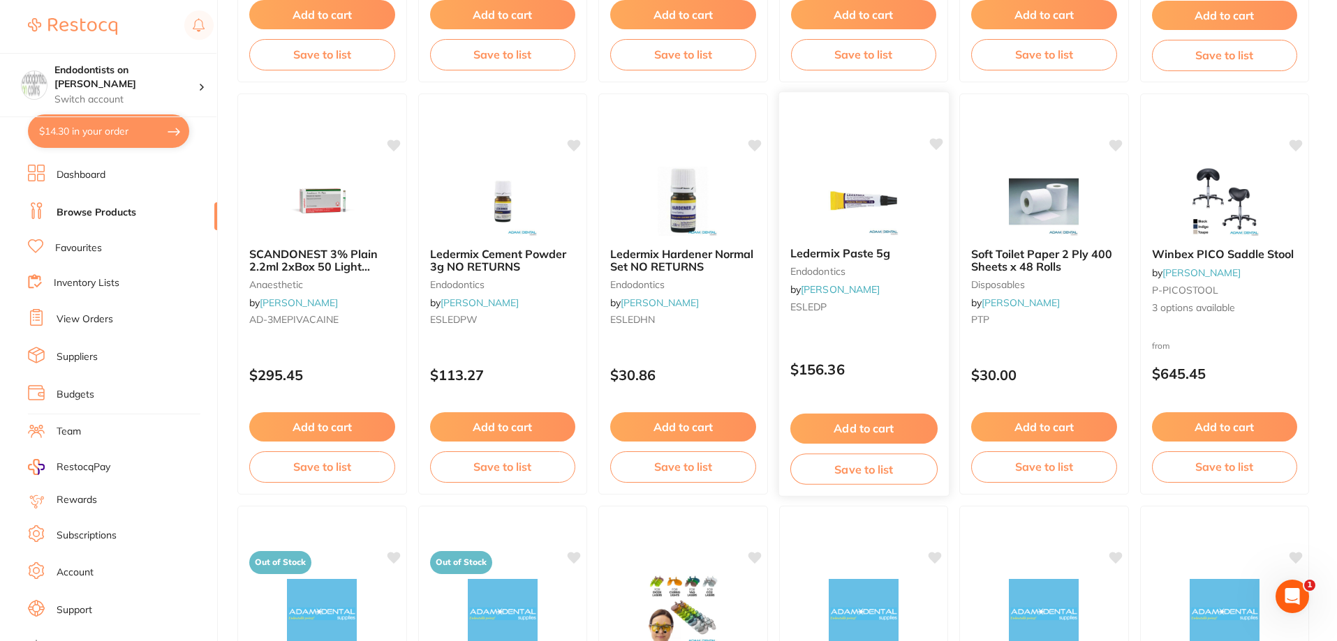
scroll to position [950, 0]
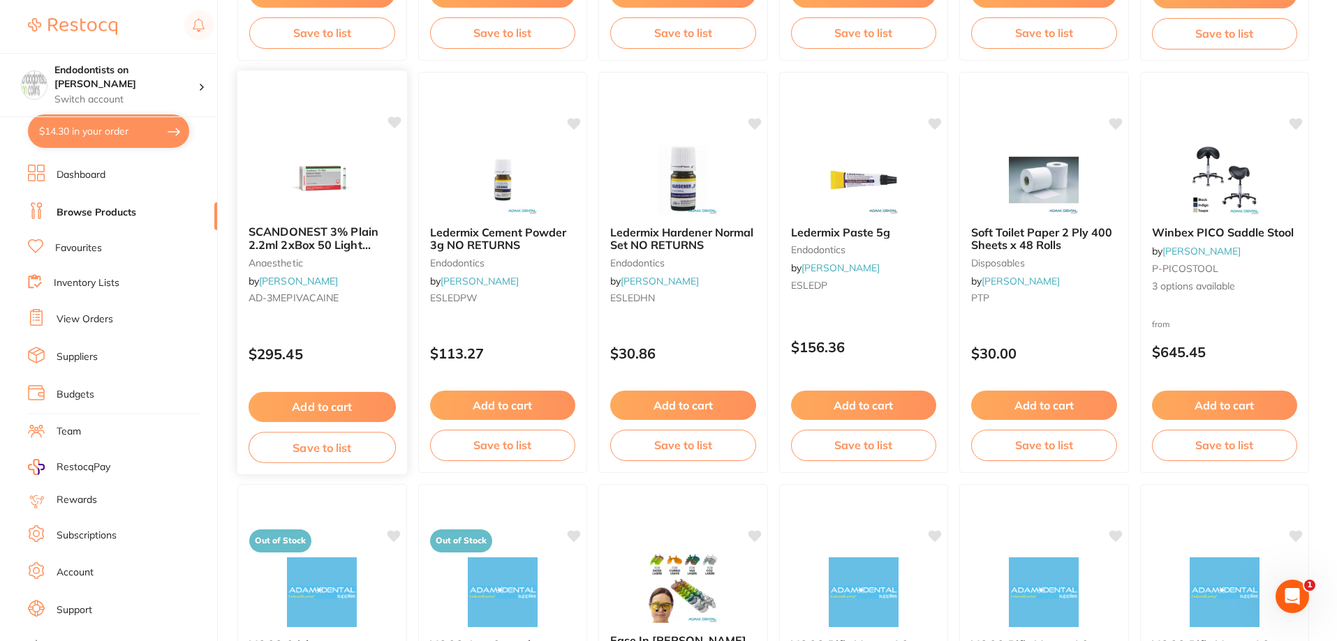
click at [392, 121] on icon at bounding box center [393, 123] width 13 height 12
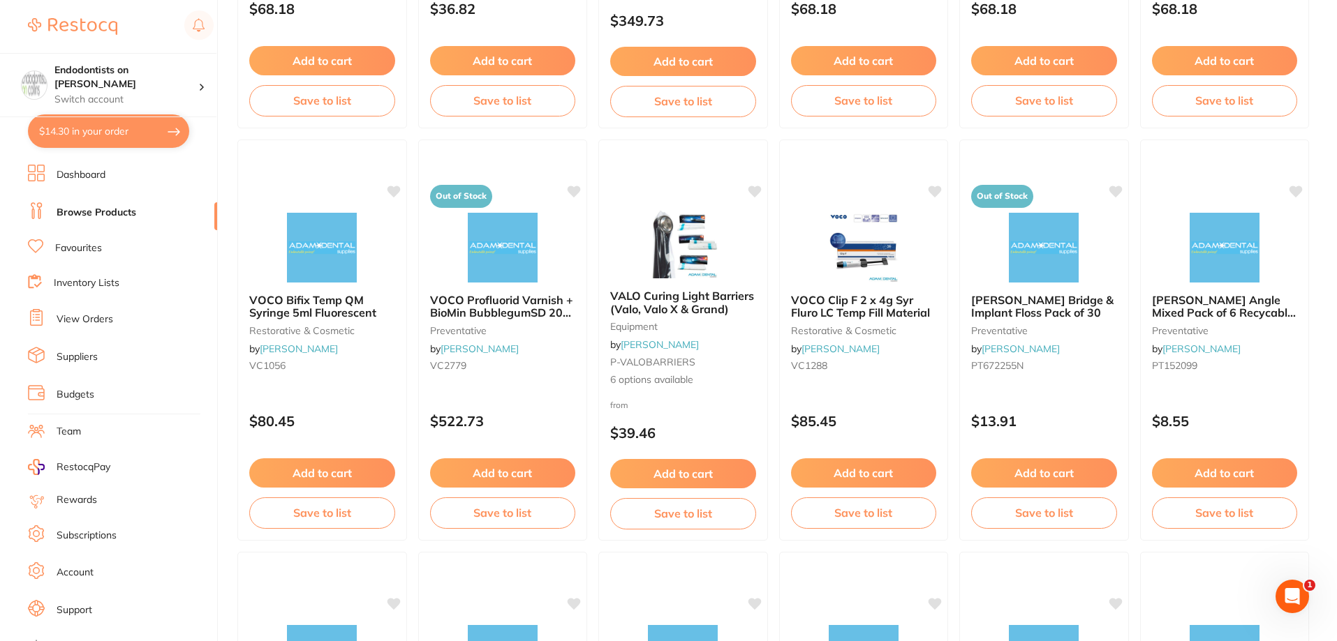
scroll to position [1718, 0]
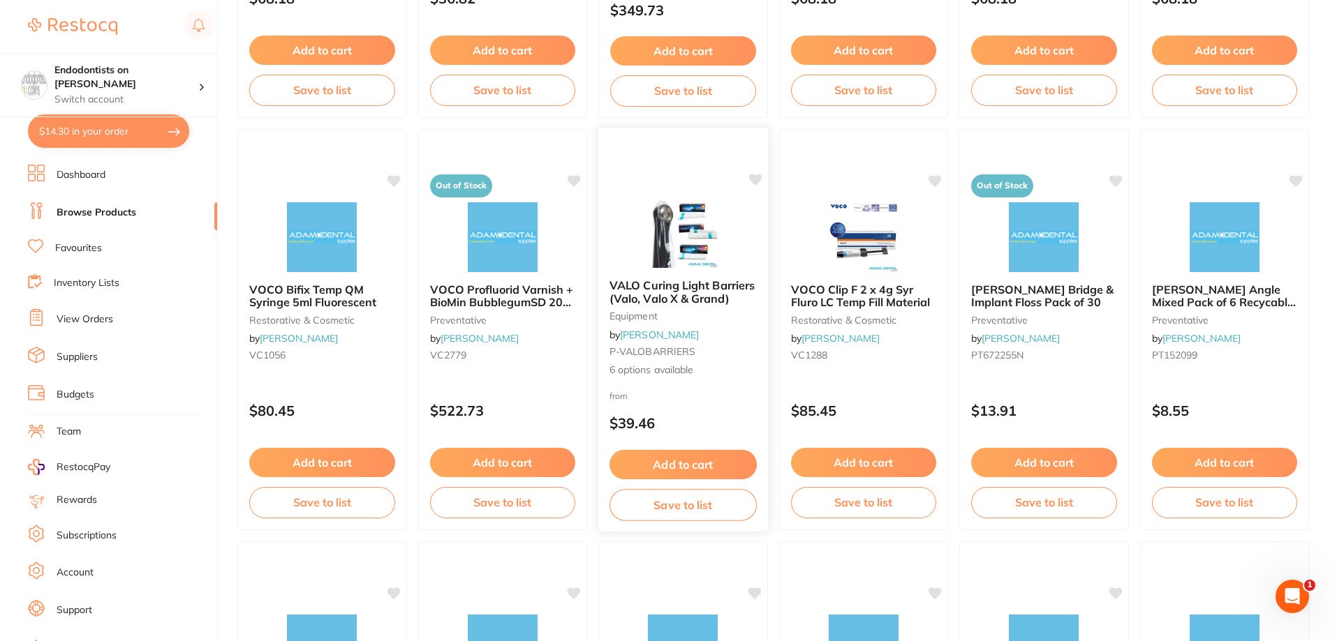
click at [755, 175] on icon at bounding box center [754, 180] width 13 height 12
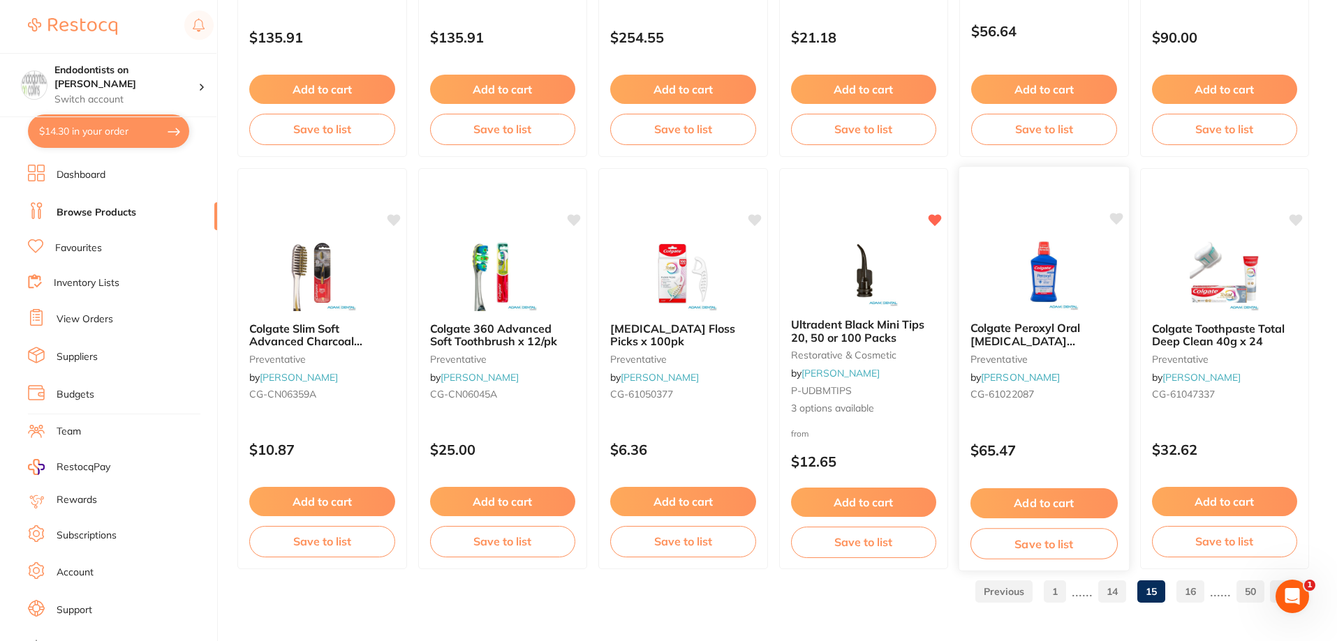
scroll to position [3329, 0]
click at [1133, 589] on link "16" at bounding box center [1190, 591] width 28 height 28
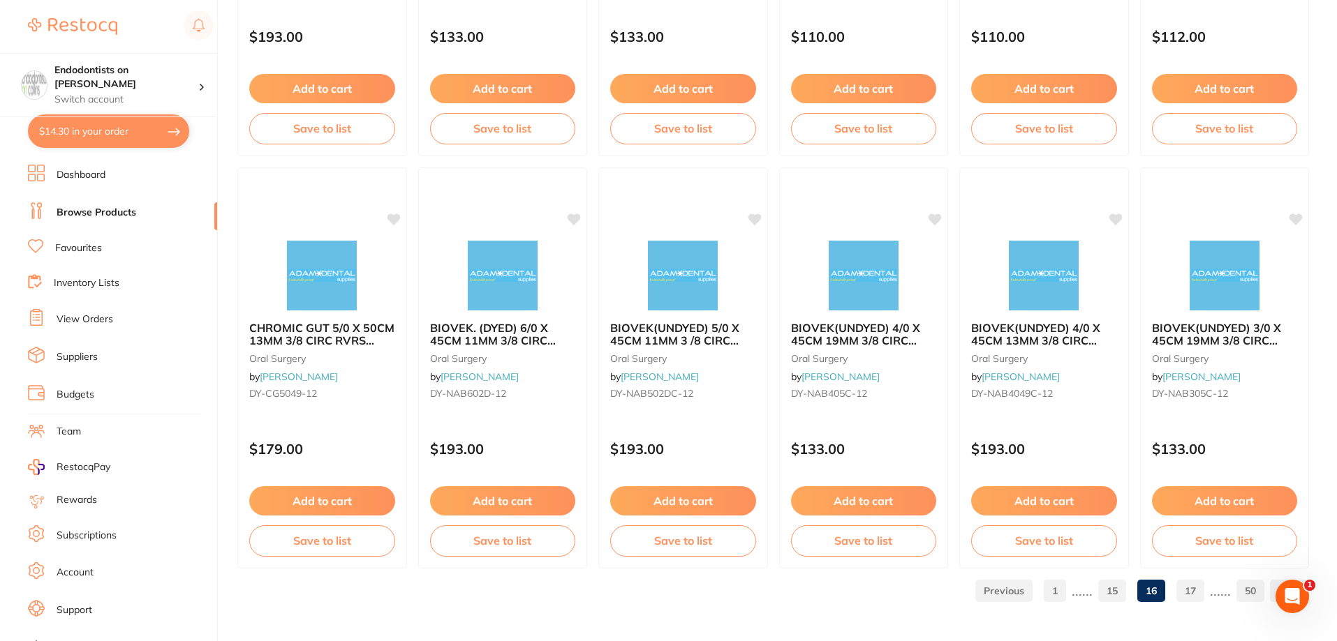
click at [1133, 590] on link "17" at bounding box center [1190, 591] width 28 height 28
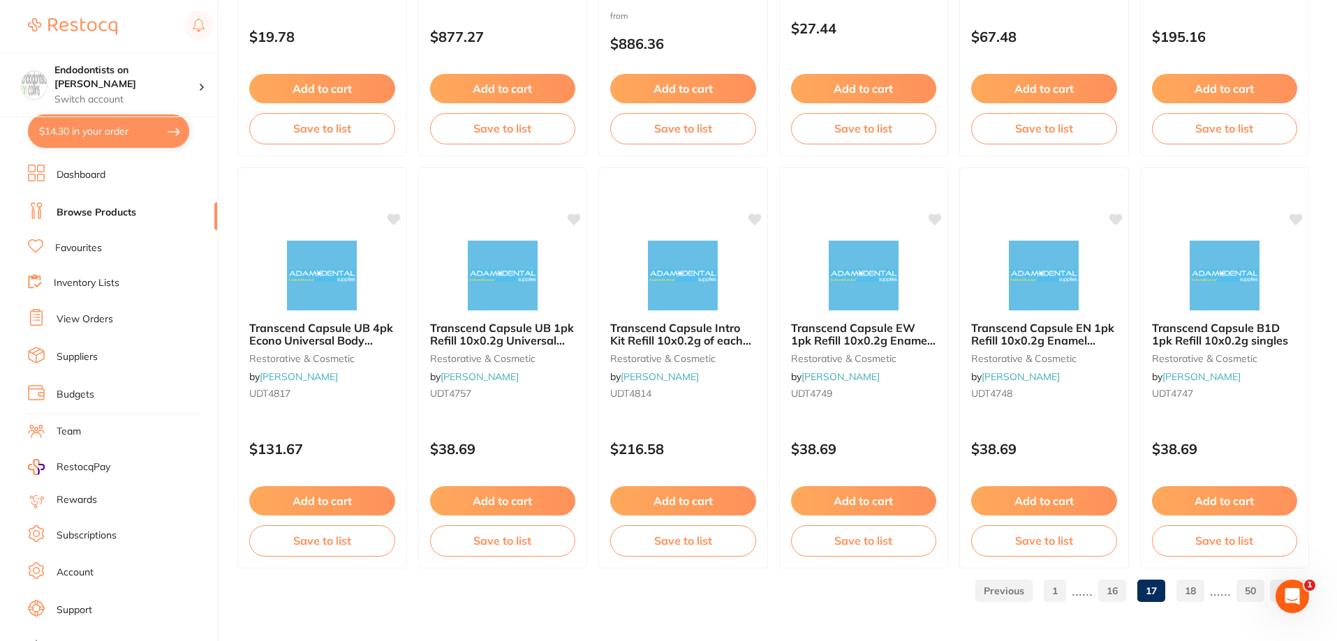
click at [1133, 586] on link "18" at bounding box center [1190, 591] width 28 height 28
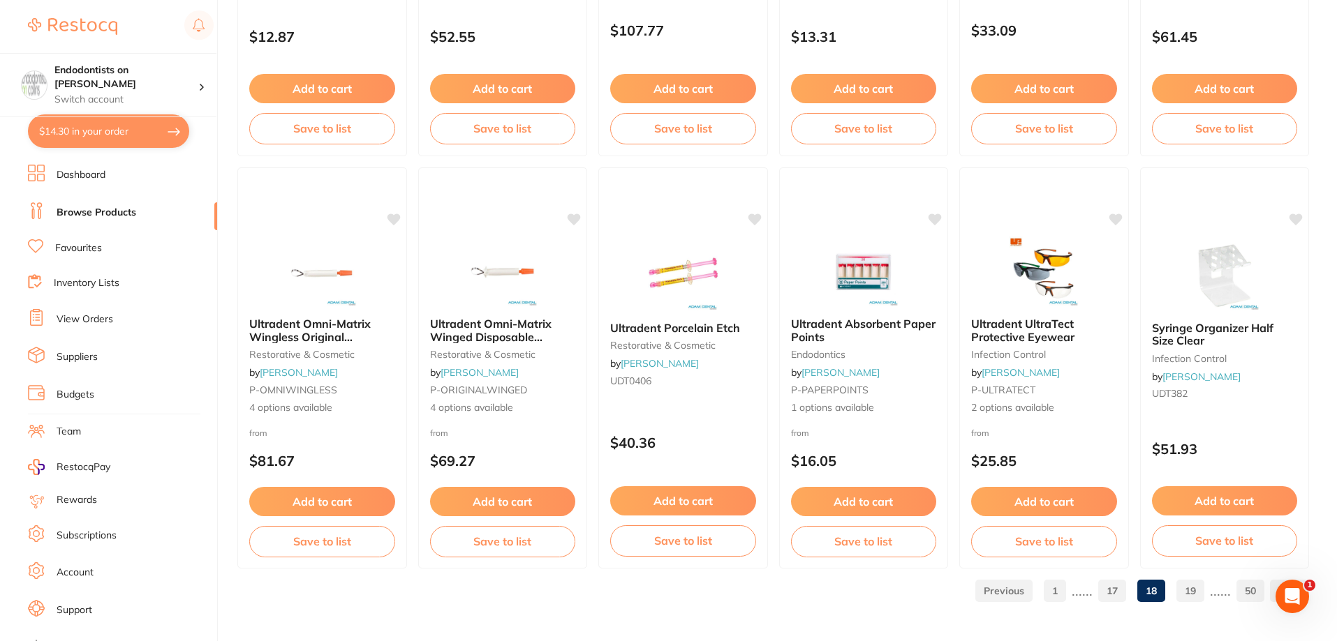
click at [1133, 585] on link "19" at bounding box center [1190, 591] width 28 height 28
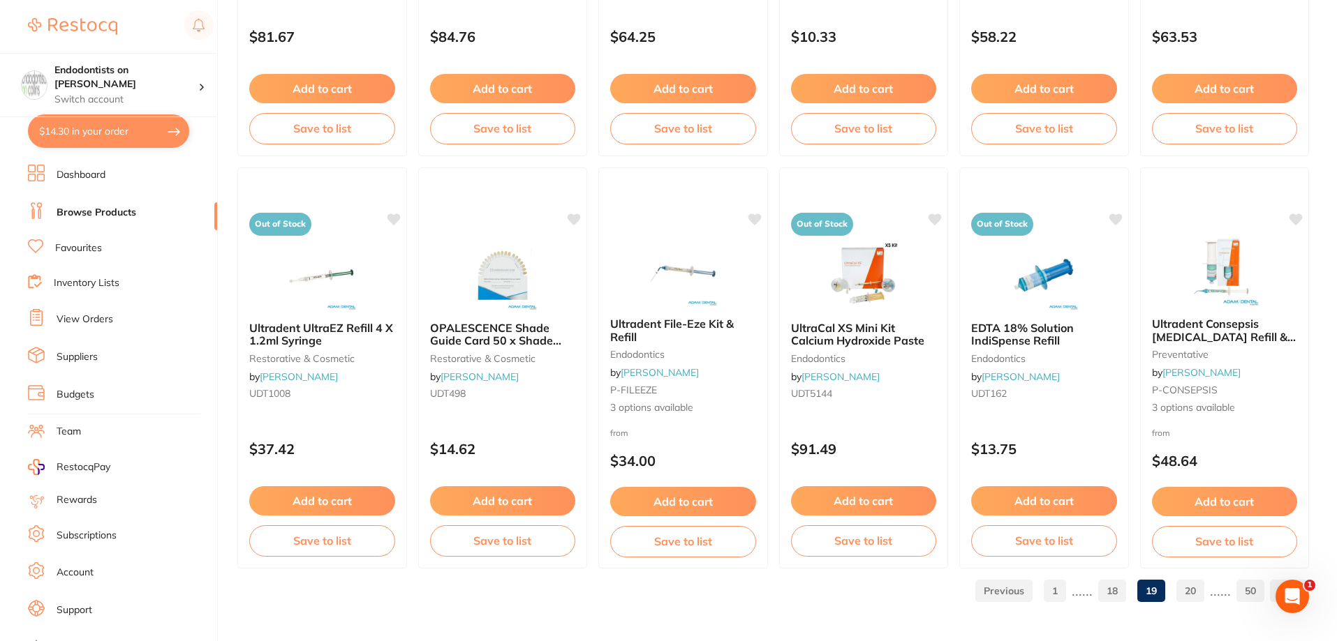
click at [1133, 590] on link "20" at bounding box center [1190, 591] width 28 height 28
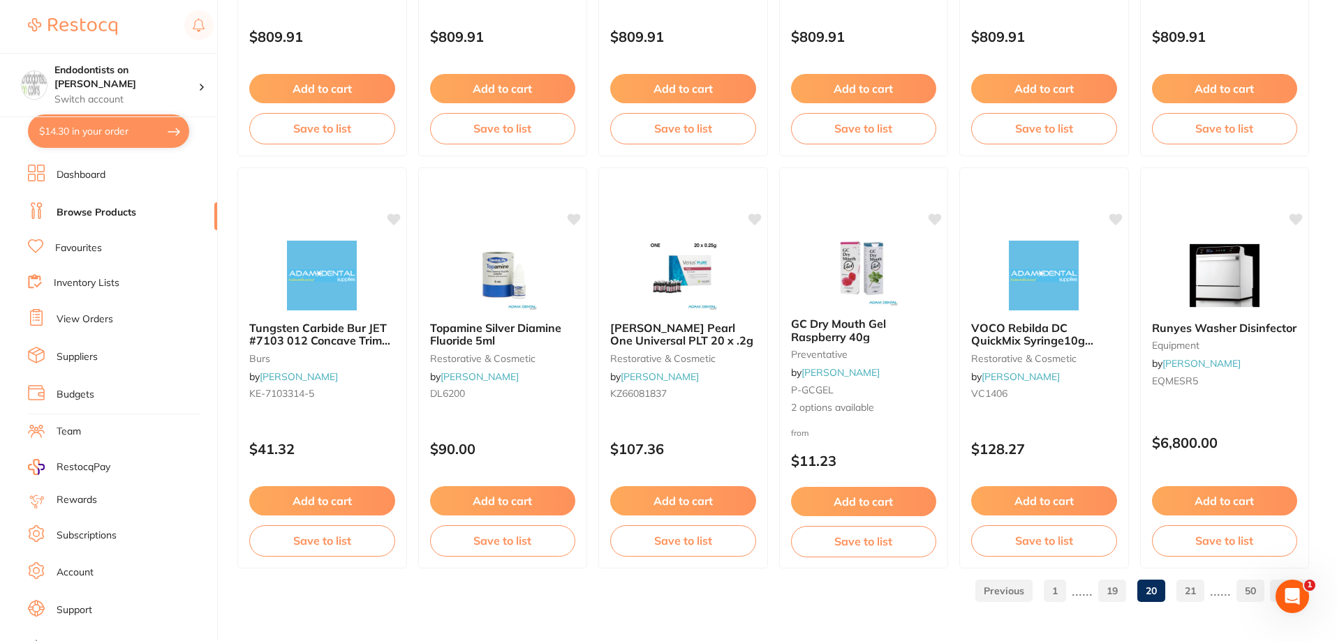
click at [1133, 590] on link "21" at bounding box center [1190, 591] width 28 height 28
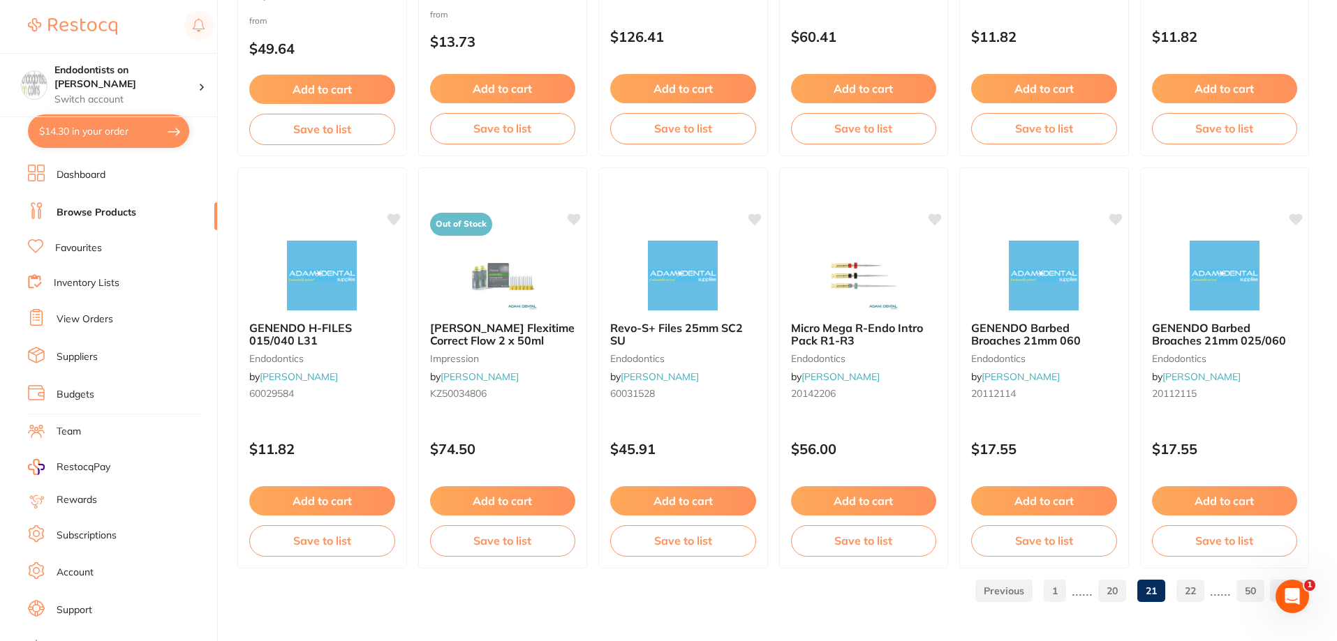
click at [1133, 590] on link "22" at bounding box center [1190, 591] width 28 height 28
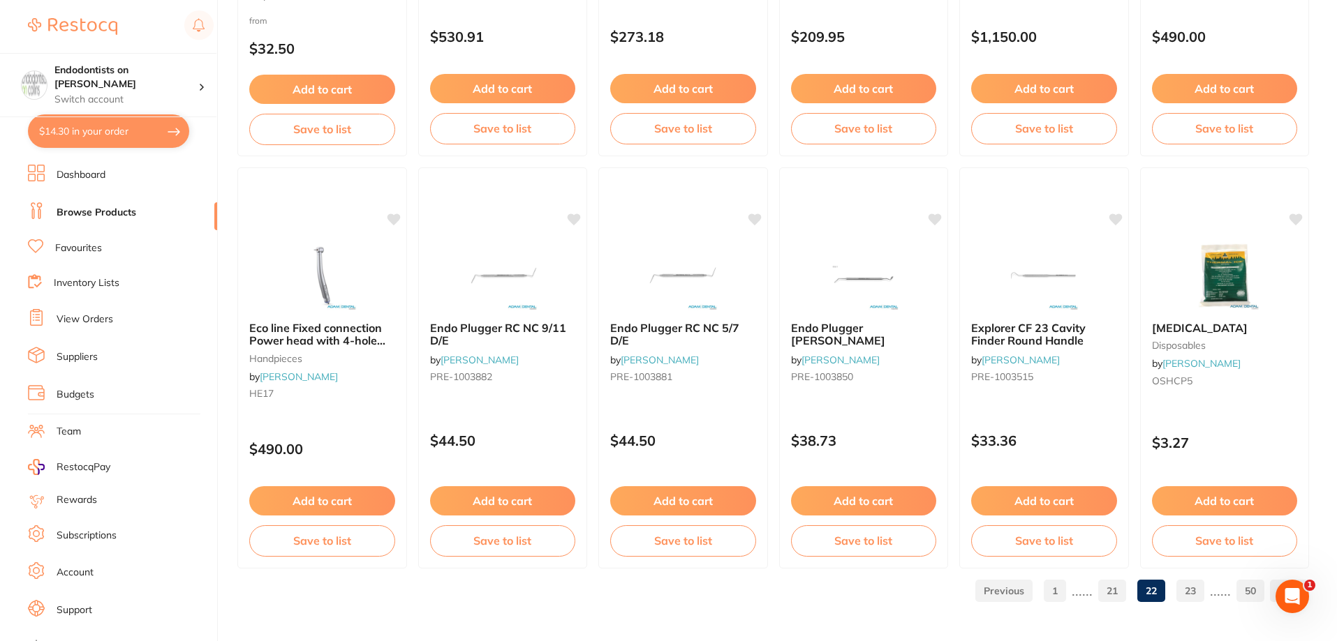
click at [1133, 586] on link "23" at bounding box center [1190, 591] width 28 height 28
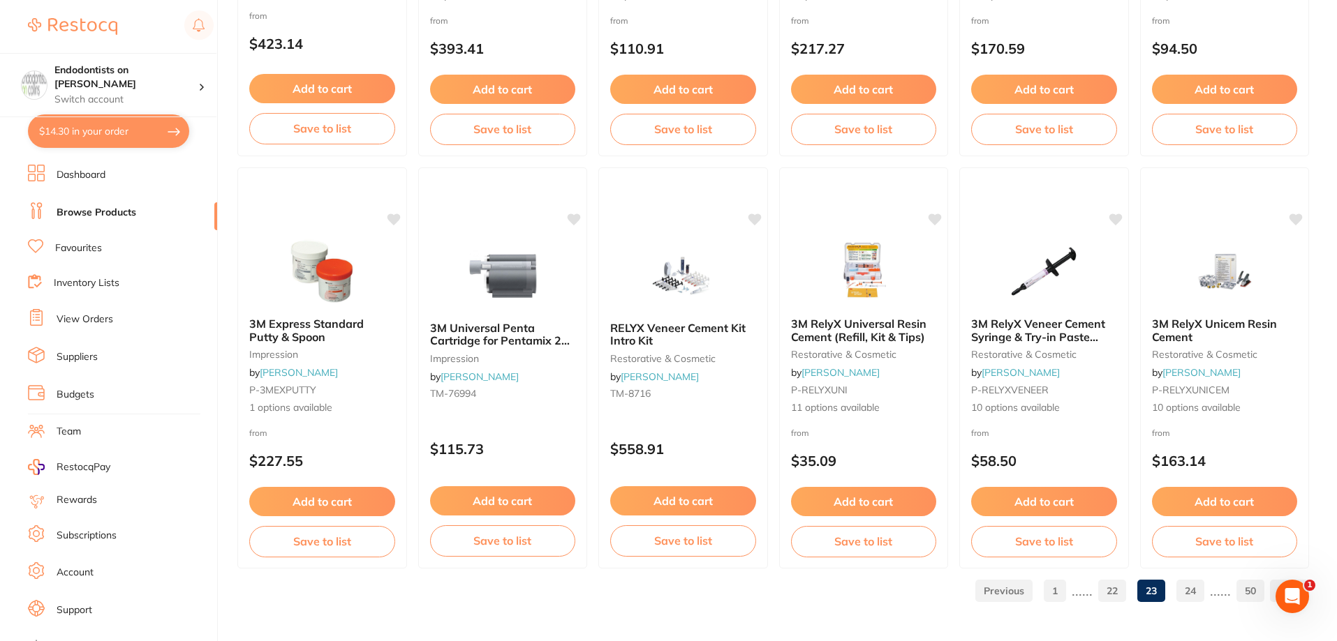
click at [1133, 590] on link "24" at bounding box center [1190, 591] width 28 height 28
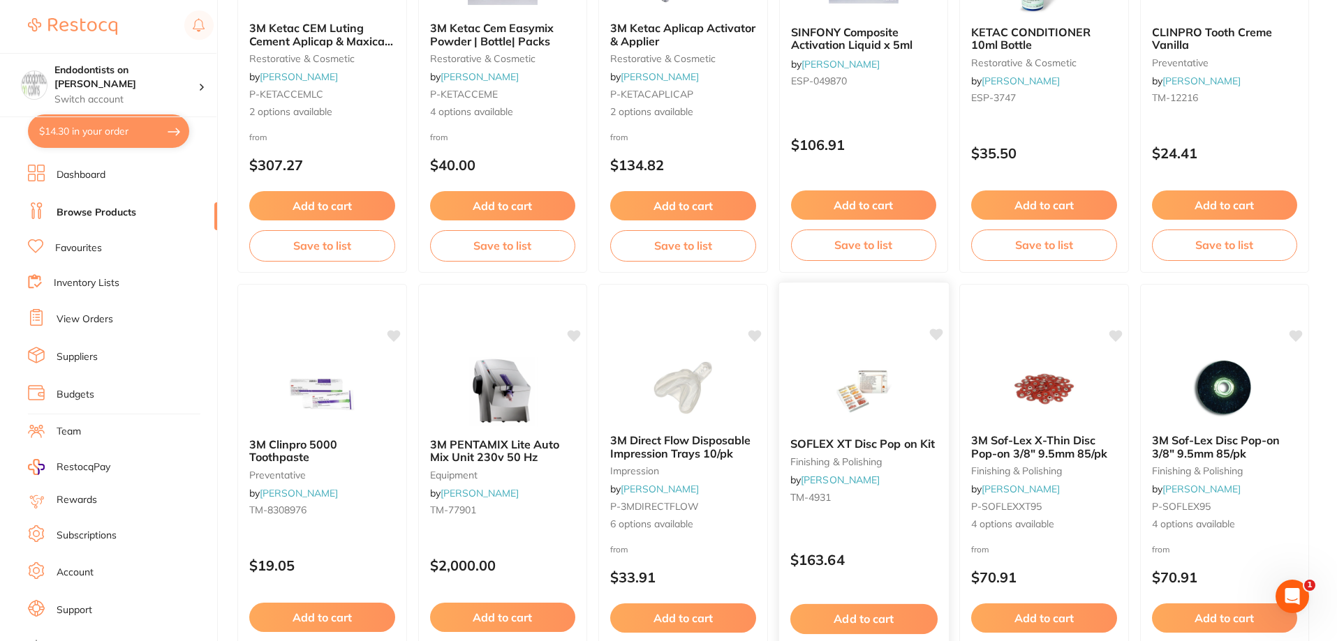
scroll to position [1256, 0]
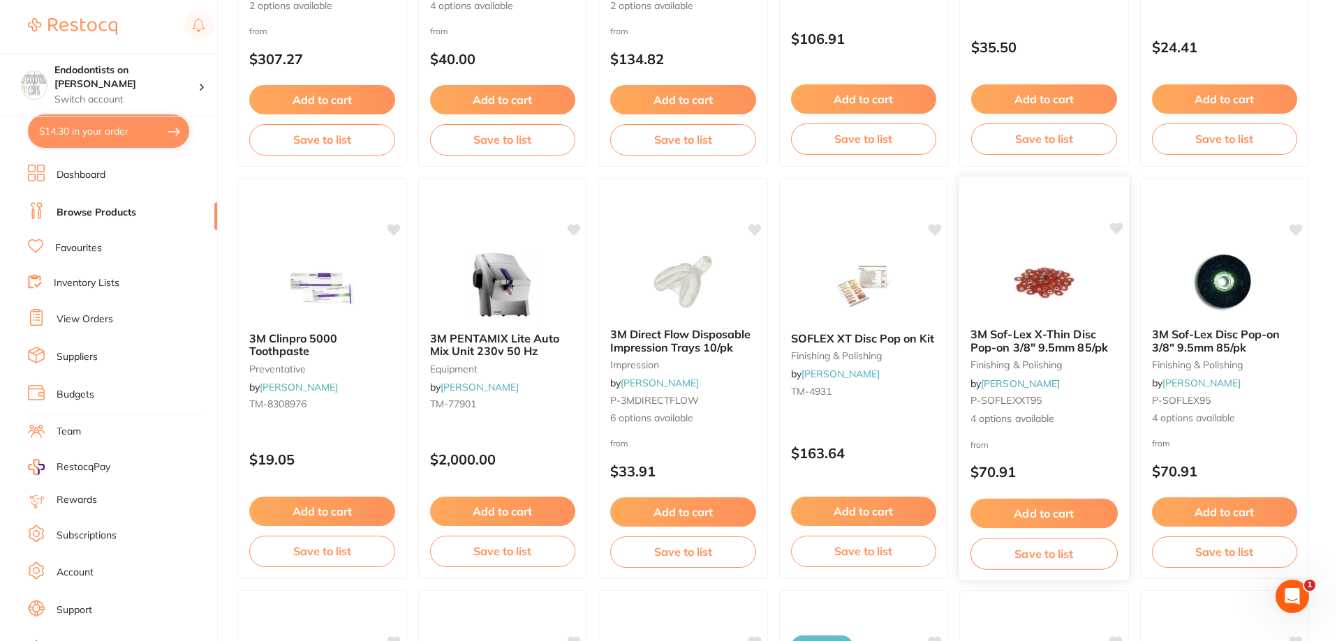
click at [1115, 226] on icon at bounding box center [1115, 229] width 13 height 12
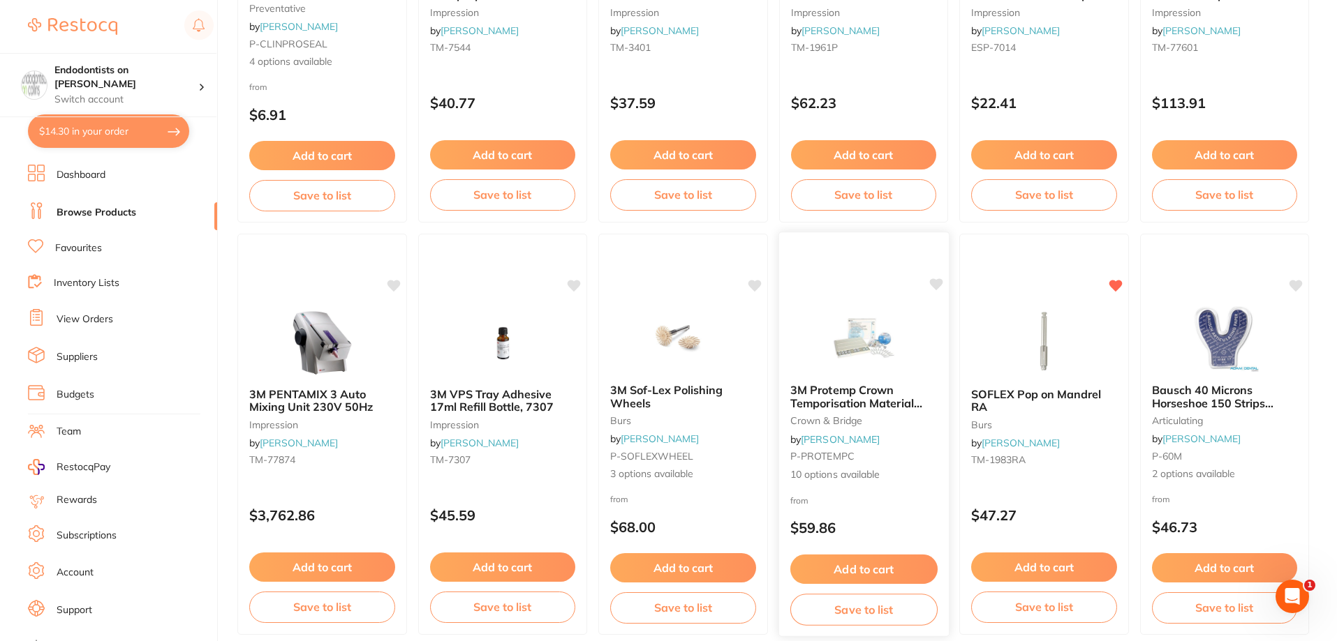
scroll to position [3329, 0]
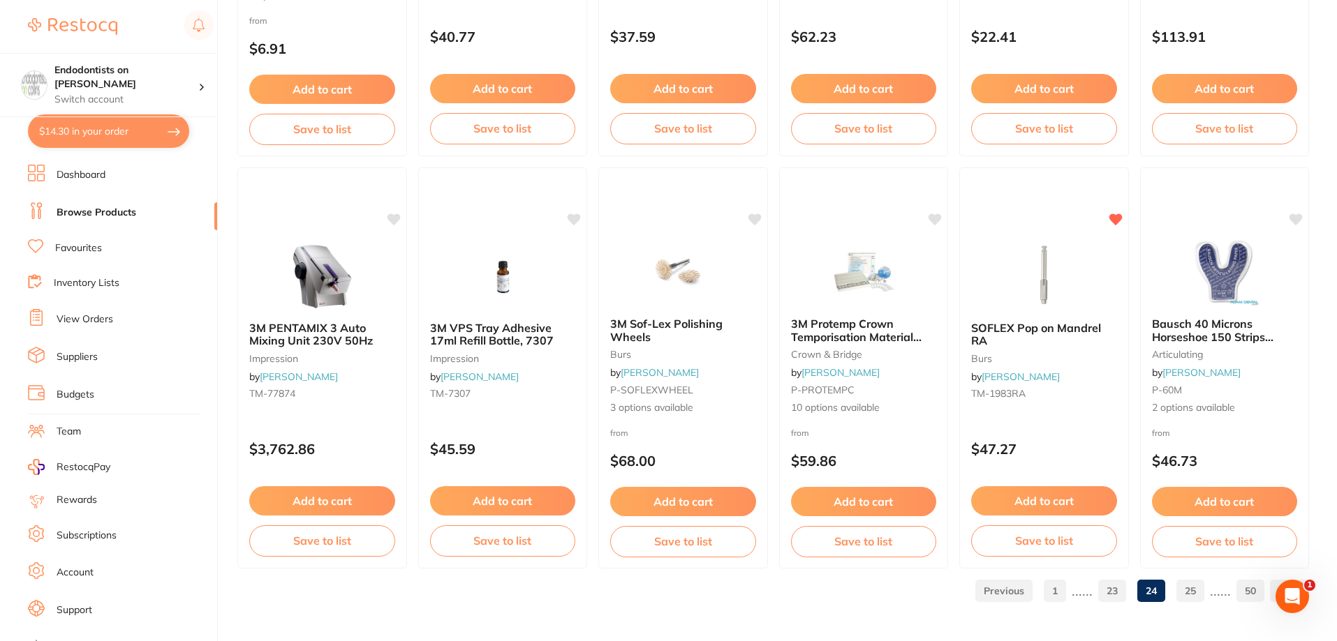
click at [1133, 590] on link "25" at bounding box center [1190, 591] width 28 height 28
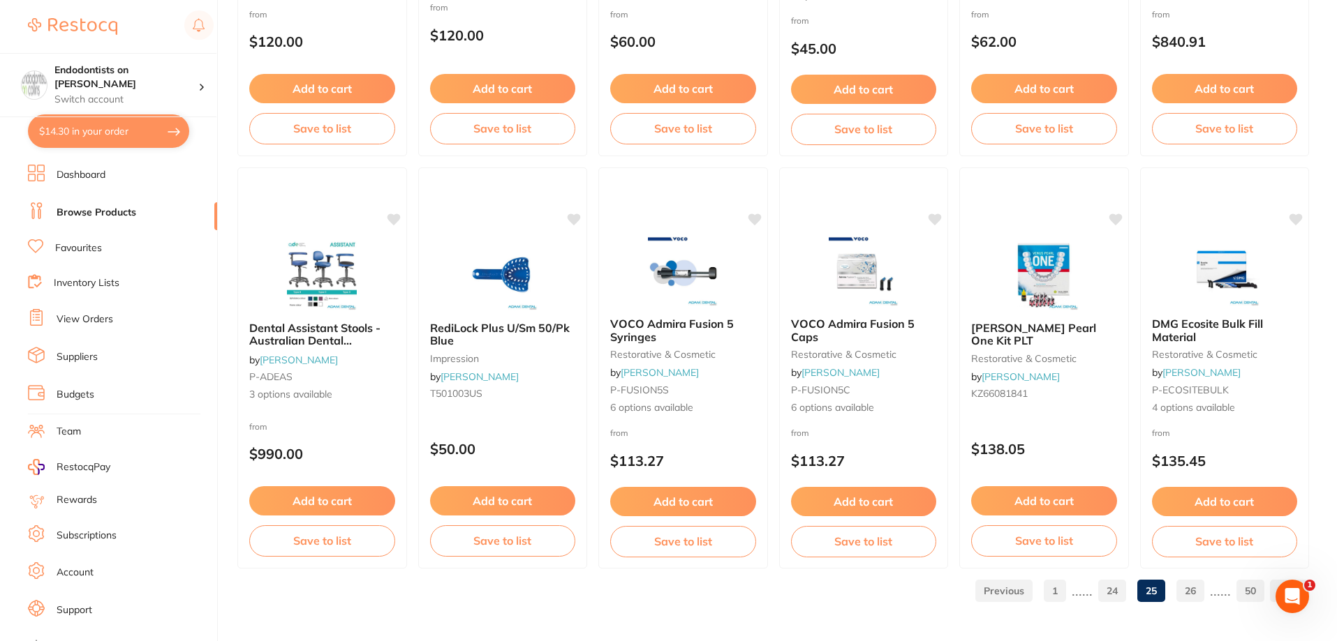
click at [1133, 590] on link "26" at bounding box center [1190, 591] width 28 height 28
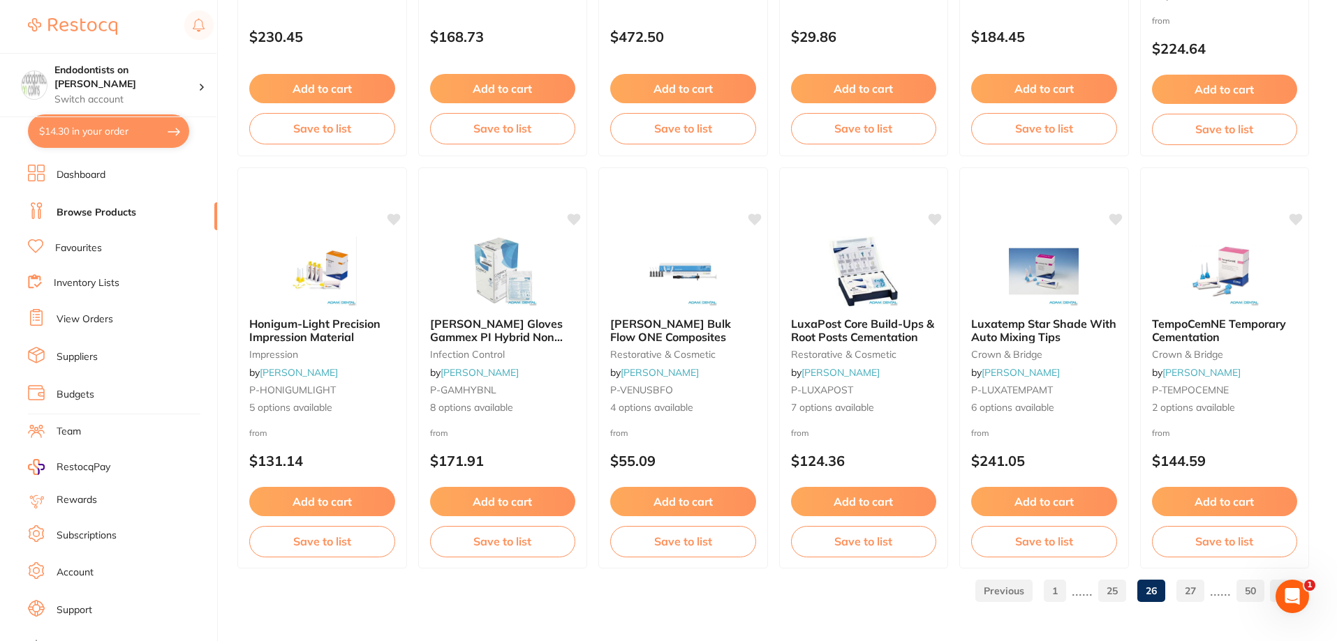
click at [1133, 590] on link "27" at bounding box center [1190, 591] width 28 height 28
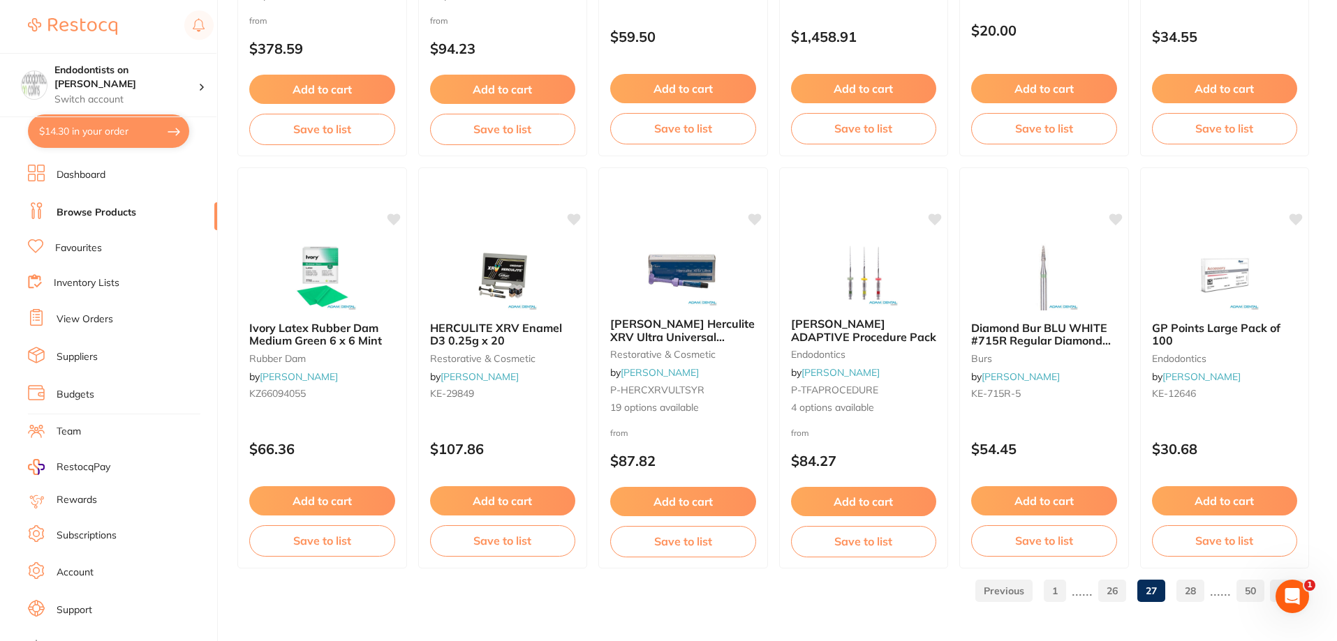
click at [1133, 587] on link "28" at bounding box center [1190, 591] width 28 height 28
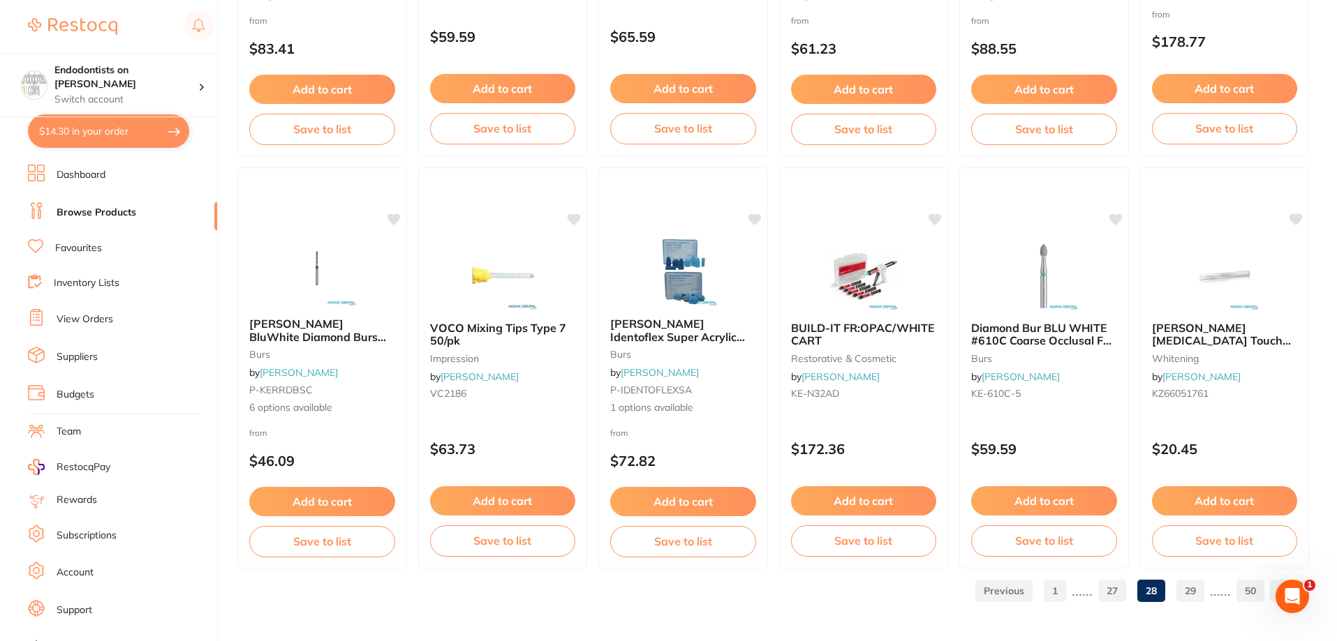
click at [1133, 588] on link "29" at bounding box center [1190, 591] width 28 height 28
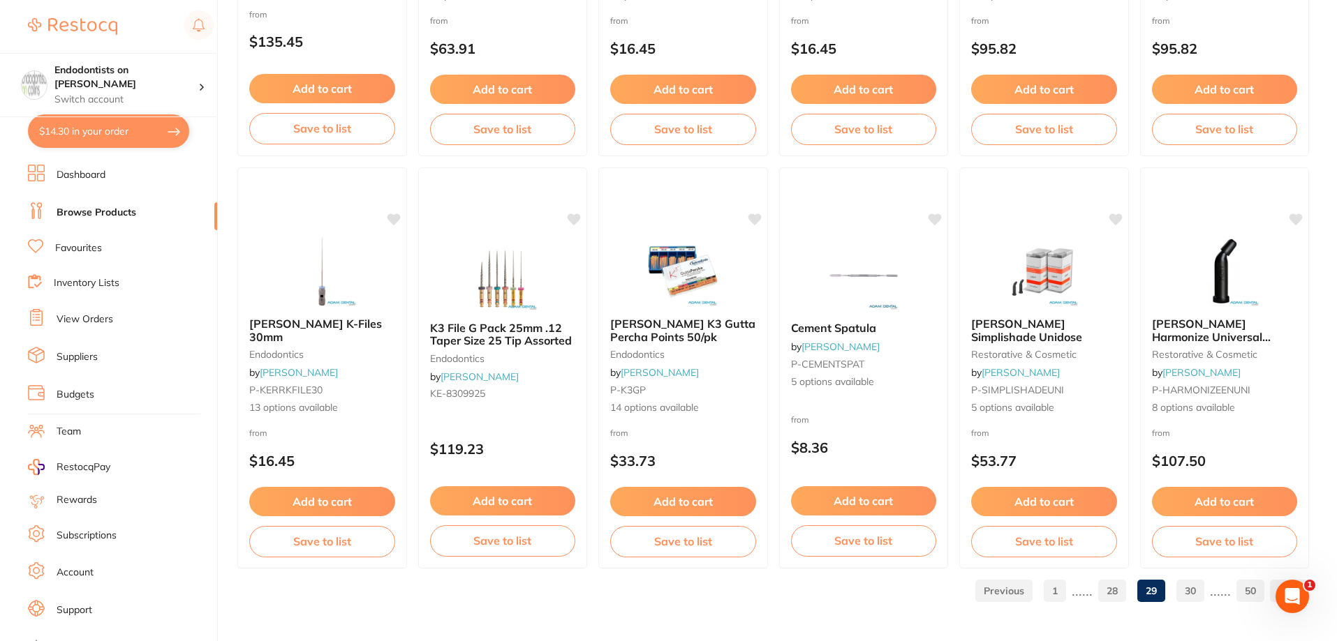
click at [1133, 584] on link "30" at bounding box center [1190, 591] width 28 height 28
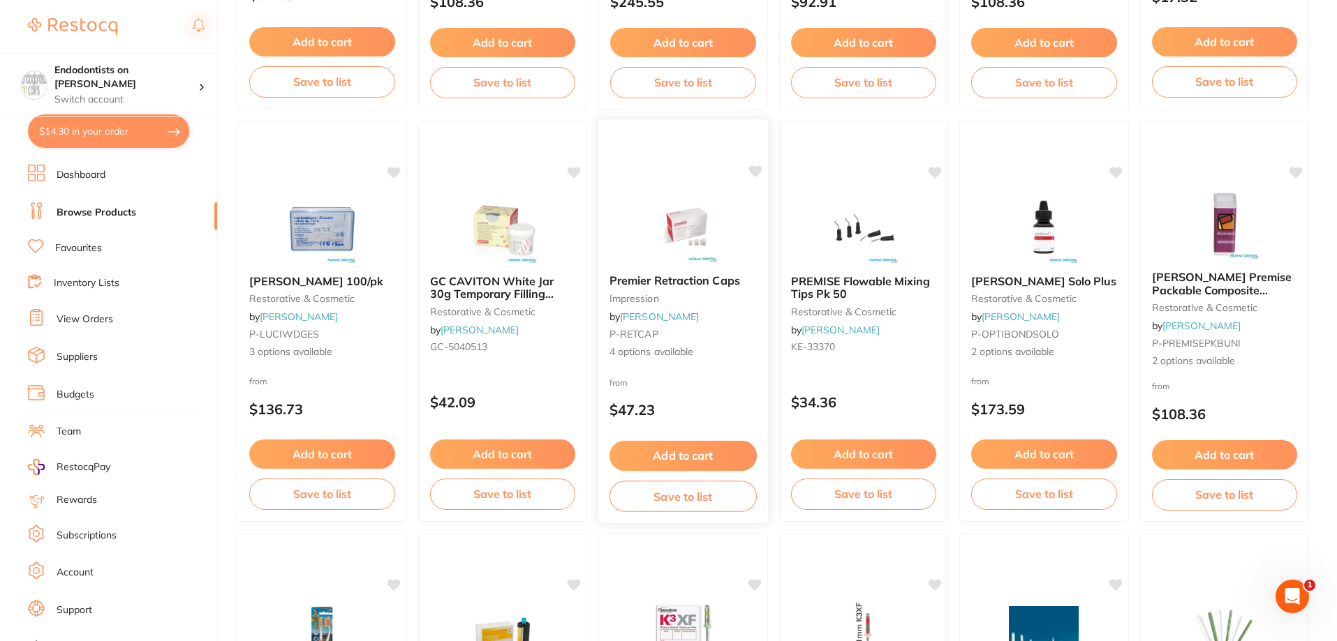
scroll to position [558, 0]
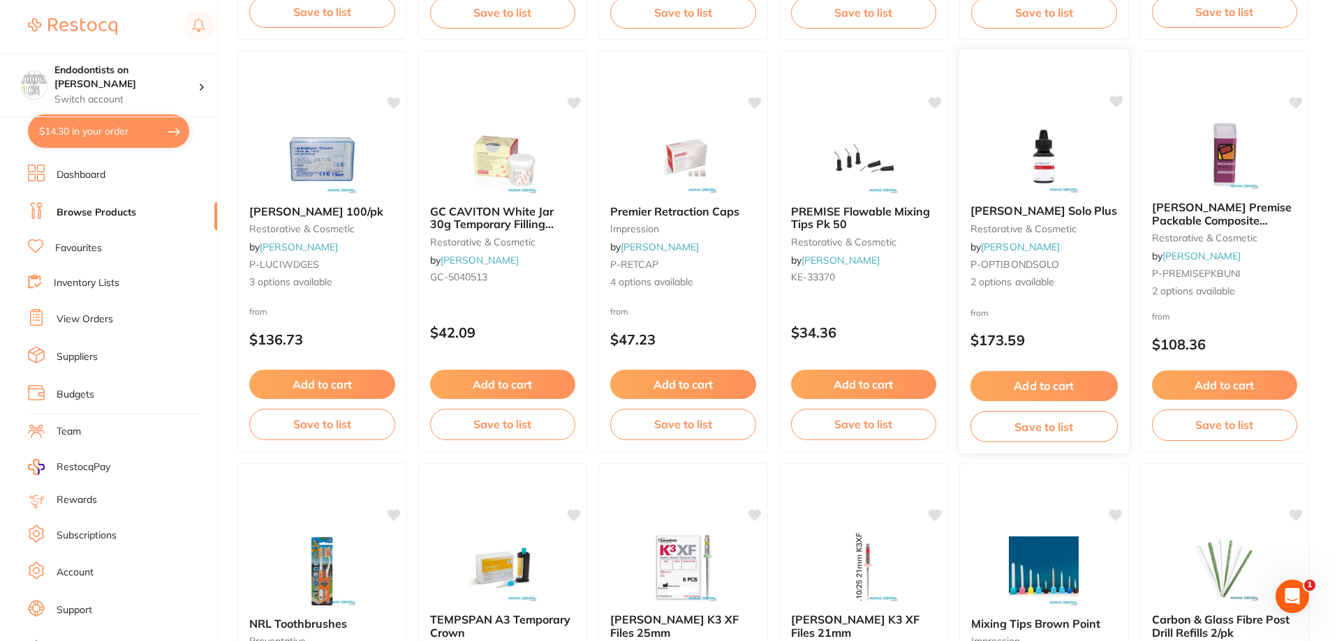
click at [1114, 101] on icon at bounding box center [1115, 102] width 13 height 12
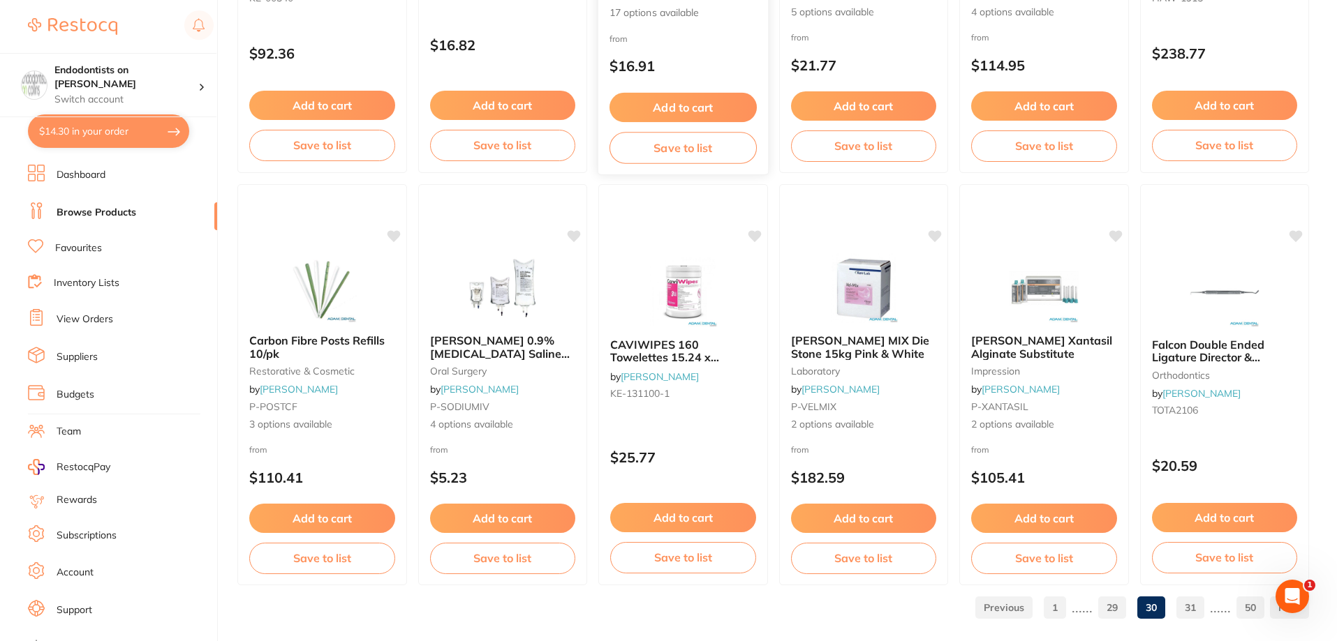
scroll to position [3329, 0]
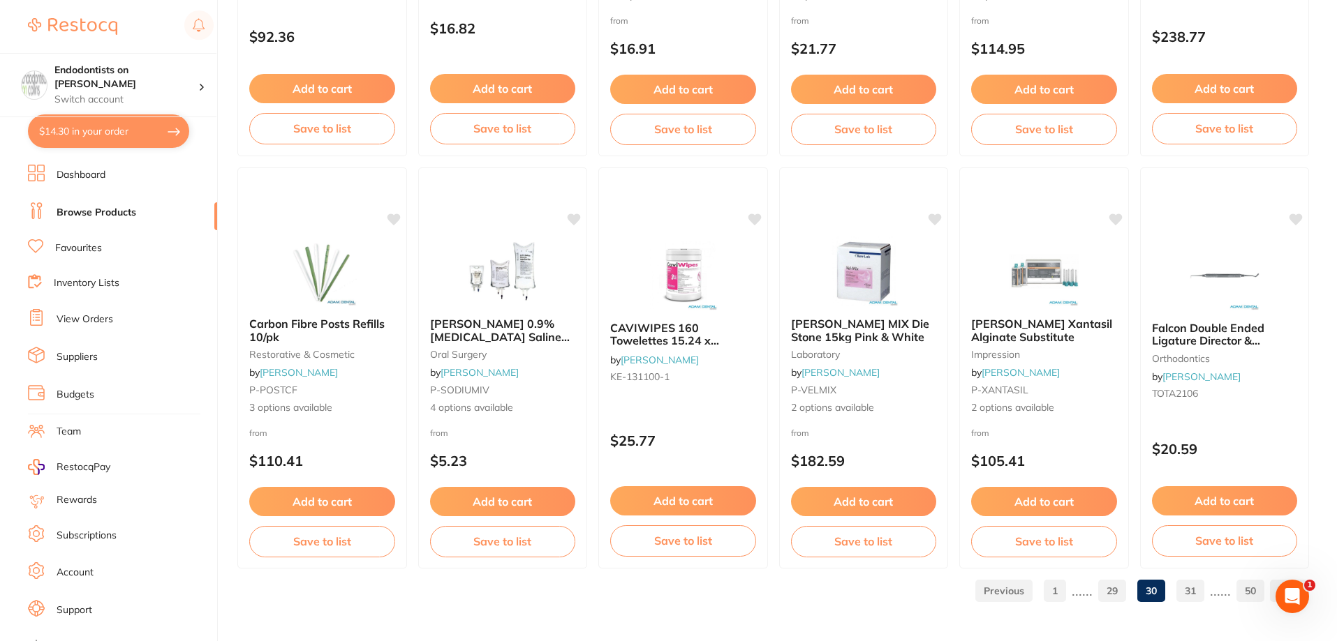
click at [1133, 590] on link "31" at bounding box center [1190, 591] width 28 height 28
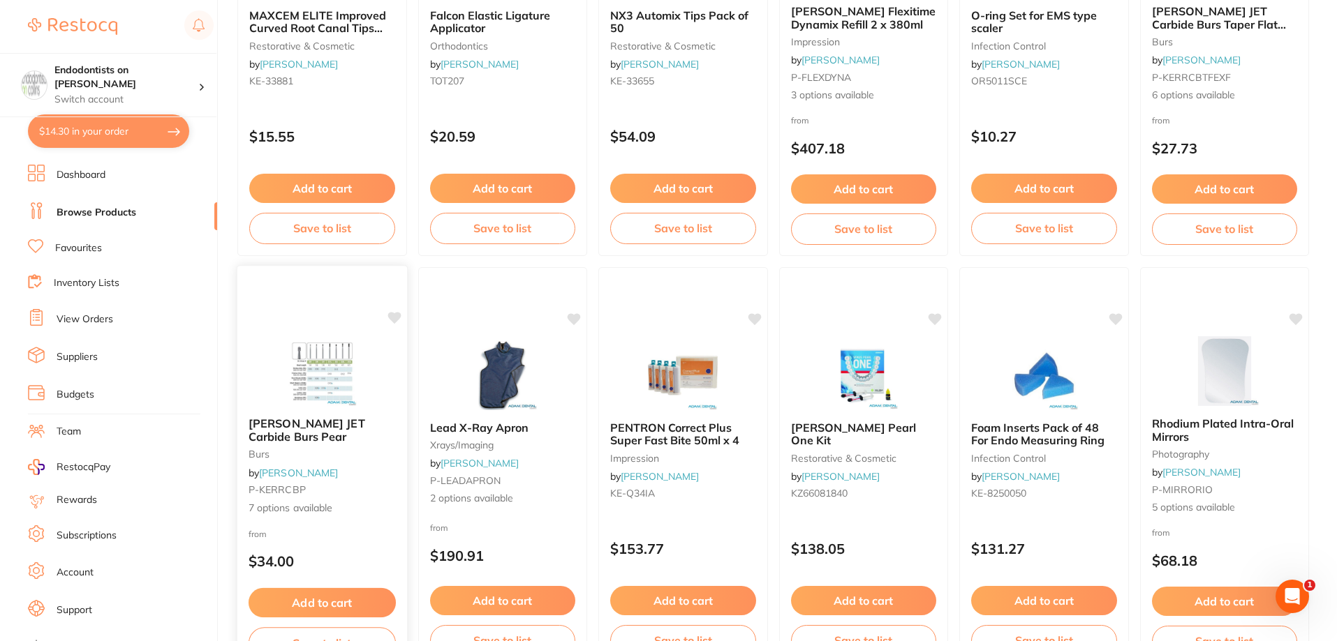
scroll to position [349, 0]
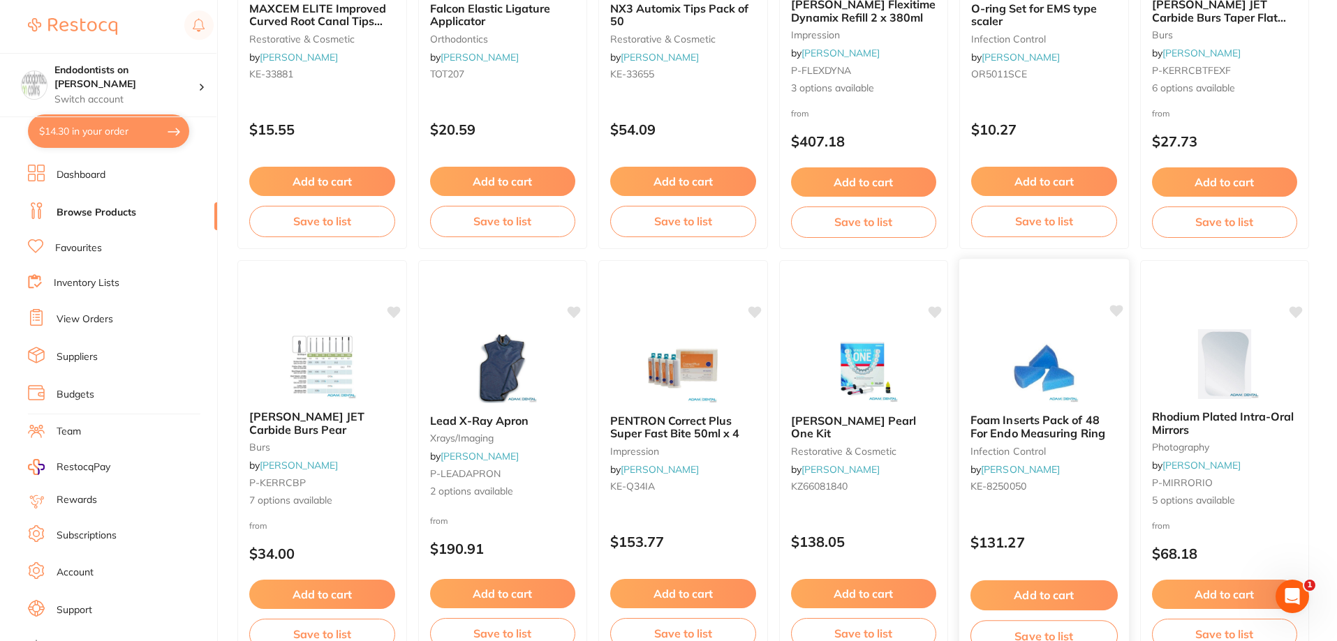
click at [1114, 313] on icon at bounding box center [1115, 311] width 13 height 12
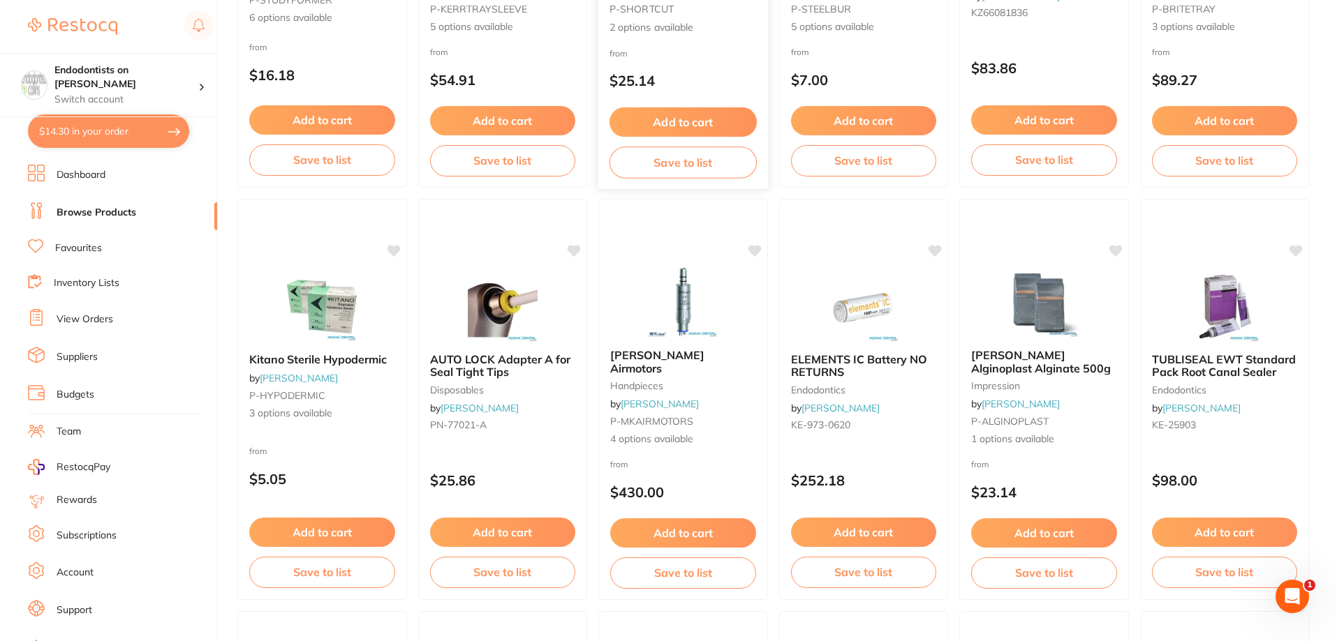
scroll to position [1675, 0]
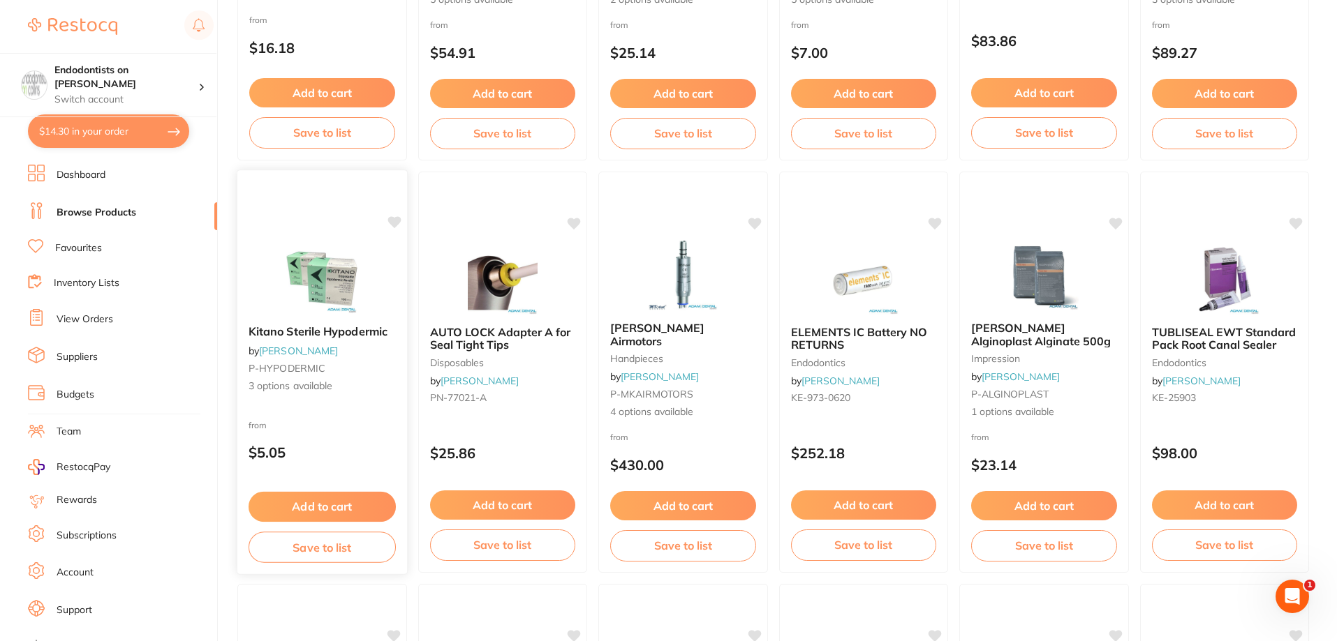
click at [388, 223] on icon at bounding box center [394, 223] width 14 height 14
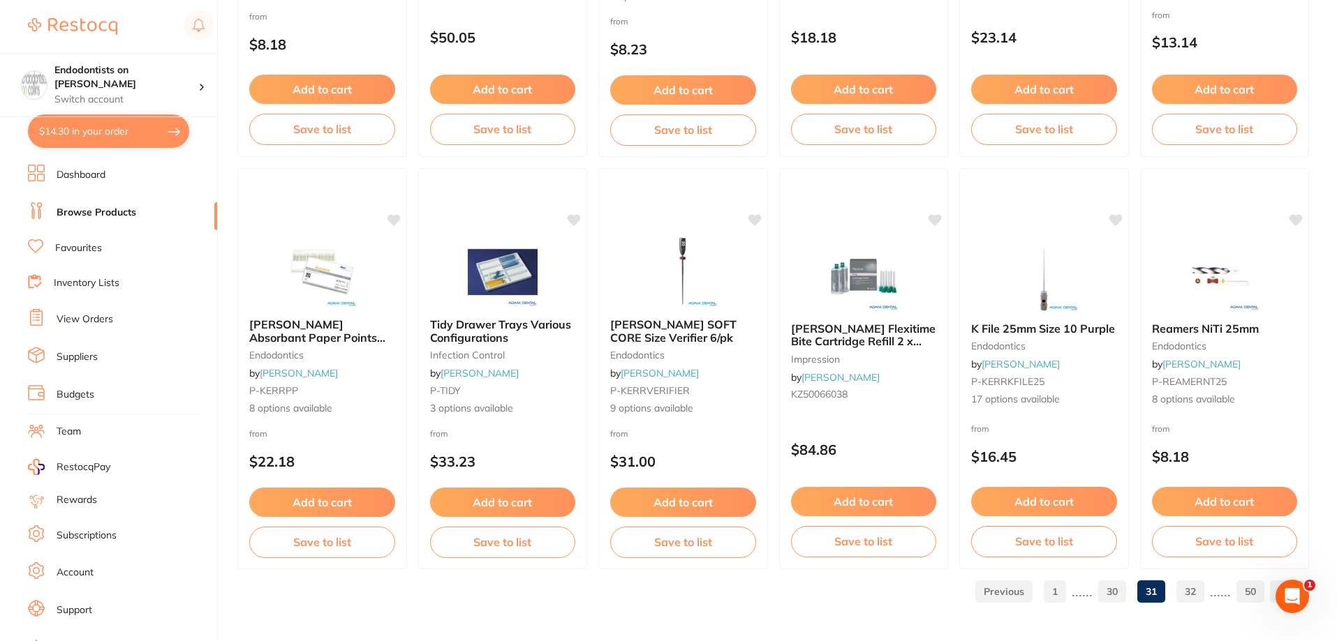
scroll to position [3329, 0]
click at [1133, 590] on link "32" at bounding box center [1190, 591] width 28 height 28
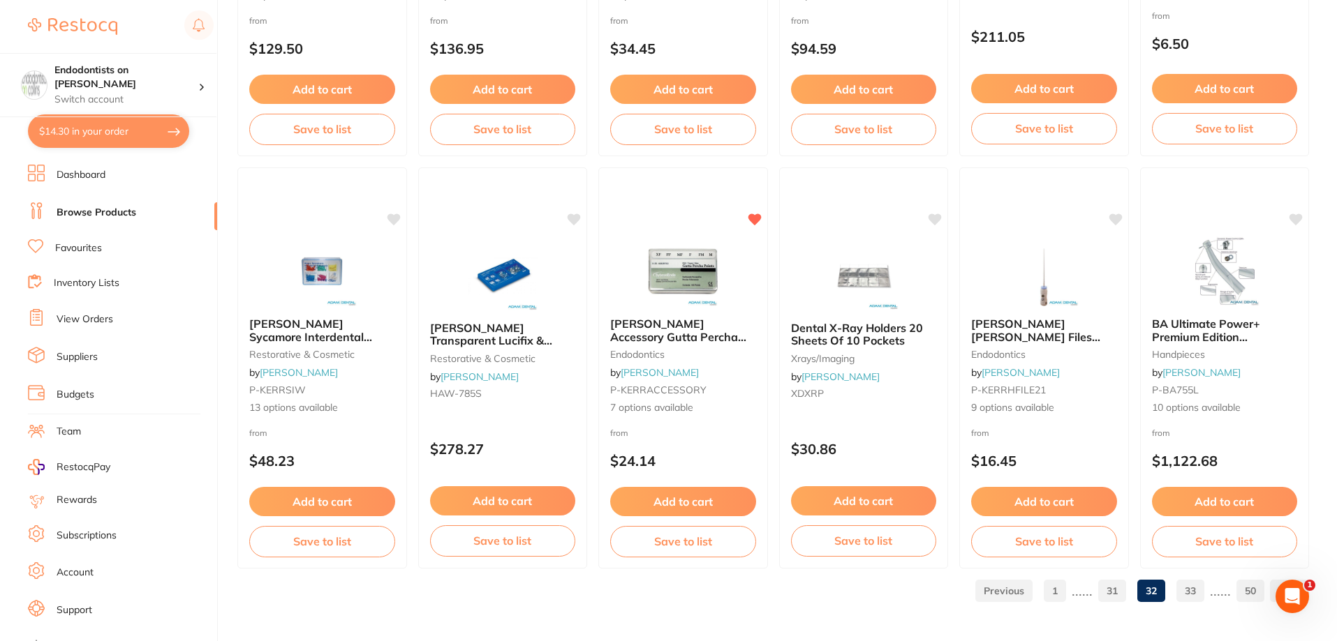
click at [1133, 590] on link "33" at bounding box center [1190, 591] width 28 height 28
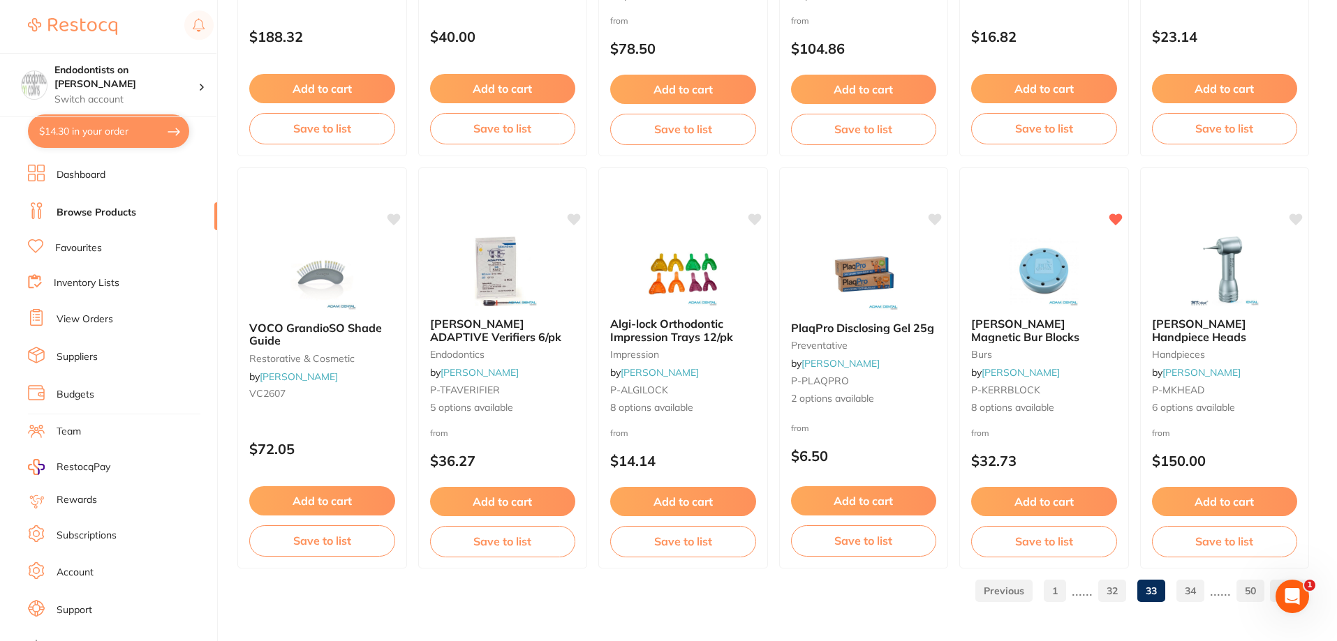
click at [1133, 590] on link "34" at bounding box center [1190, 591] width 28 height 28
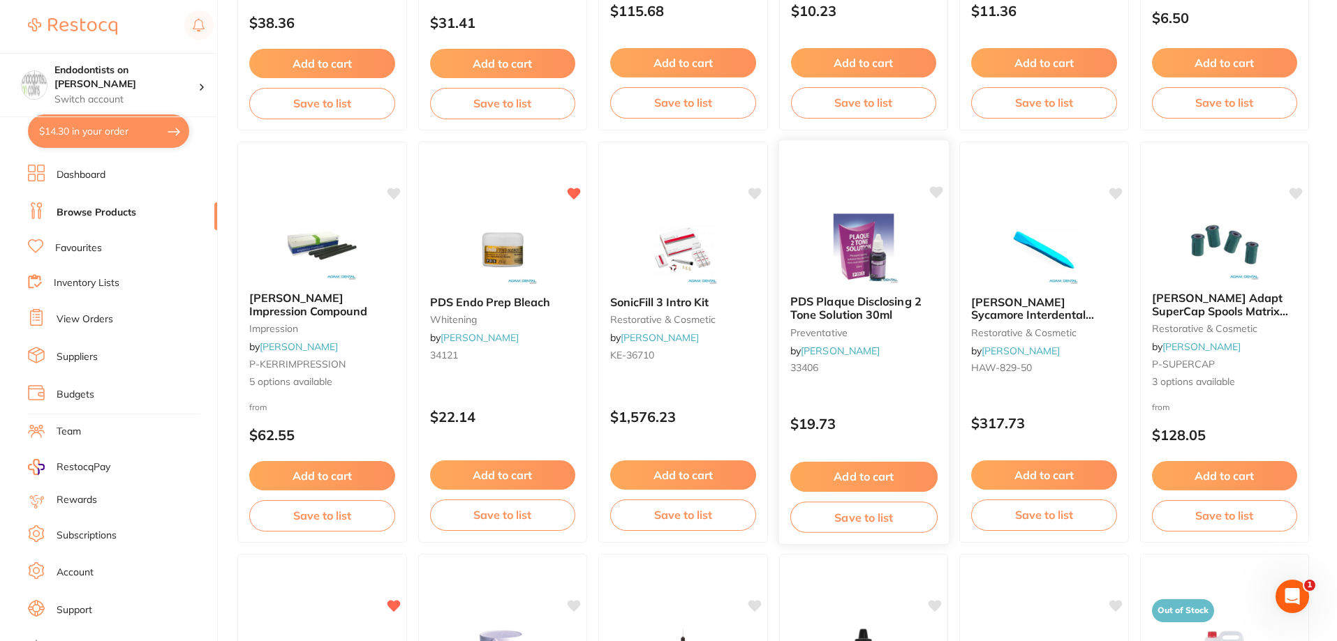
scroll to position [1326, 0]
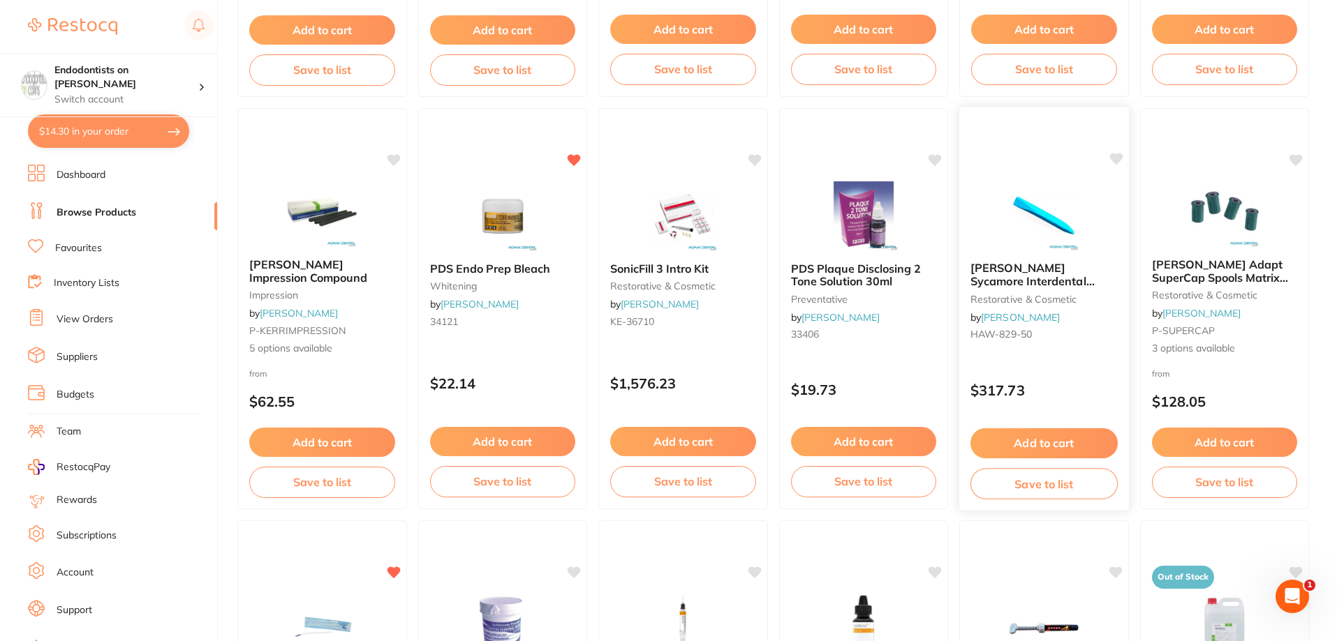
click at [1117, 157] on icon at bounding box center [1115, 159] width 13 height 12
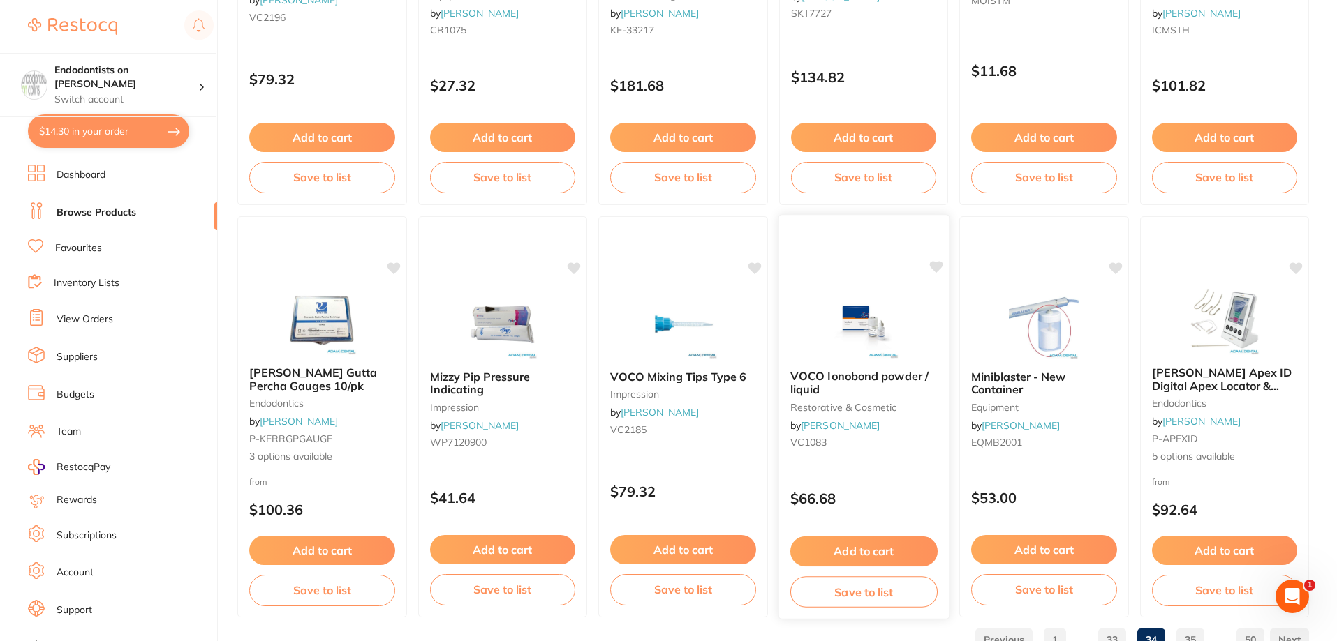
scroll to position [3329, 0]
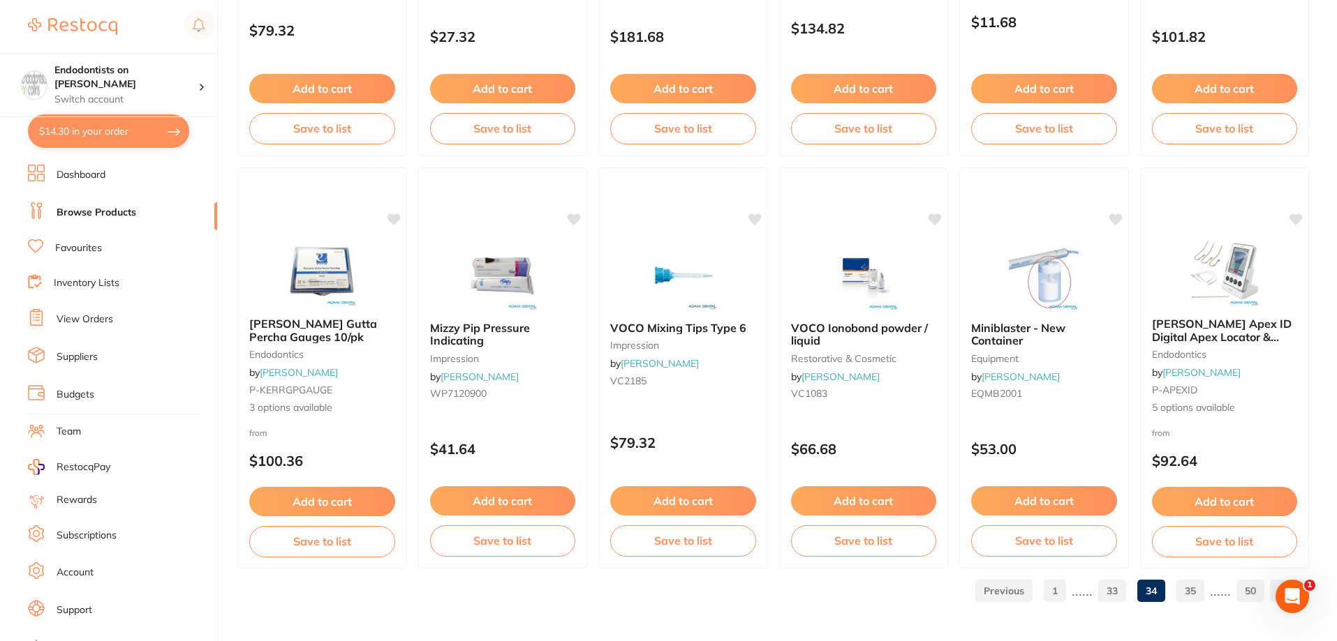
click at [1133, 588] on link "35" at bounding box center [1190, 591] width 28 height 28
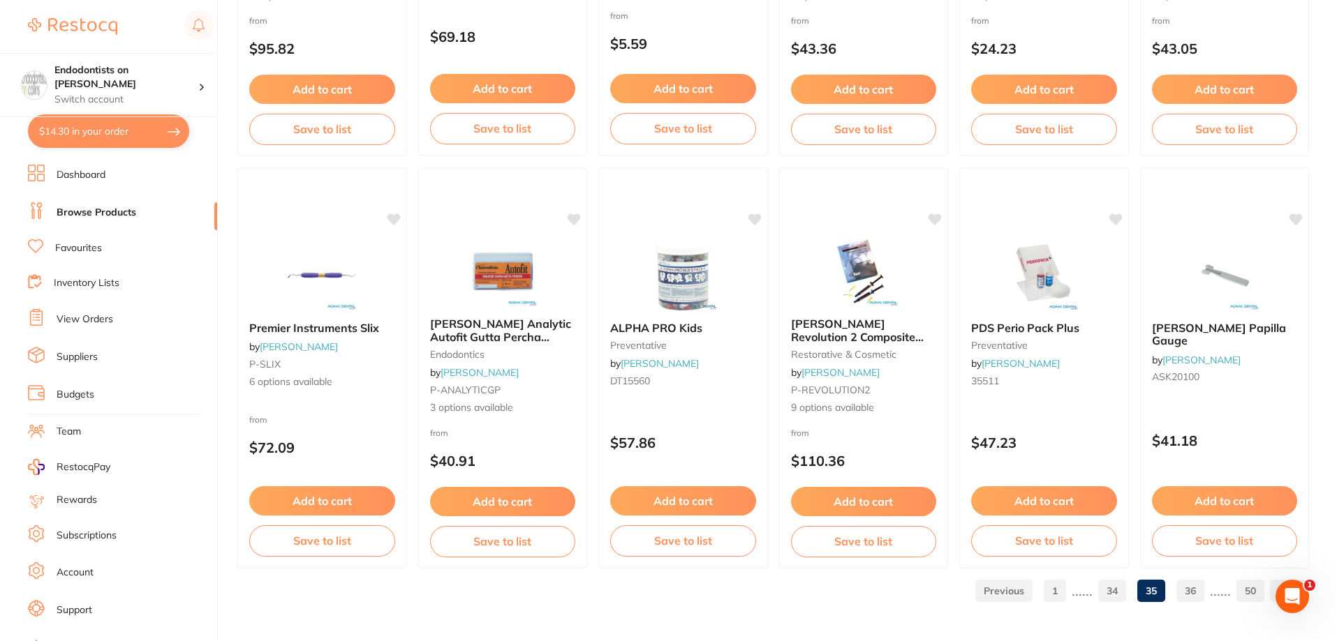
click at [1133, 588] on link "36" at bounding box center [1190, 591] width 28 height 28
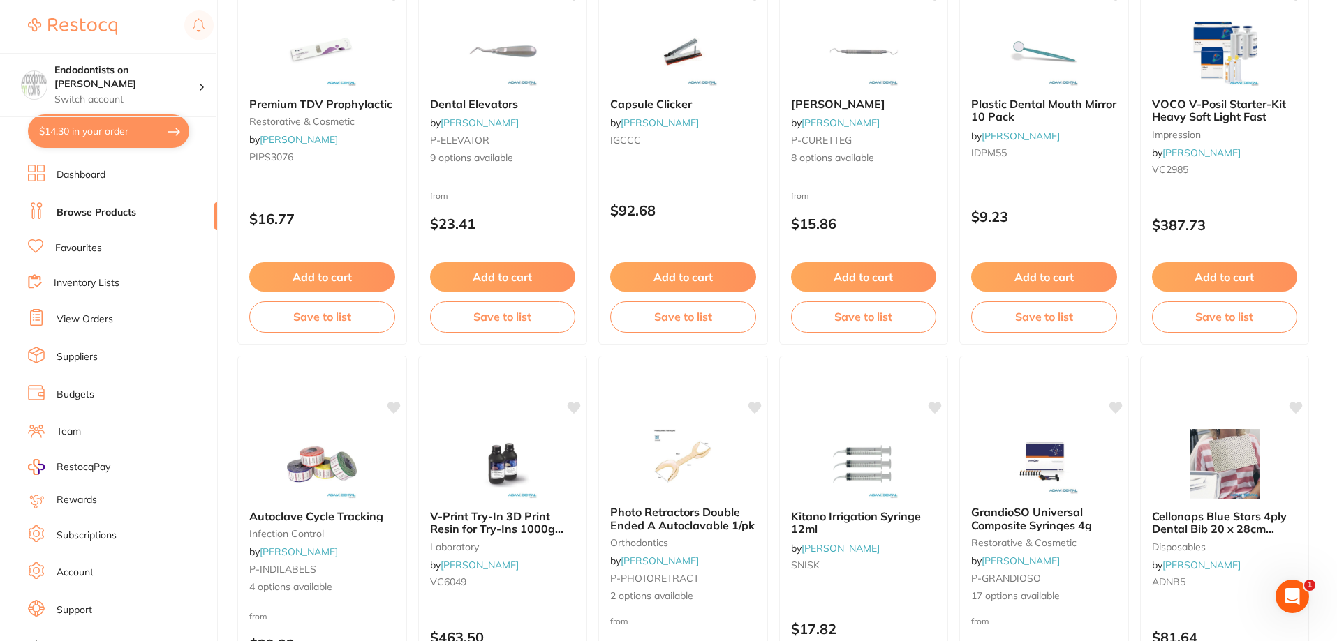
scroll to position [3211, 0]
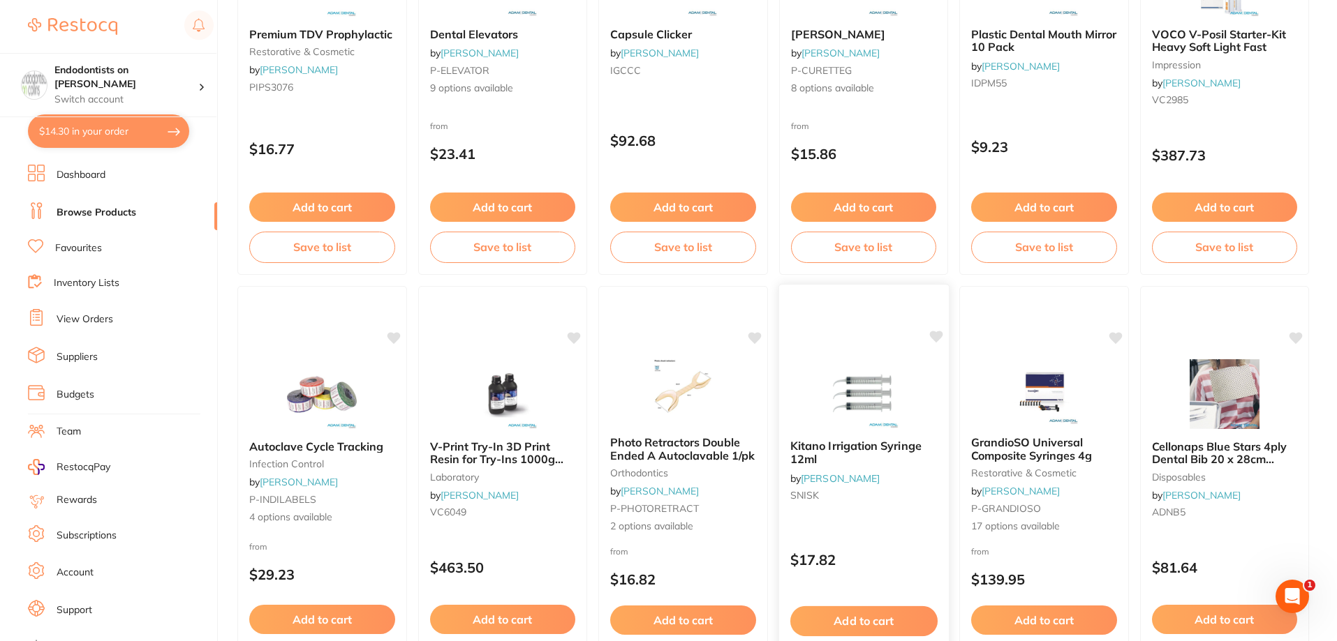
click at [935, 337] on icon at bounding box center [935, 337] width 13 height 12
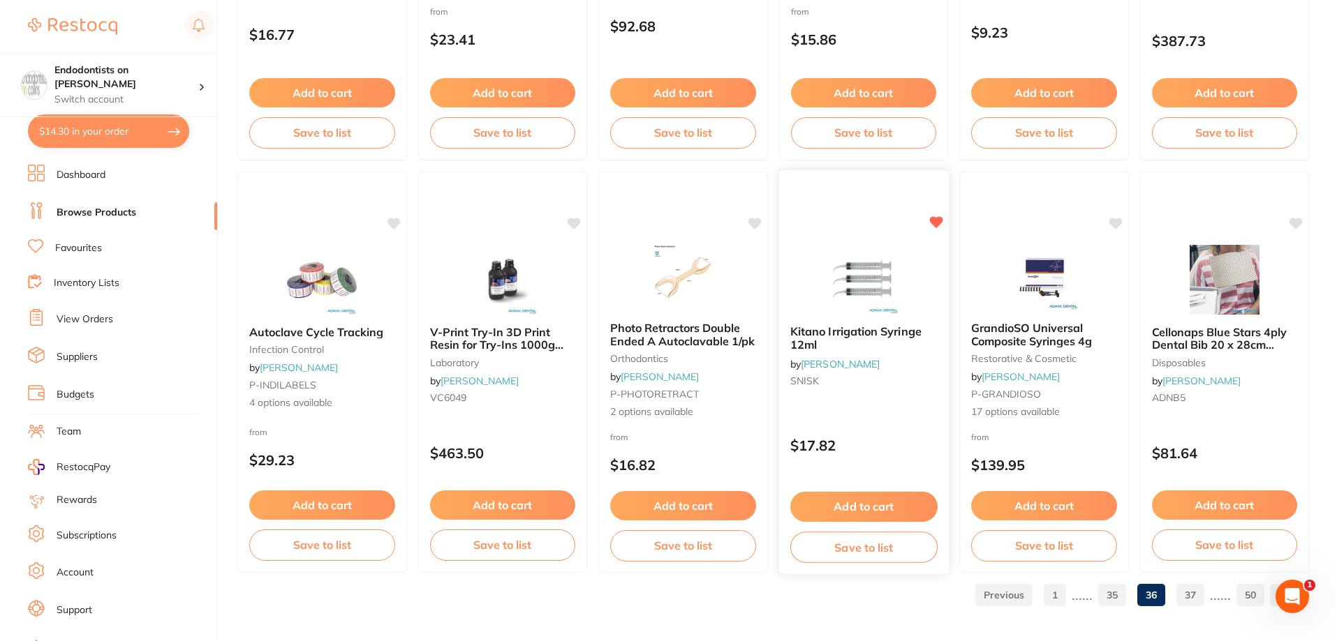
scroll to position [3329, 0]
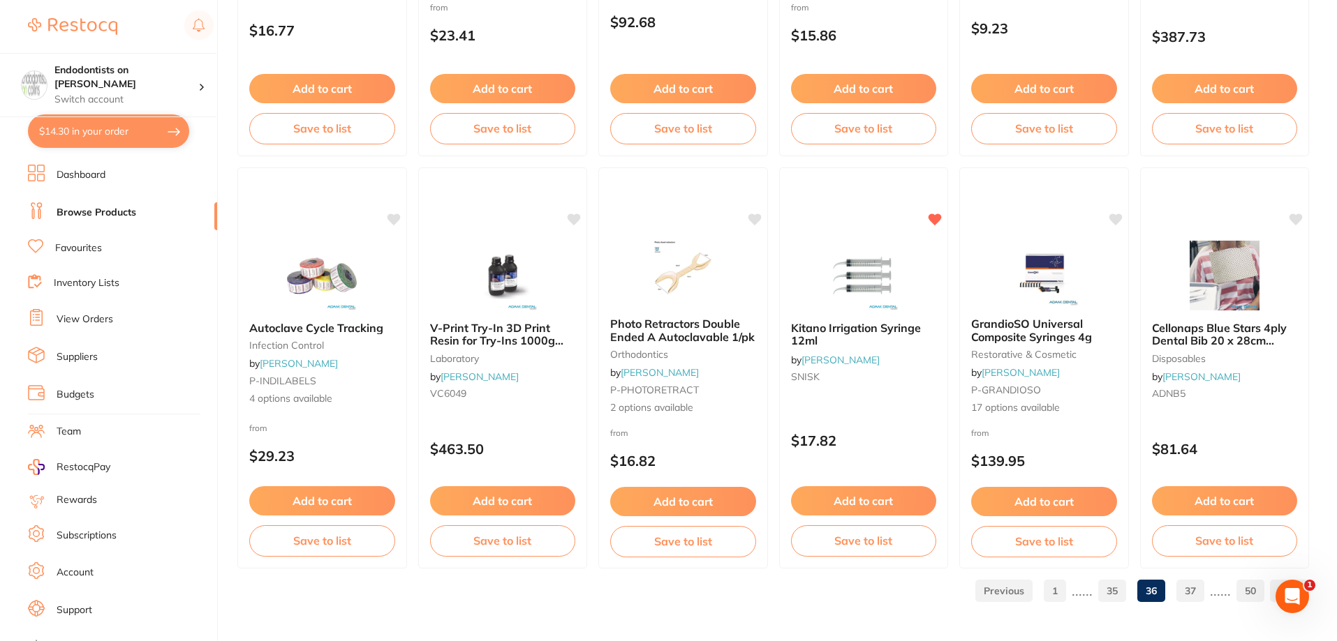
click at [1133, 590] on link "37" at bounding box center [1190, 591] width 28 height 28
